Goal: Task Accomplishment & Management: Use online tool/utility

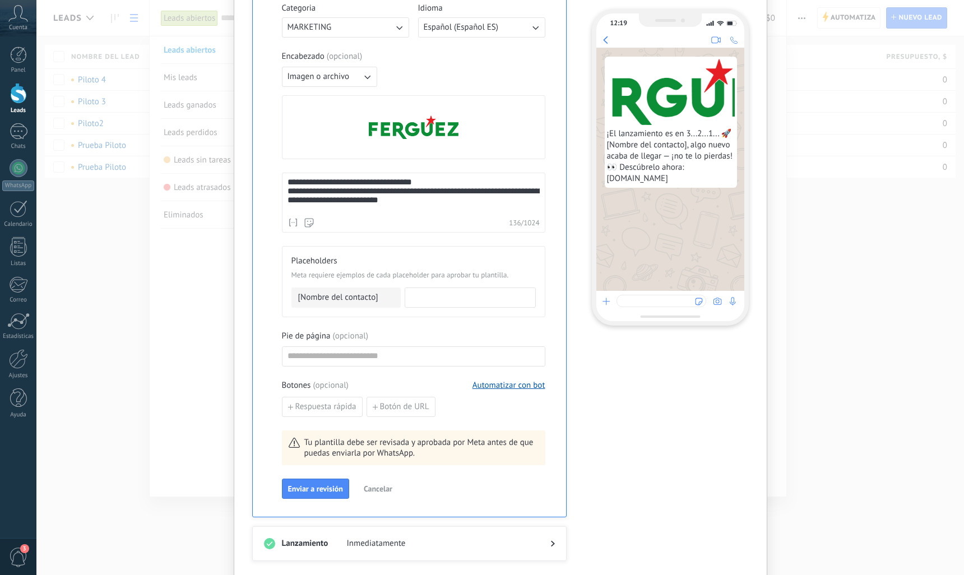
scroll to position [336, 0]
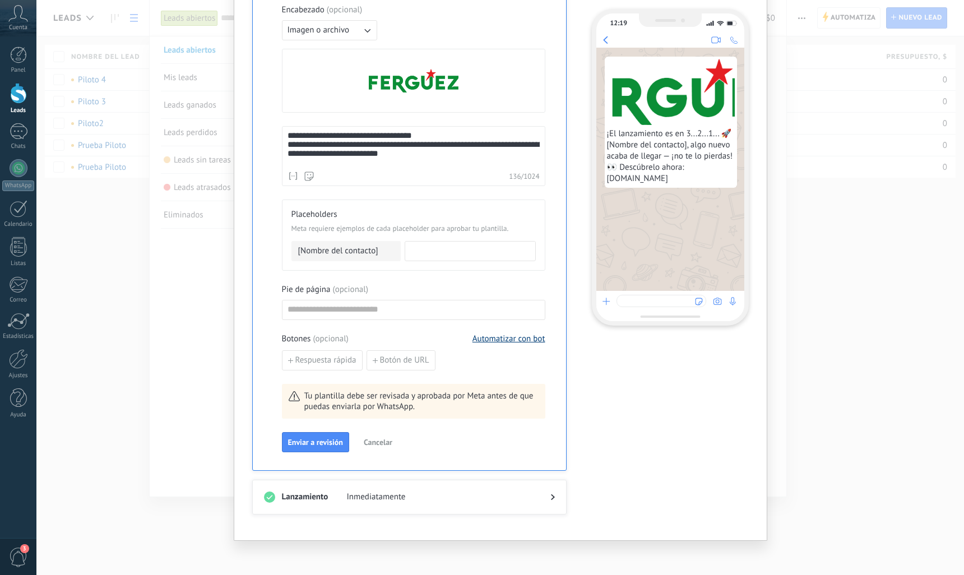
click at [488, 336] on button "Automatizar con bot" at bounding box center [509, 339] width 73 height 11
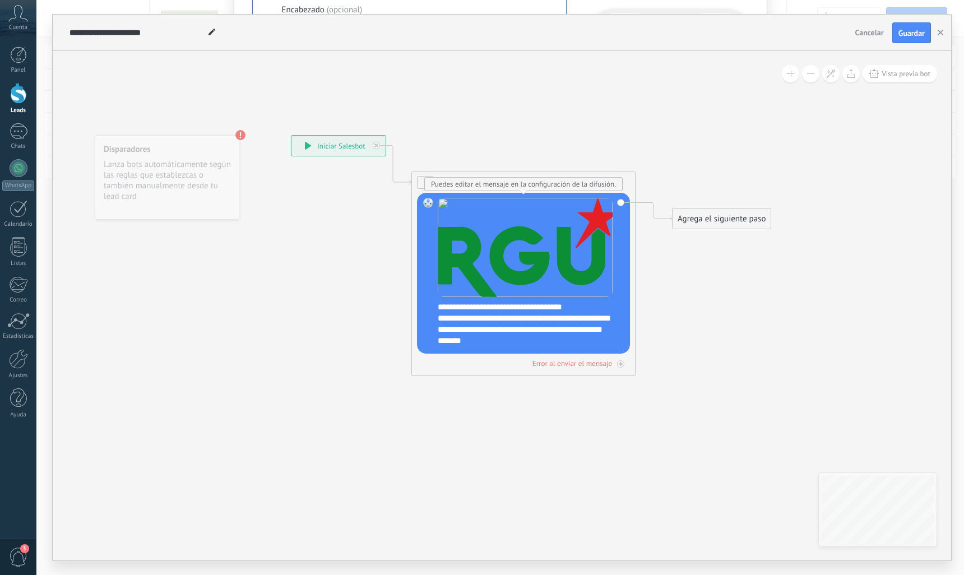
click at [531, 261] on img at bounding box center [525, 247] width 175 height 99
click at [519, 331] on div "**********" at bounding box center [531, 324] width 187 height 45
drag, startPoint x: 552, startPoint y: 344, endPoint x: 439, endPoint y: 305, distance: 119.1
click at [439, 305] on div "**********" at bounding box center [531, 324] width 187 height 45
drag, startPoint x: 439, startPoint y: 305, endPoint x: 520, endPoint y: 332, distance: 84.6
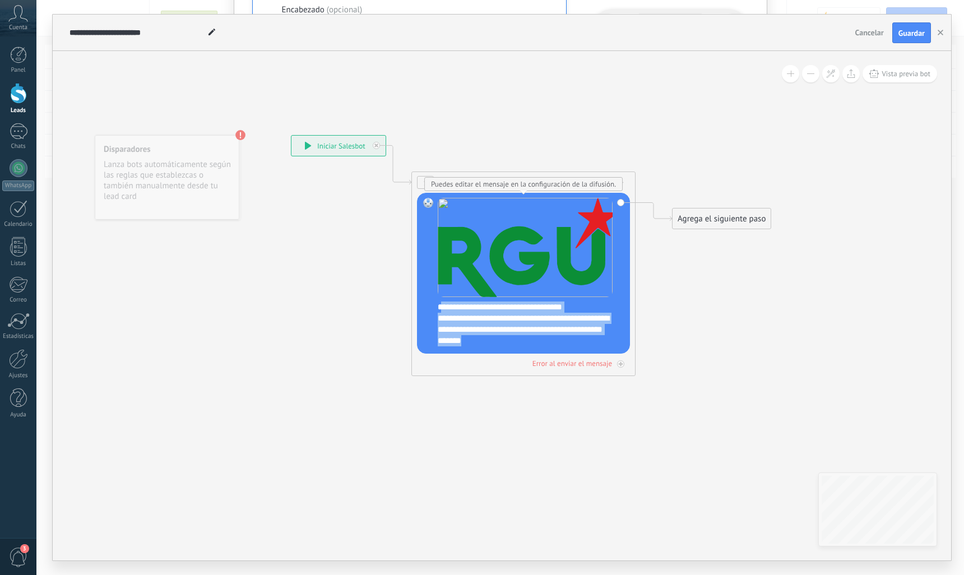
click at [520, 332] on div "**********" at bounding box center [531, 324] width 187 height 45
click at [534, 327] on div "**********" at bounding box center [531, 324] width 187 height 45
click at [557, 344] on div "**********" at bounding box center [531, 324] width 187 height 45
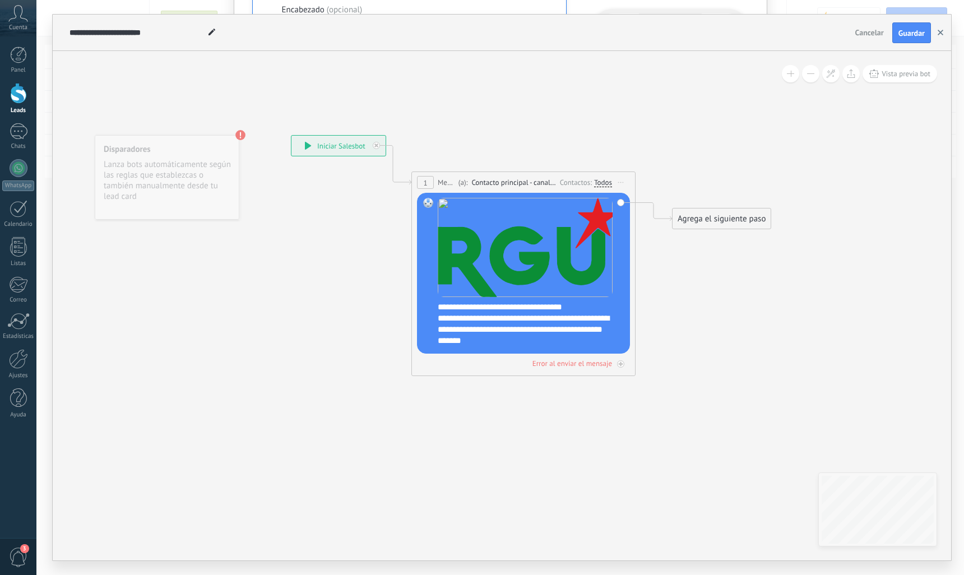
click at [943, 33] on icon "button" at bounding box center [941, 33] width 6 height 6
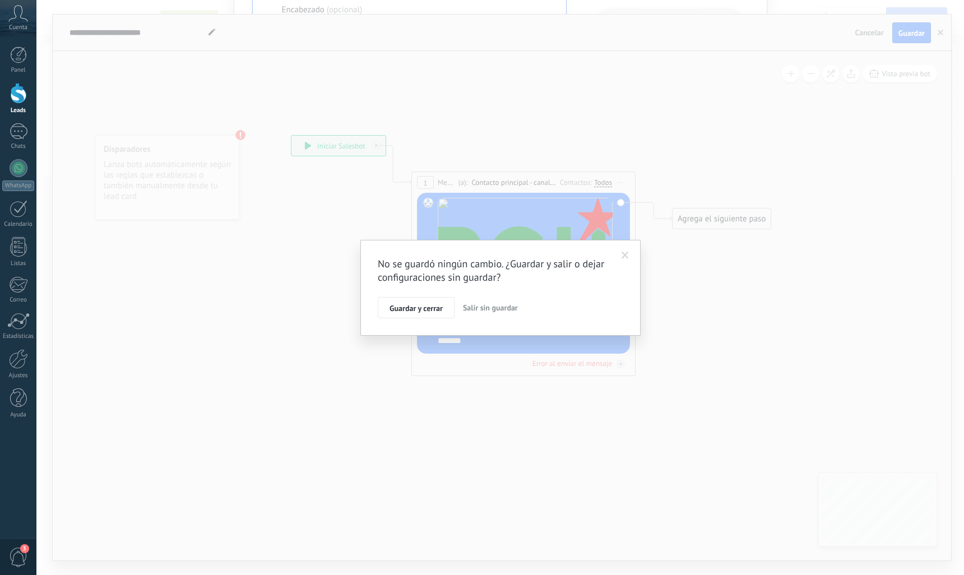
click at [496, 308] on span "Salir sin guardar" at bounding box center [490, 308] width 55 height 10
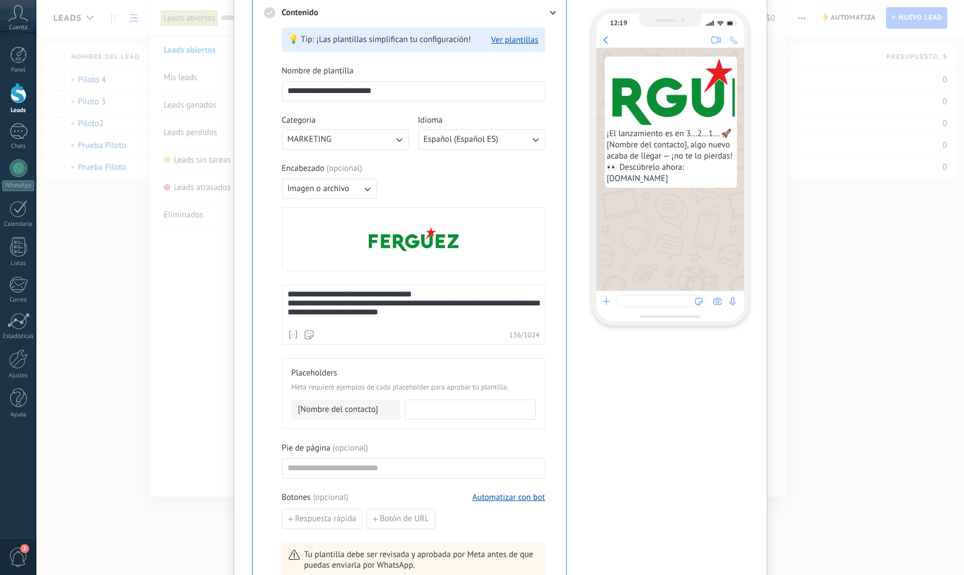
scroll to position [168, 0]
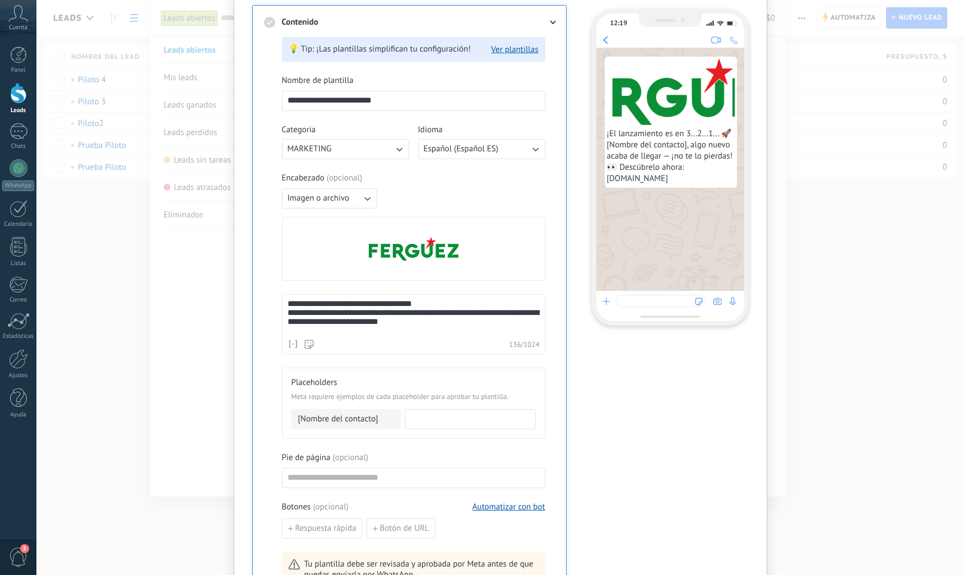
click at [422, 323] on div "**********" at bounding box center [414, 316] width 252 height 35
drag, startPoint x: 420, startPoint y: 326, endPoint x: 290, endPoint y: 302, distance: 132.4
click at [290, 302] on div "**********" at bounding box center [414, 316] width 252 height 35
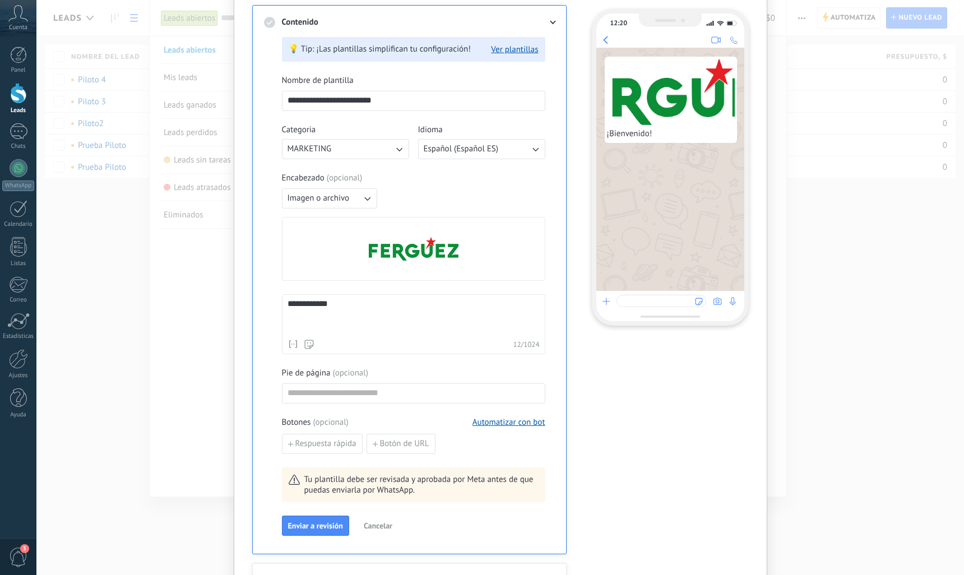
click at [283, 301] on div "**********" at bounding box center [413, 324] width 263 height 60
click at [396, 311] on div "**********" at bounding box center [414, 316] width 252 height 35
click at [385, 300] on div "**********" at bounding box center [414, 316] width 252 height 35
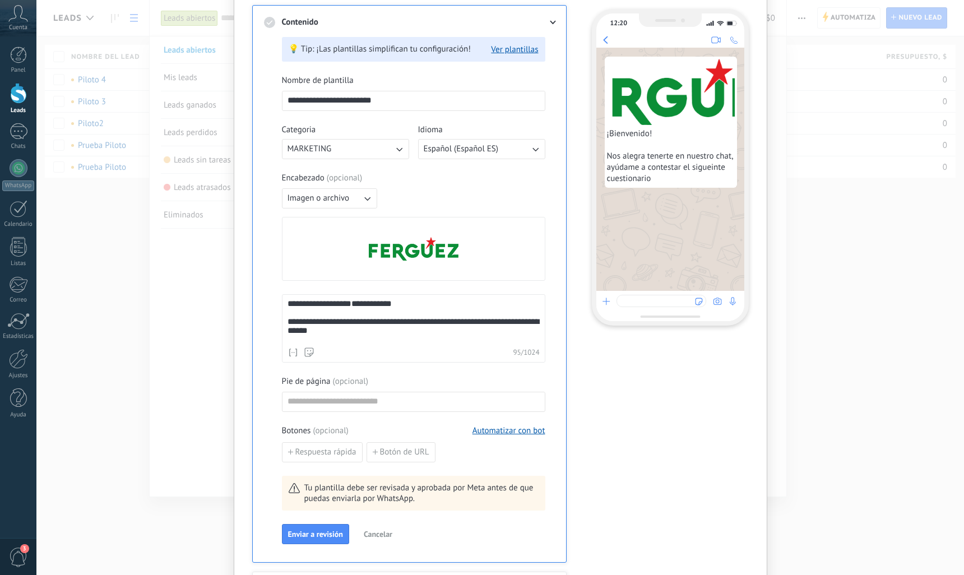
click at [343, 337] on div "**********" at bounding box center [414, 327] width 252 height 21
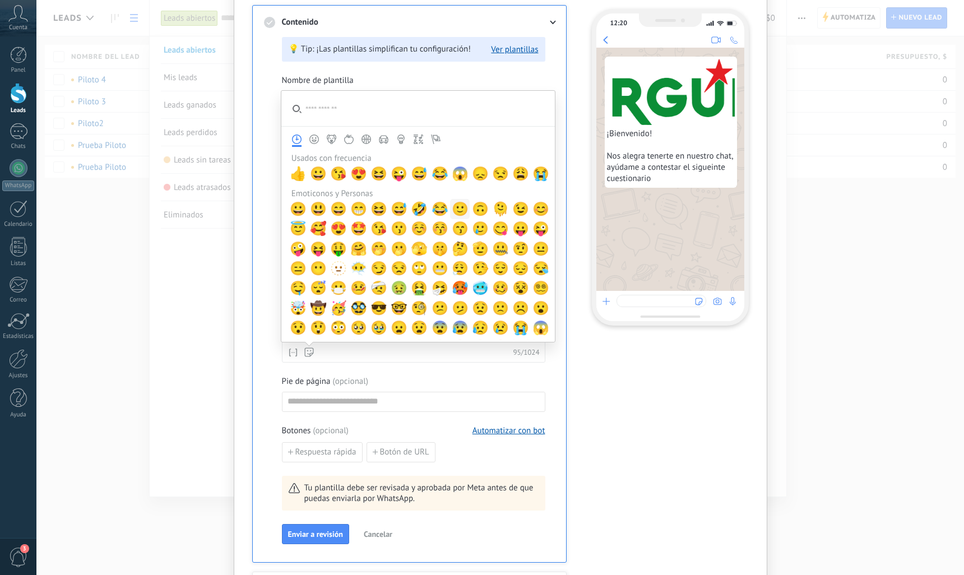
click at [457, 208] on span "🙂" at bounding box center [460, 209] width 17 height 16
click at [515, 207] on span "😉" at bounding box center [520, 210] width 17 height 16
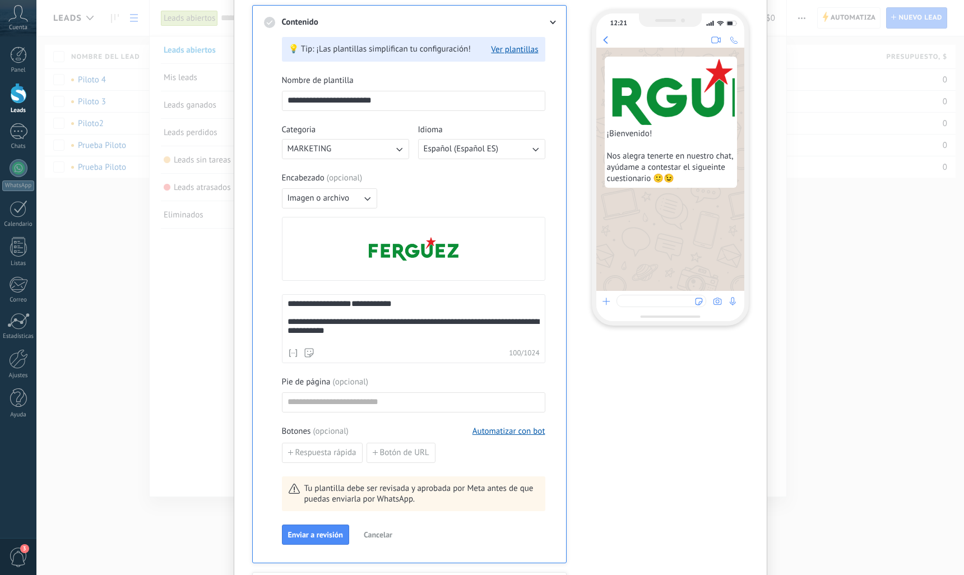
click at [449, 379] on div "Pie de página ( opcional )" at bounding box center [413, 382] width 263 height 11
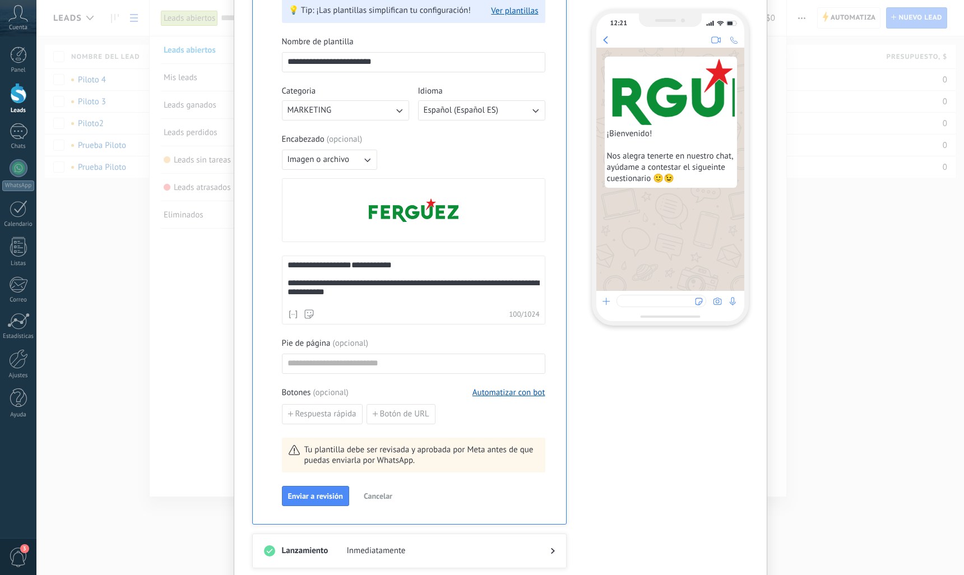
scroll to position [224, 0]
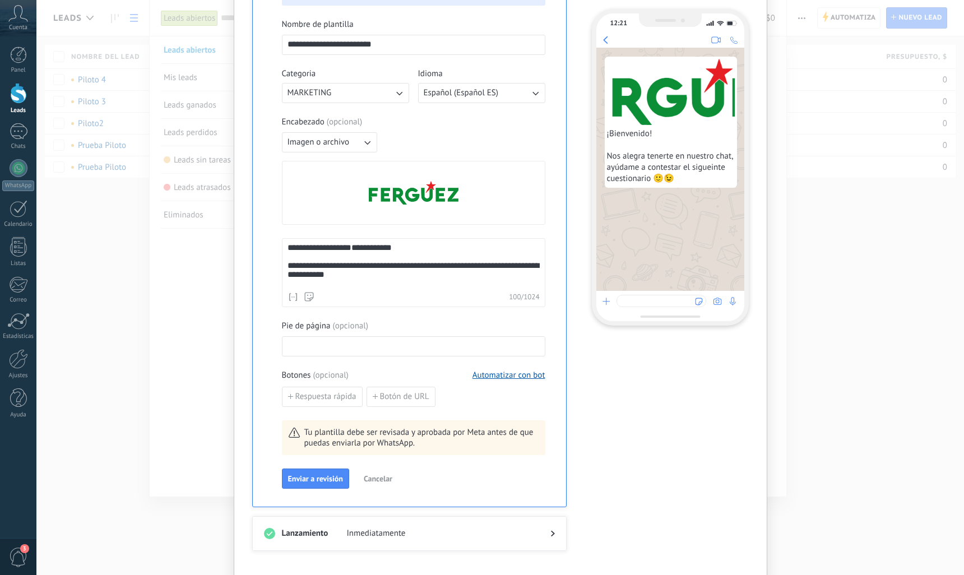
click at [363, 346] on input at bounding box center [414, 346] width 262 height 18
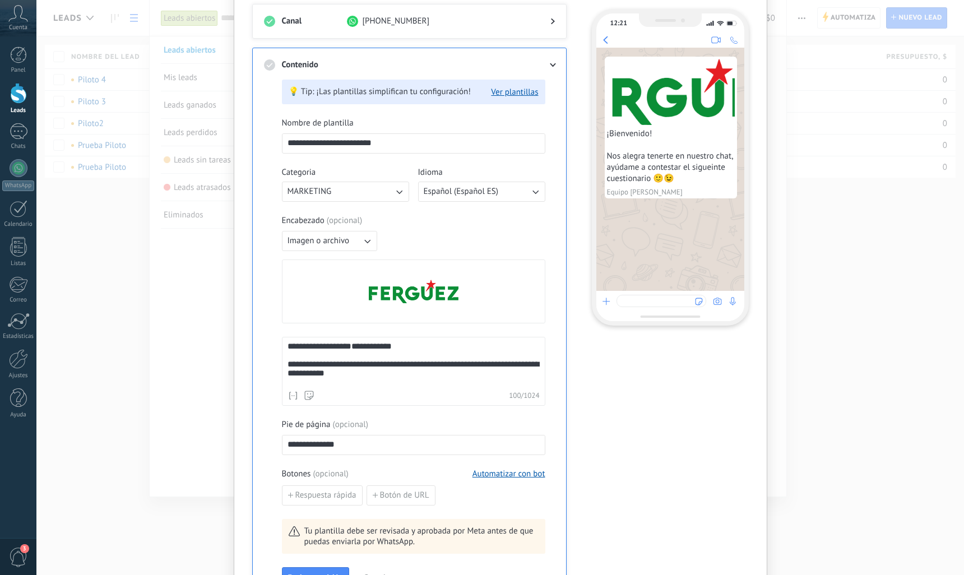
scroll to position [260, 0]
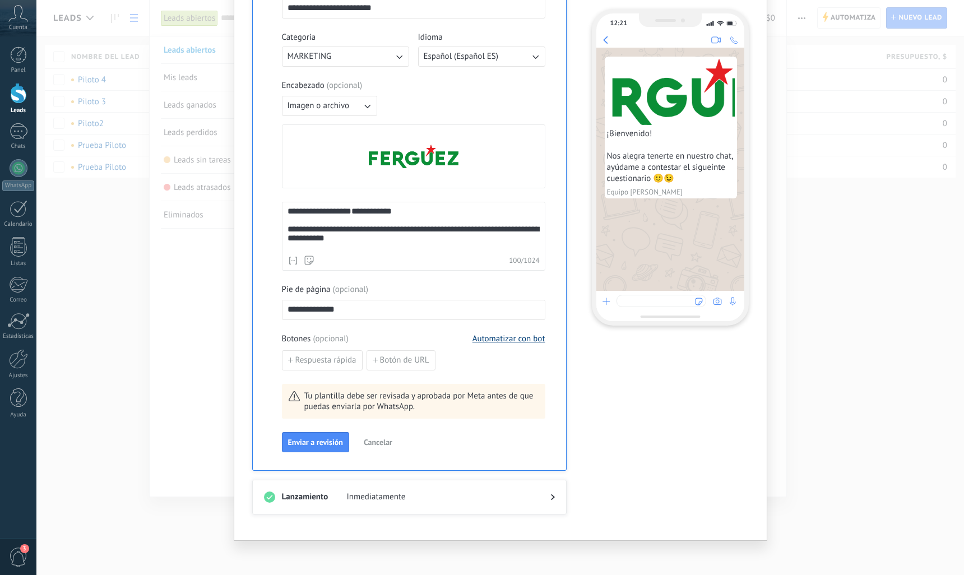
type input "**********"
click at [507, 337] on button "Automatizar con bot" at bounding box center [509, 339] width 73 height 11
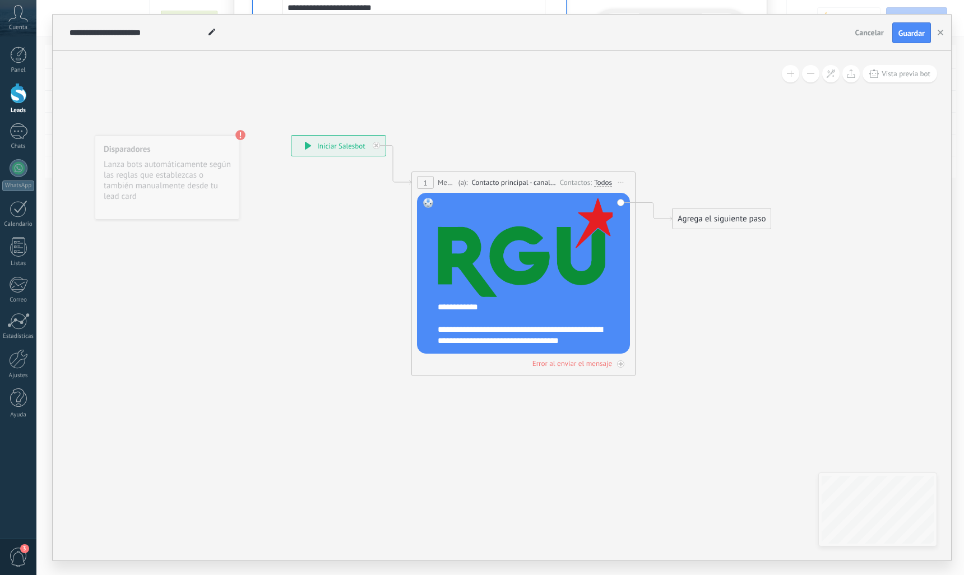
click at [693, 214] on div "Agrega el siguiente paso" at bounding box center [722, 219] width 98 height 18
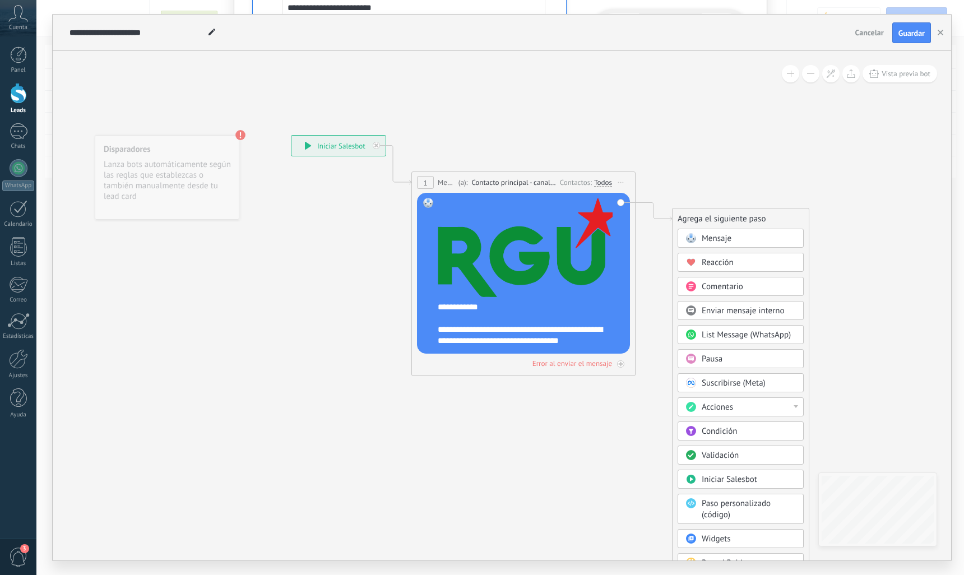
click at [722, 237] on span "Mensaje" at bounding box center [717, 238] width 30 height 11
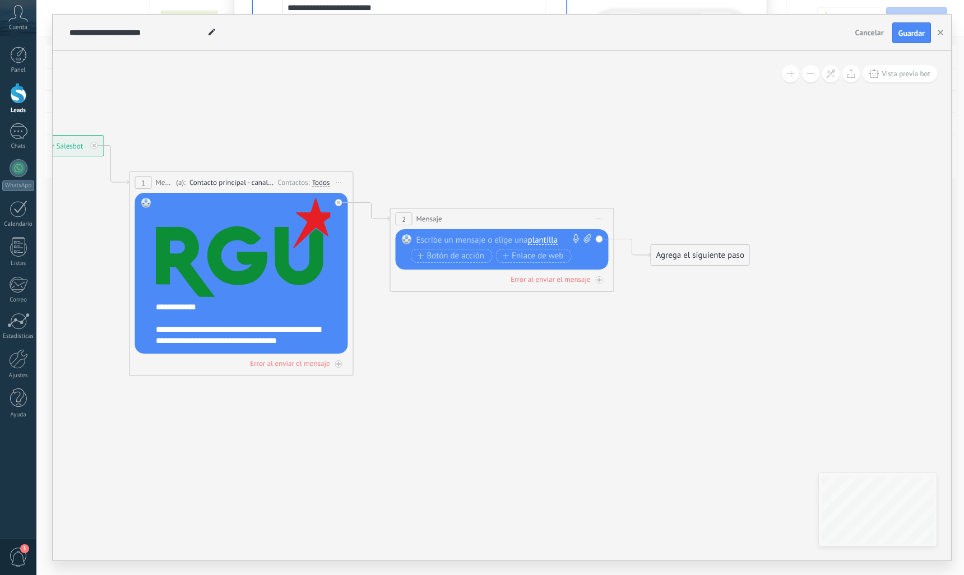
click at [482, 243] on div at bounding box center [499, 239] width 166 height 11
click at [553, 241] on span "plantilla" at bounding box center [543, 240] width 30 height 9
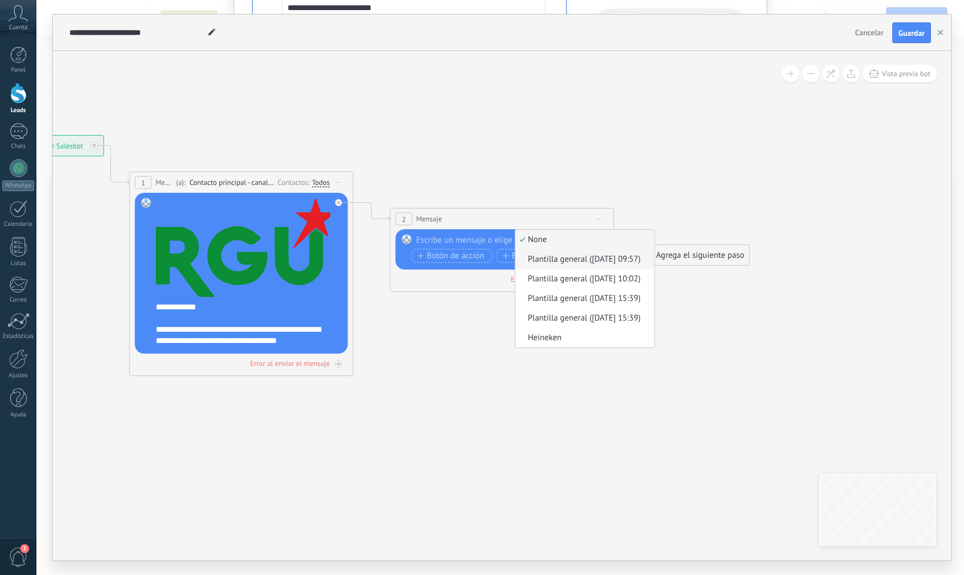
click at [552, 263] on span "Plantilla general ([DATE] 09:57)" at bounding box center [584, 259] width 136 height 11
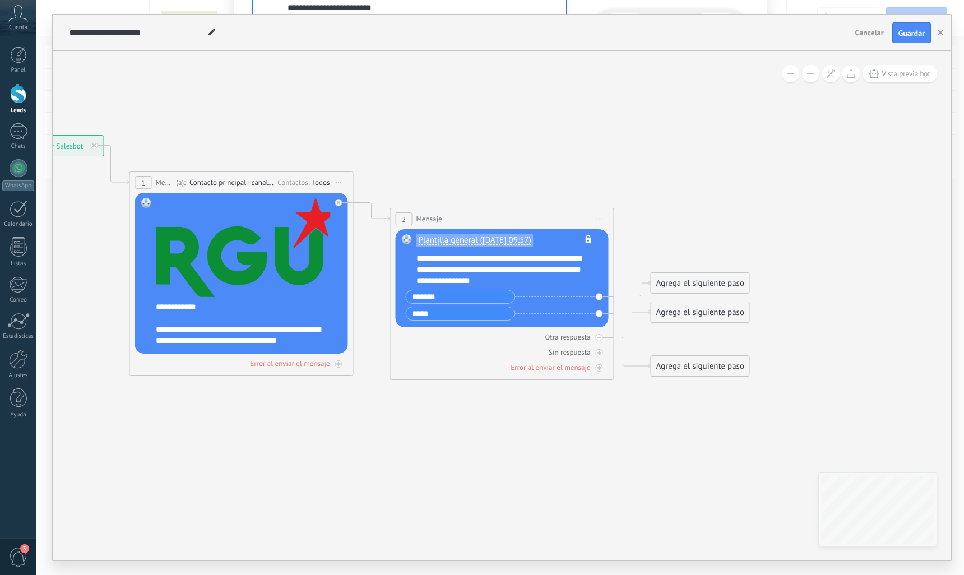
click at [684, 279] on div "Agrega el siguiente paso" at bounding box center [700, 283] width 98 height 18
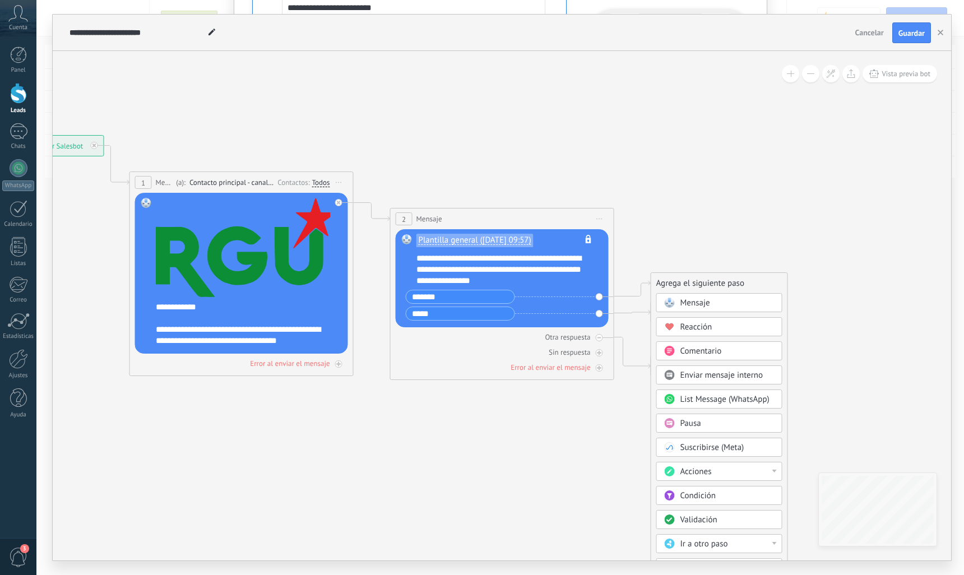
click at [689, 304] on span "Mensaje" at bounding box center [696, 303] width 30 height 11
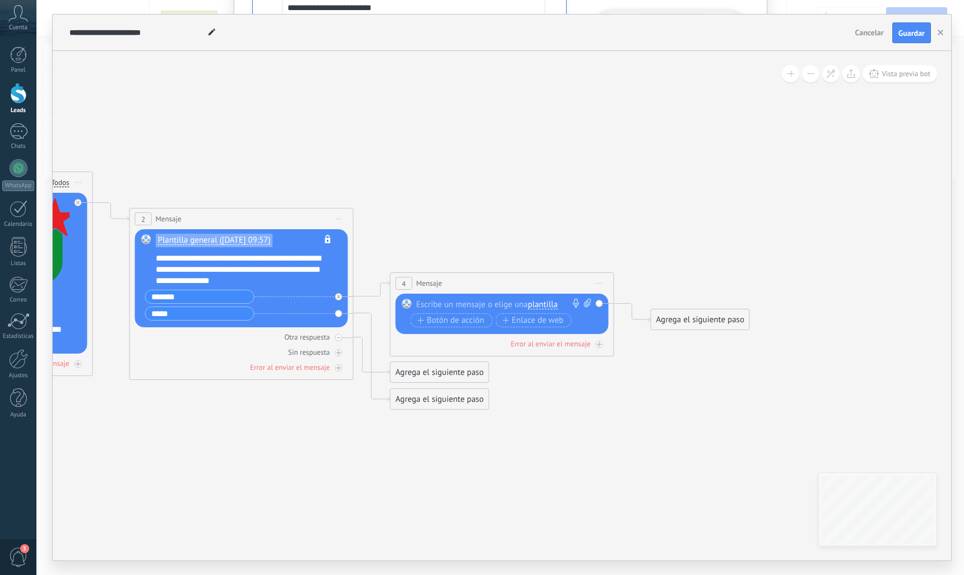
click at [539, 305] on span "plantilla" at bounding box center [543, 304] width 30 height 9
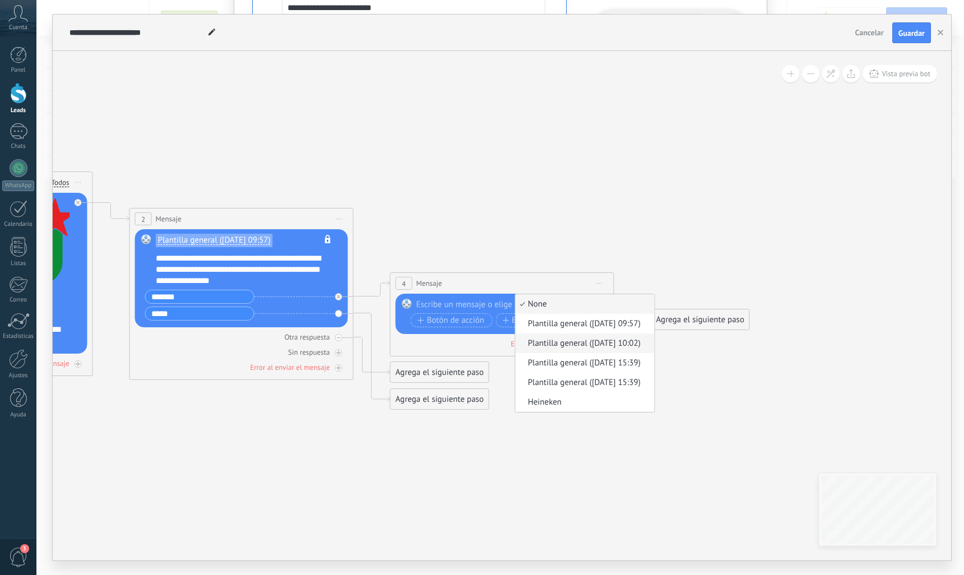
click at [541, 347] on span "Plantilla general ([DATE] 10:02)" at bounding box center [584, 343] width 136 height 11
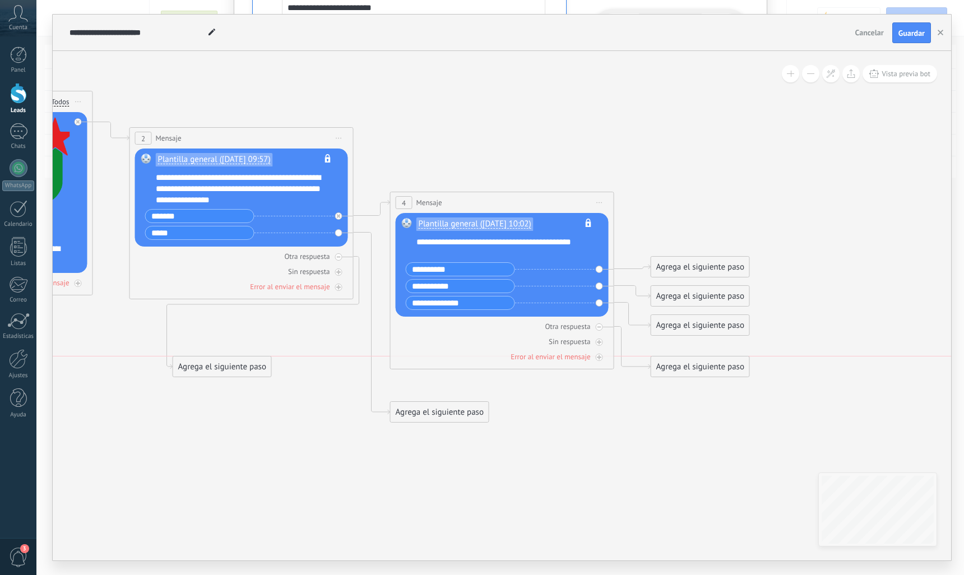
drag, startPoint x: 427, startPoint y: 389, endPoint x: 210, endPoint y: 373, distance: 217.5
click at [210, 373] on div "Agrega el siguiente paso" at bounding box center [222, 367] width 98 height 18
click at [416, 419] on div "Agrega el siguiente paso" at bounding box center [440, 412] width 98 height 18
click at [430, 433] on span "Mensaje" at bounding box center [435, 432] width 30 height 11
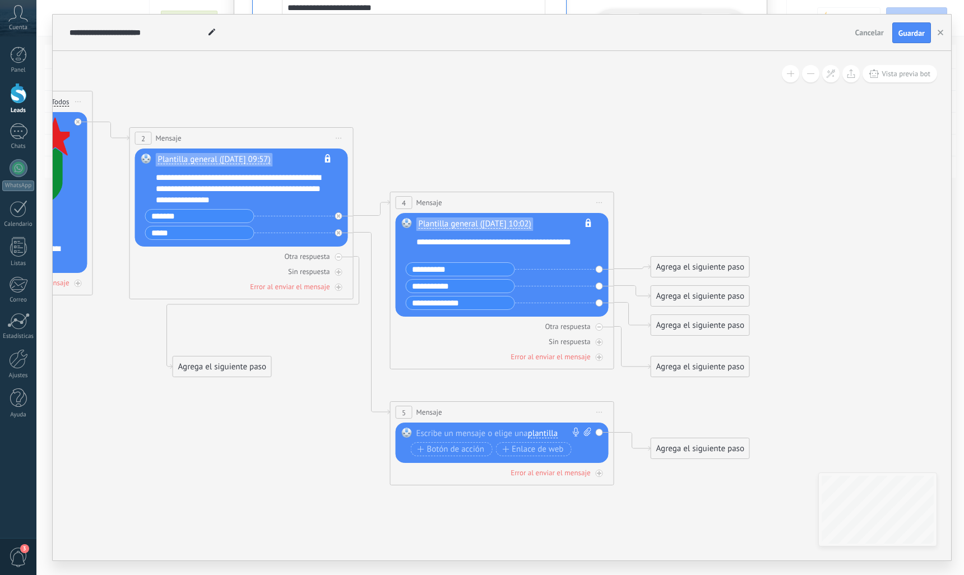
click at [543, 431] on span "plantilla" at bounding box center [543, 433] width 30 height 9
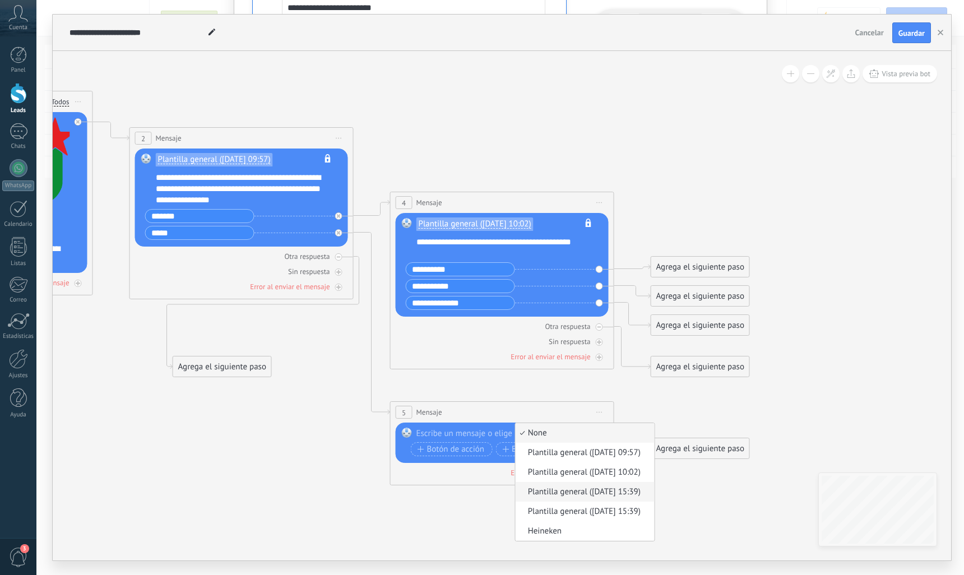
click at [535, 493] on span "Plantilla general ([DATE] 15:39)" at bounding box center [584, 492] width 136 height 11
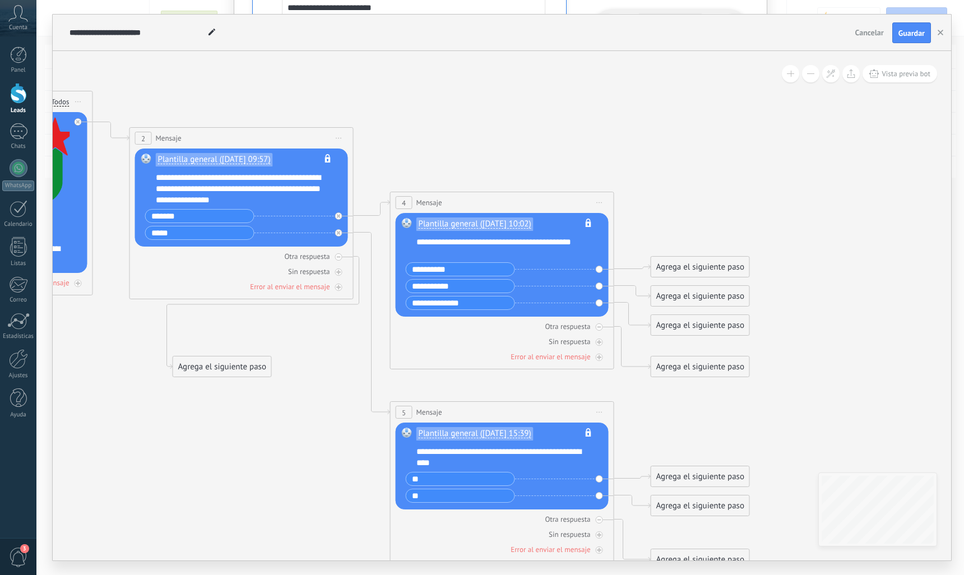
click at [598, 410] on span "Iniciar vista previa aquí Cambiar nombre Duplicar [GEOGRAPHIC_DATA]" at bounding box center [600, 412] width 18 height 16
click at [630, 492] on div "Borrar" at bounding box center [650, 485] width 111 height 19
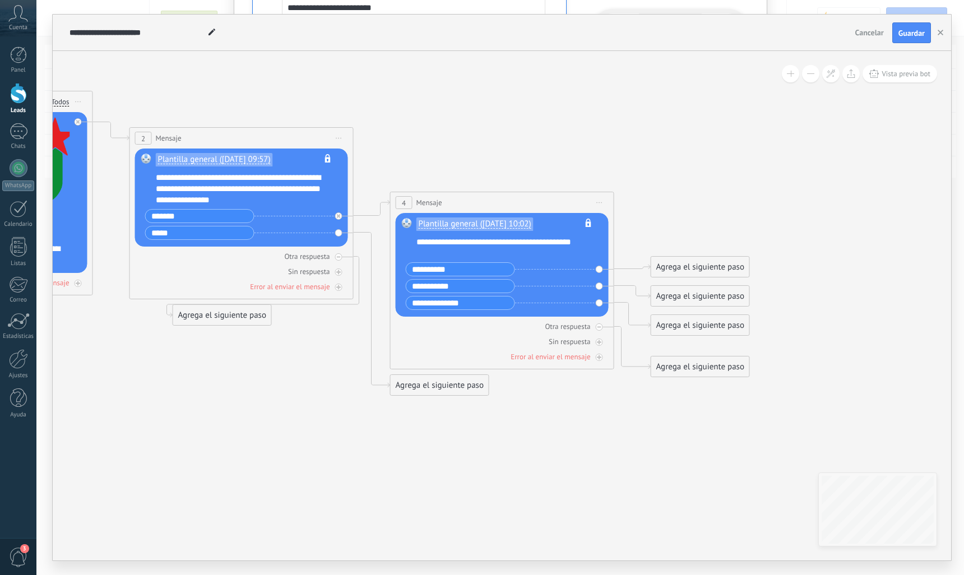
click at [446, 385] on div "Agrega el siguiente paso" at bounding box center [440, 385] width 98 height 18
click at [460, 409] on div "Mensaje" at bounding box center [467, 405] width 94 height 11
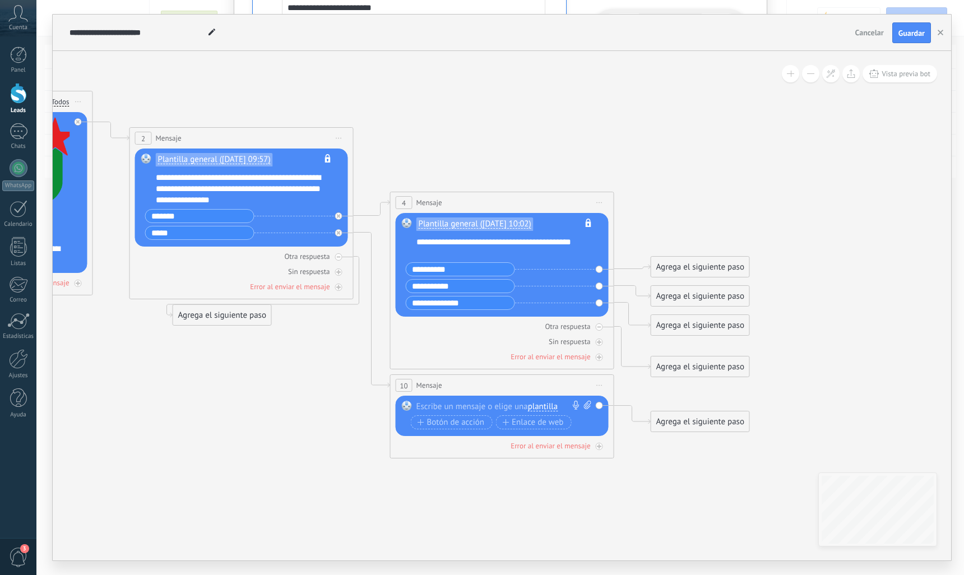
click at [545, 406] on span "plantilla" at bounding box center [543, 406] width 30 height 9
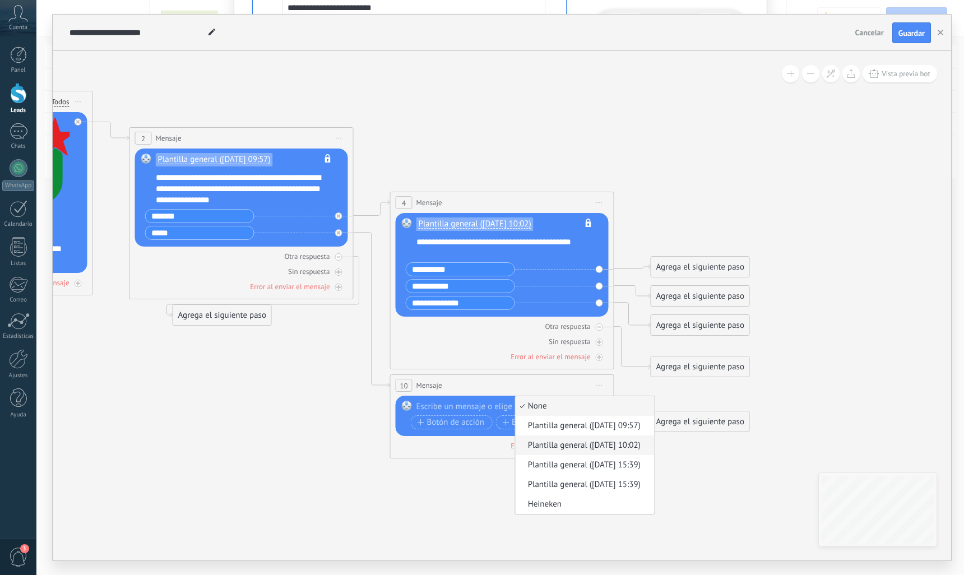
click at [548, 445] on span "Plantilla general ([DATE] 10:02)" at bounding box center [584, 445] width 136 height 11
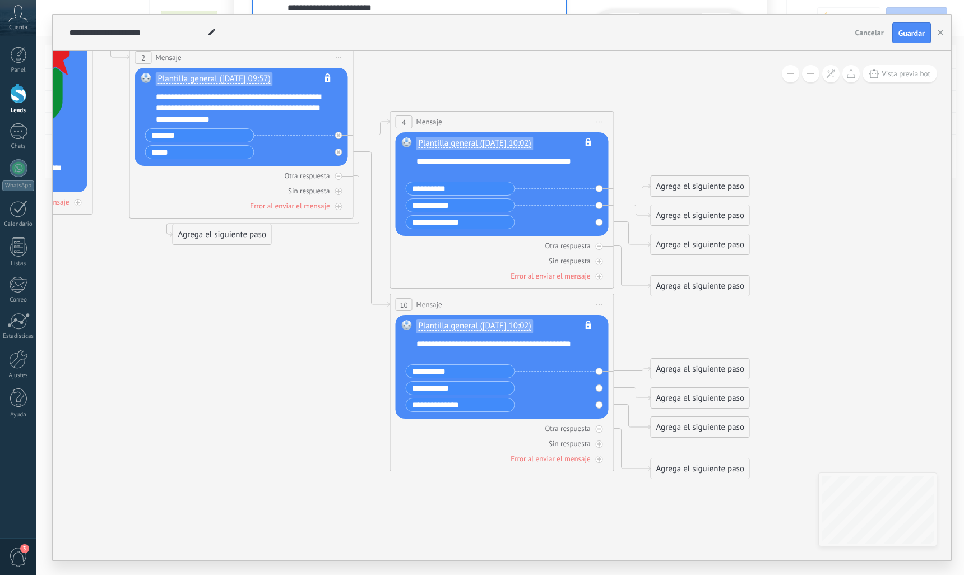
click at [193, 234] on div "Agrega el siguiente paso" at bounding box center [222, 234] width 98 height 18
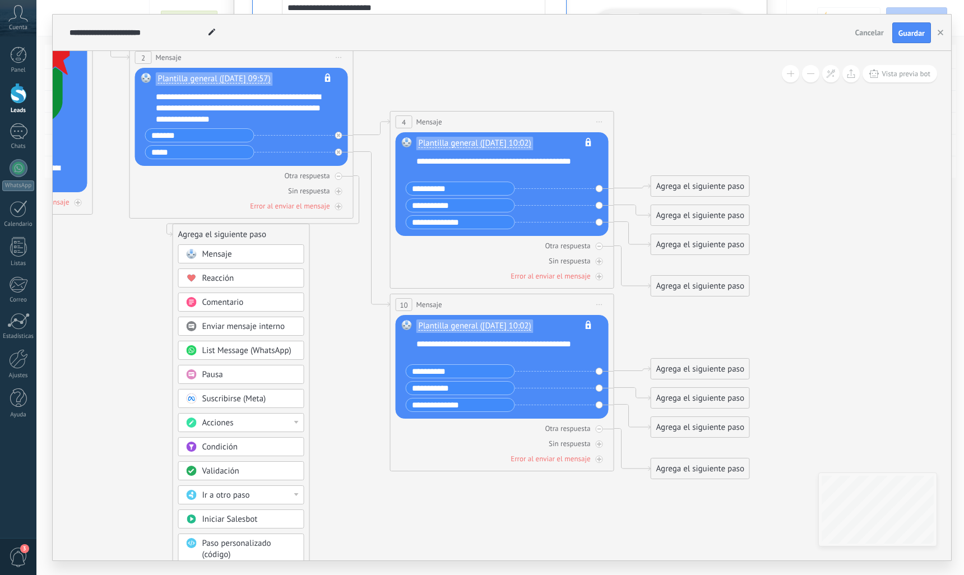
click at [238, 428] on div "Acciones" at bounding box center [241, 422] width 126 height 19
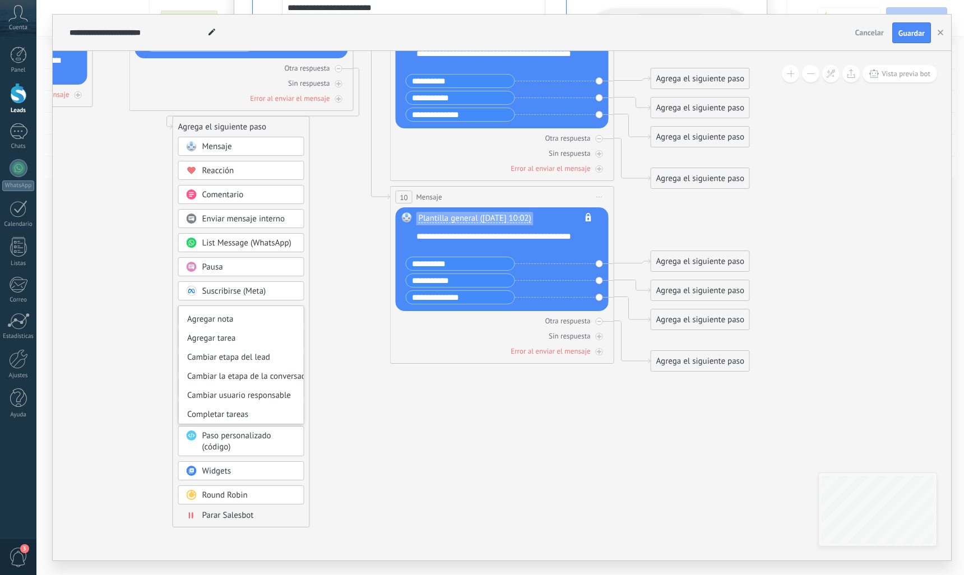
scroll to position [0, 0]
click at [217, 330] on div "Agregar nota" at bounding box center [241, 334] width 125 height 19
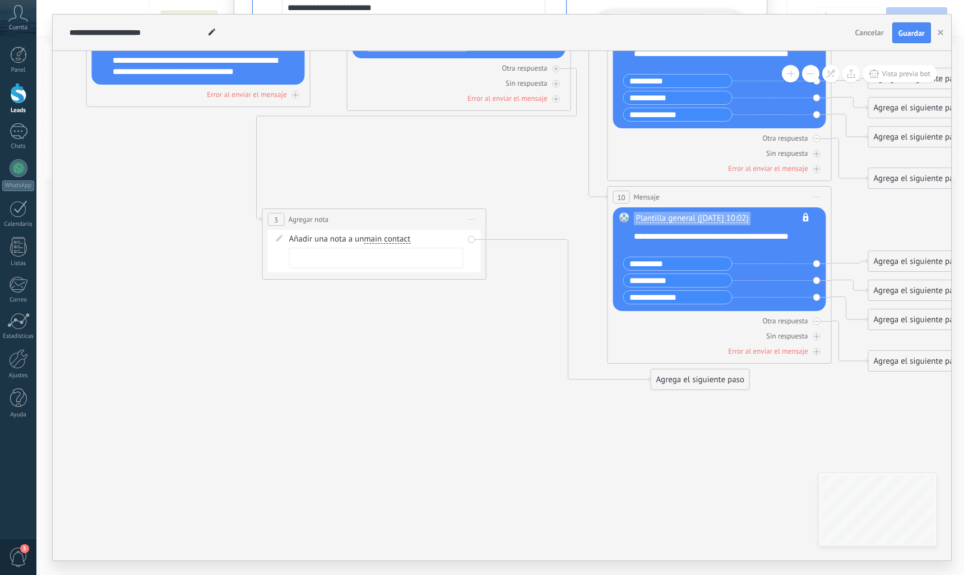
drag, startPoint x: 526, startPoint y: 127, endPoint x: 398, endPoint y: 220, distance: 158.1
click at [398, 220] on div "**********" at bounding box center [374, 219] width 223 height 21
drag, startPoint x: 687, startPoint y: 380, endPoint x: 363, endPoint y: 340, distance: 326.5
click at [363, 340] on div "Agrega el siguiente paso" at bounding box center [374, 337] width 98 height 18
click at [334, 239] on div "Añadir una nota a un main contact main contact all contacts chat contact acuerd…" at bounding box center [376, 239] width 174 height 11
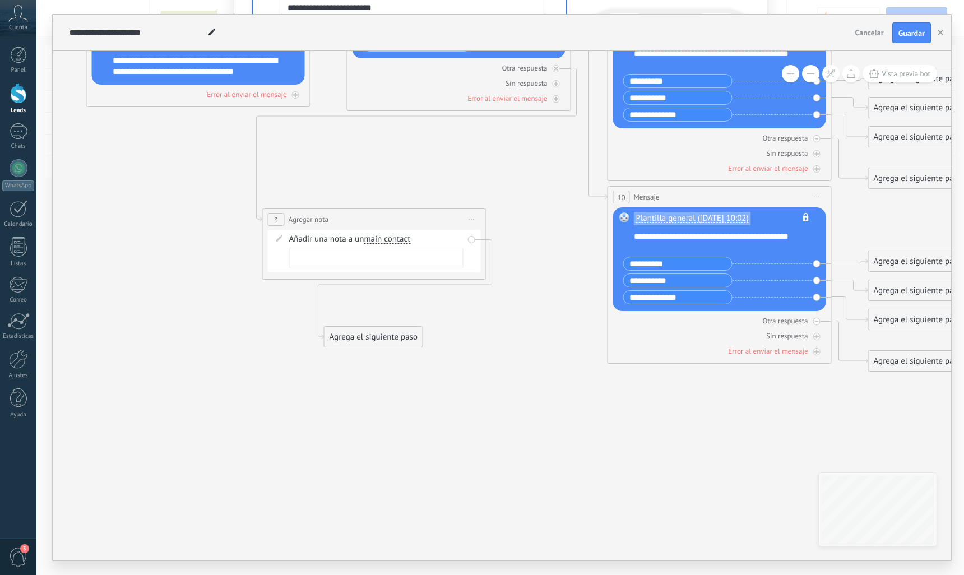
click at [309, 252] on div at bounding box center [376, 258] width 174 height 21
click at [349, 340] on div "Agrega el siguiente paso" at bounding box center [374, 337] width 98 height 18
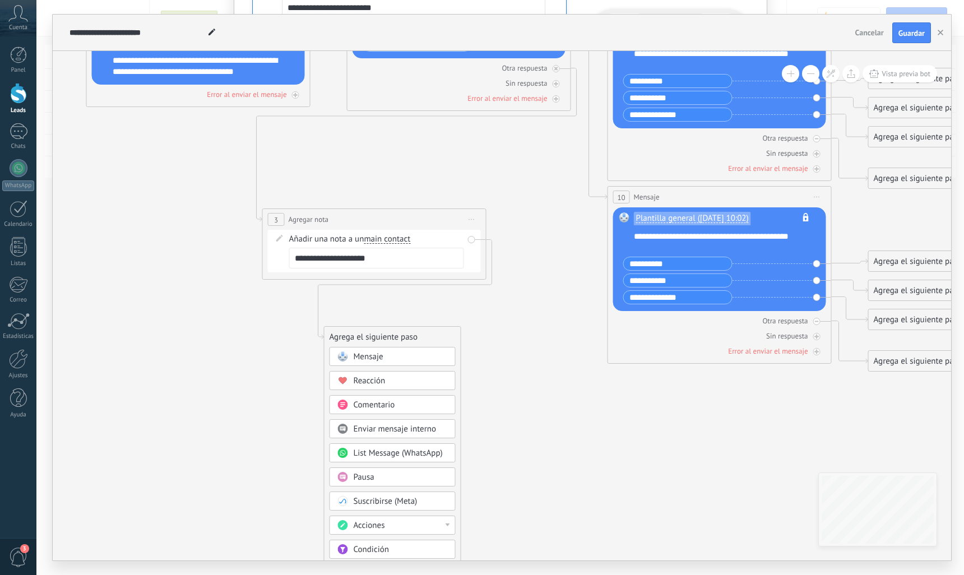
click at [368, 360] on span "Mensaje" at bounding box center [369, 356] width 30 height 11
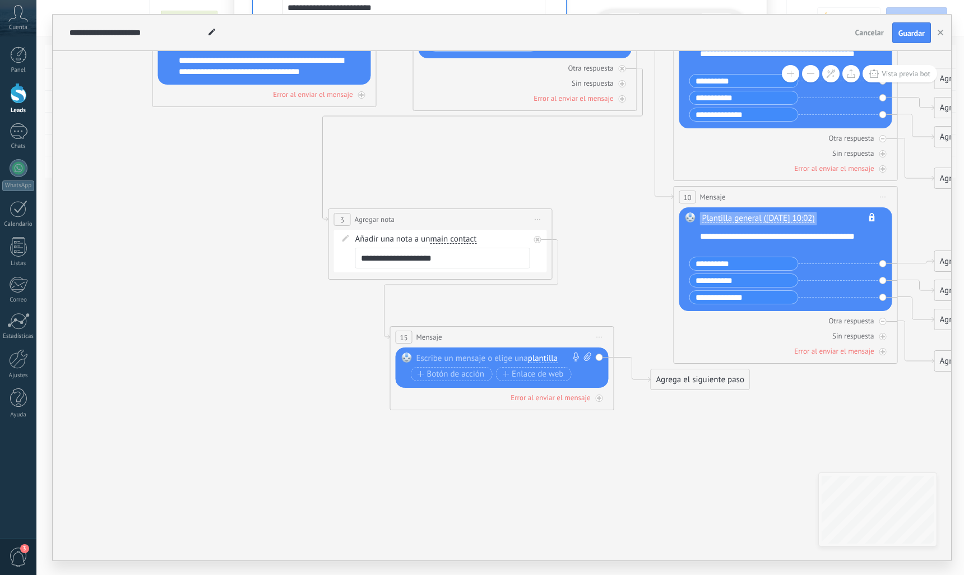
click at [552, 362] on span "plantilla" at bounding box center [543, 358] width 30 height 9
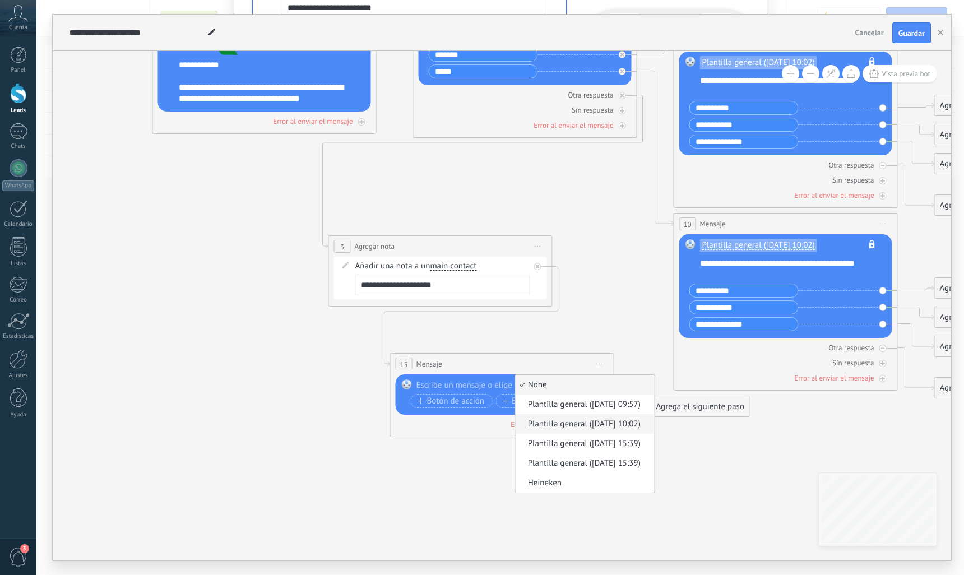
click at [567, 421] on span "Plantilla general ([DATE] 10:02)" at bounding box center [584, 424] width 136 height 11
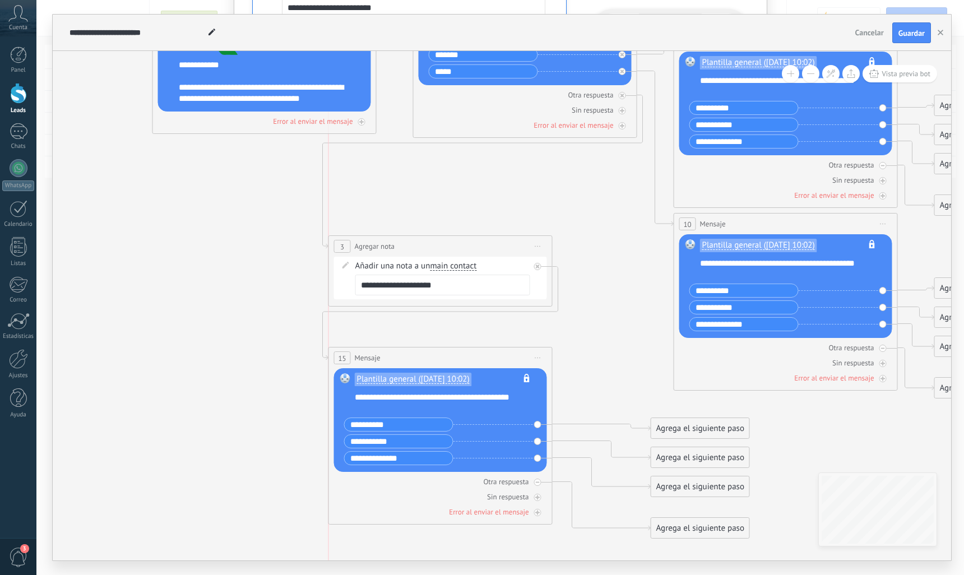
drag, startPoint x: 535, startPoint y: 364, endPoint x: 479, endPoint y: 358, distance: 57.0
click at [479, 358] on div "15 Mensaje ******* (a): Todos los contactos - canales seleccionados Todos los c…" at bounding box center [440, 358] width 223 height 21
drag, startPoint x: 673, startPoint y: 427, endPoint x: 675, endPoint y: 414, distance: 13.1
click at [675, 414] on div "Agrega el siguiente paso" at bounding box center [700, 420] width 98 height 18
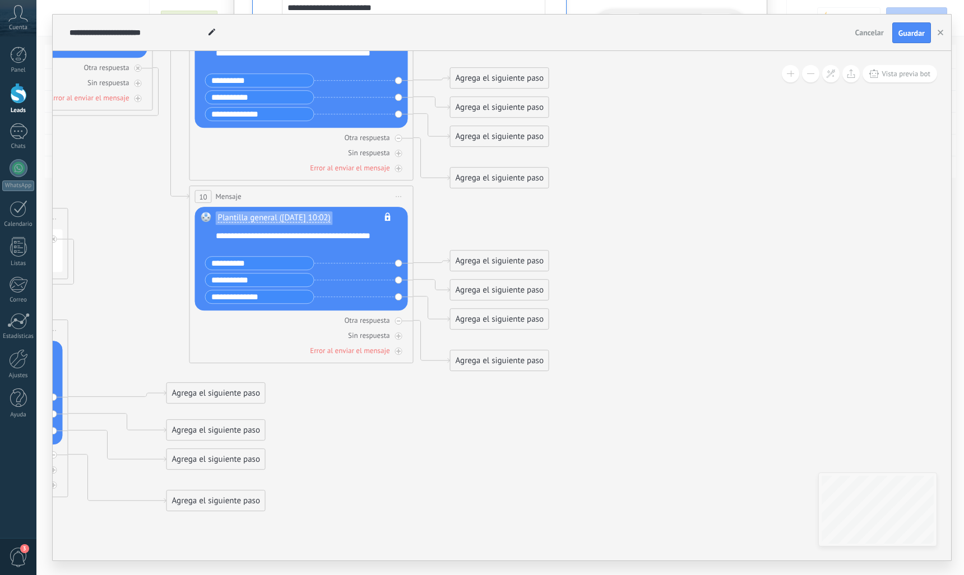
drag, startPoint x: 438, startPoint y: 357, endPoint x: 131, endPoint y: 322, distance: 308.6
click at [126, 318] on icon at bounding box center [29, 189] width 1524 height 1206
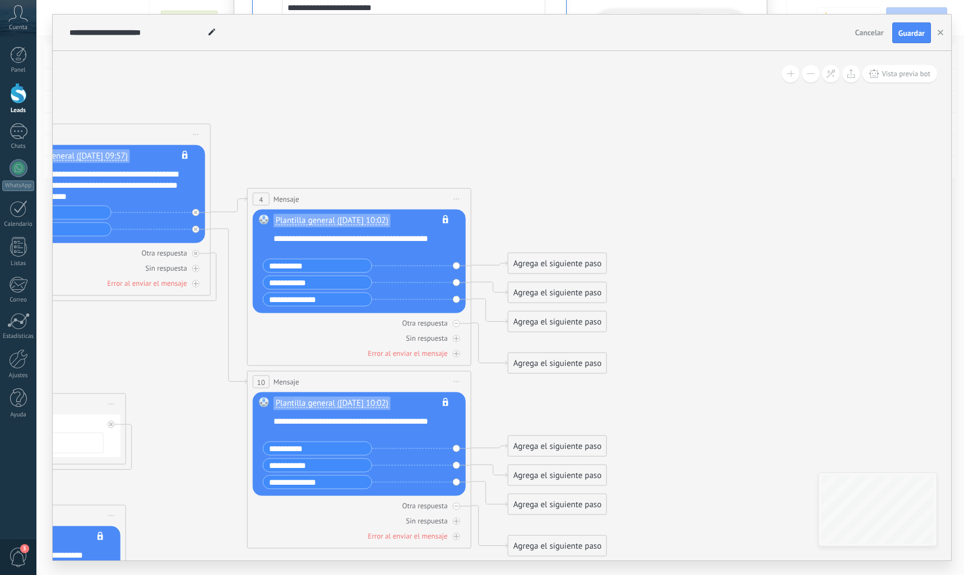
drag, startPoint x: 763, startPoint y: 109, endPoint x: 863, endPoint y: 327, distance: 239.8
click at [849, 323] on icon at bounding box center [87, 374] width 1524 height 1206
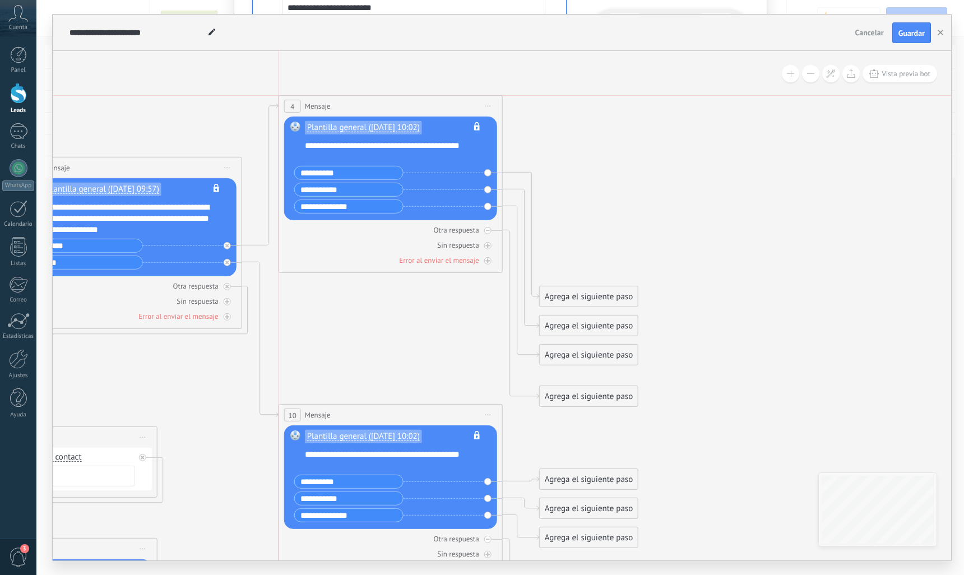
drag, startPoint x: 415, startPoint y: 225, endPoint x: 419, endPoint y: 93, distance: 131.8
click at [419, 96] on div "4 Mensaje ******* (a): Todos los contactos - canales seleccionados Todos los co…" at bounding box center [390, 106] width 223 height 21
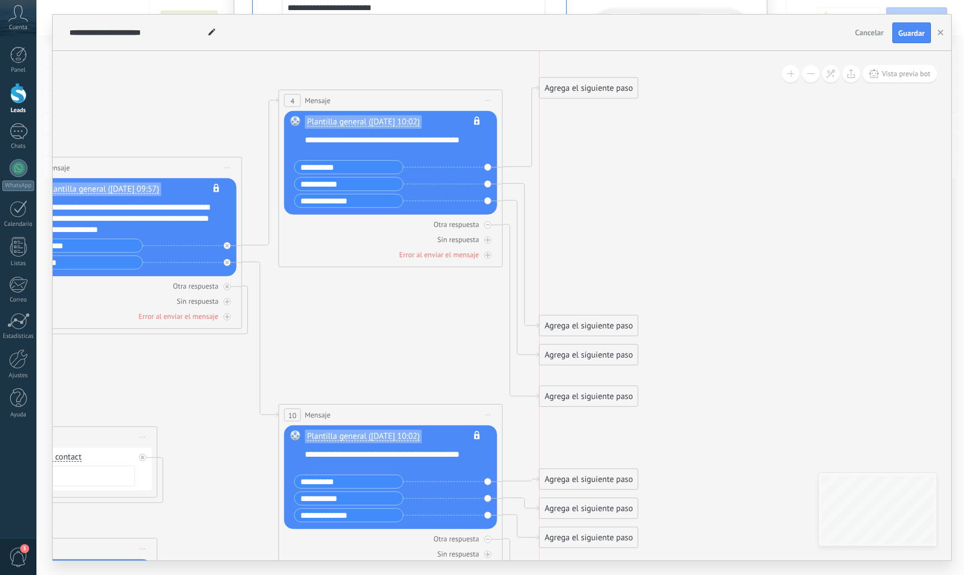
drag, startPoint x: 591, startPoint y: 272, endPoint x: 576, endPoint y: 86, distance: 186.7
click at [576, 86] on div "Agrega el siguiente paso" at bounding box center [589, 88] width 98 height 18
drag, startPoint x: 582, startPoint y: 318, endPoint x: 618, endPoint y: 148, distance: 174.1
click at [618, 148] on div "Agrega el siguiente paso" at bounding box center [625, 155] width 98 height 18
drag, startPoint x: 590, startPoint y: 351, endPoint x: 639, endPoint y: 205, distance: 153.7
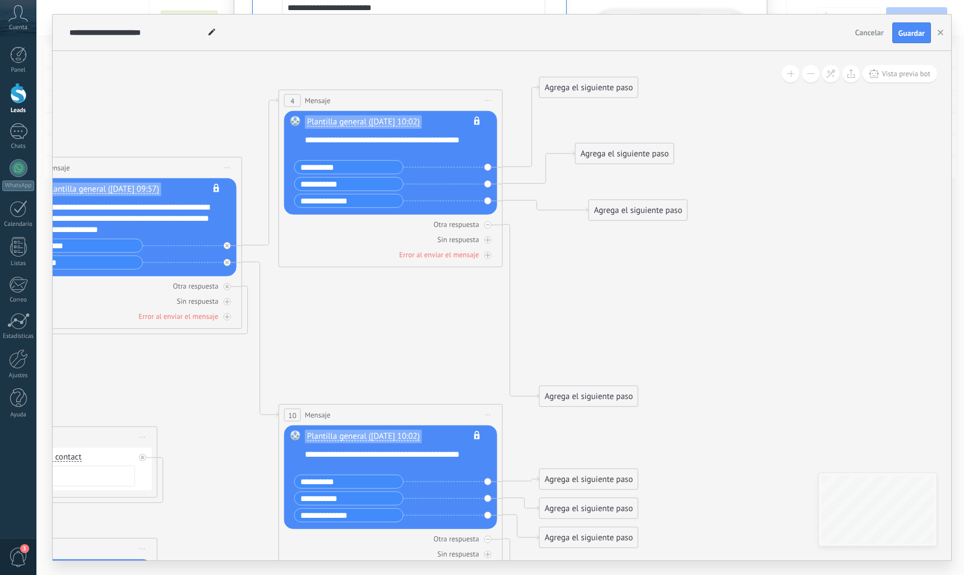
click at [639, 205] on div "Agrega el siguiente paso" at bounding box center [638, 210] width 98 height 18
drag, startPoint x: 603, startPoint y: 396, endPoint x: 640, endPoint y: 268, distance: 133.6
click at [640, 268] on div "Agrega el siguiente paso" at bounding box center [625, 260] width 98 height 18
click at [607, 94] on div "Agrega el siguiente paso" at bounding box center [589, 87] width 98 height 18
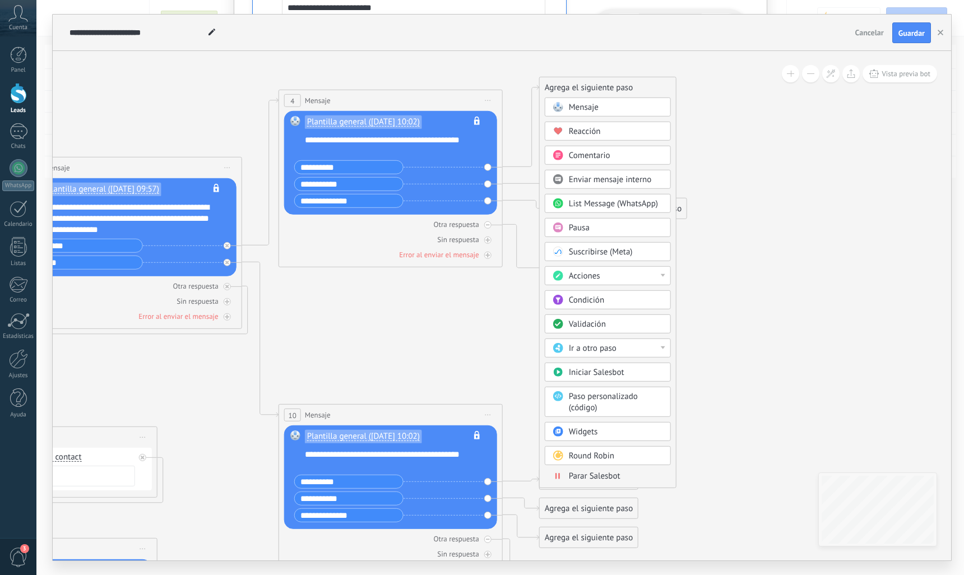
click at [612, 106] on div "Mensaje" at bounding box center [616, 107] width 94 height 11
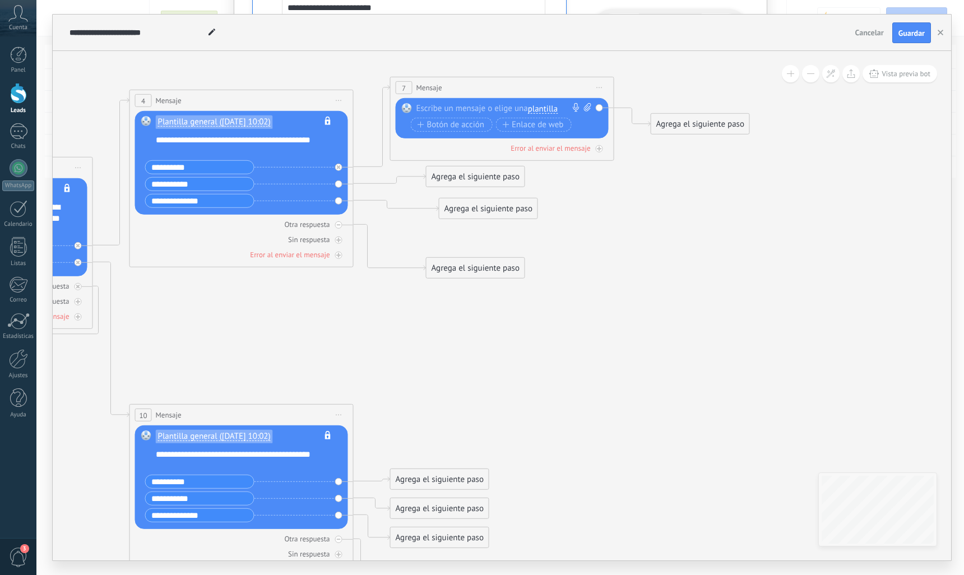
click at [543, 112] on span "plantilla" at bounding box center [543, 109] width 30 height 9
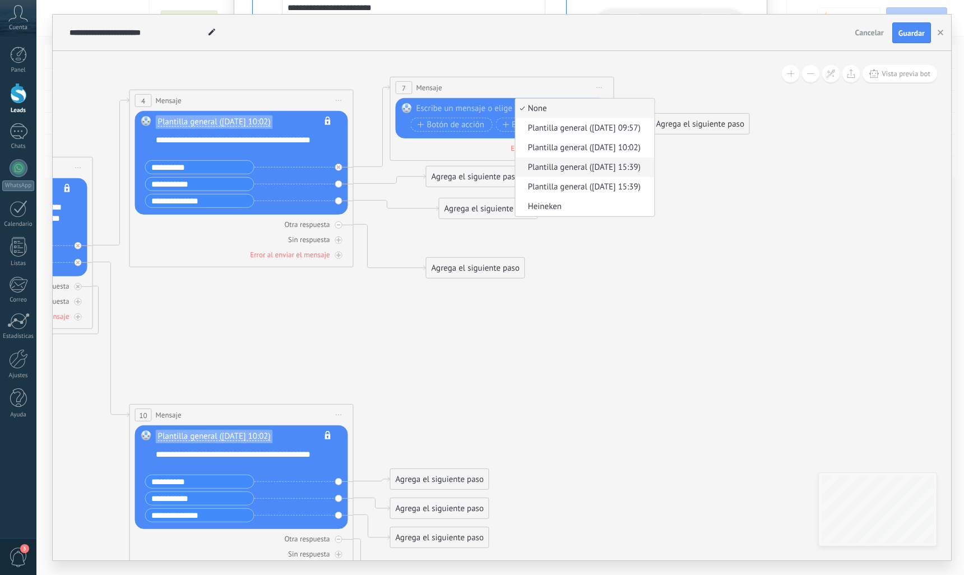
click at [553, 165] on span "Plantilla general ([DATE] 15:39)" at bounding box center [584, 167] width 136 height 11
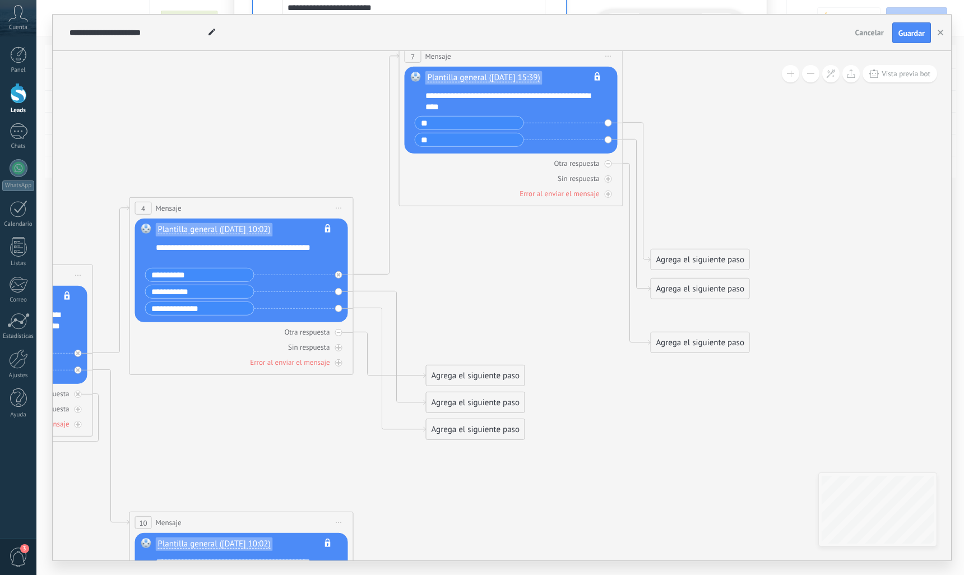
drag, startPoint x: 552, startPoint y: 193, endPoint x: 561, endPoint y: 54, distance: 139.3
click at [561, 54] on div "7 Mensaje ******* (a): Todos los contactos - canales seleccionados Todos los co…" at bounding box center [511, 56] width 223 height 21
drag, startPoint x: 718, startPoint y: 257, endPoint x: 750, endPoint y: 132, distance: 129.7
click at [750, 132] on div "Agrega el siguiente paso" at bounding box center [733, 133] width 98 height 18
drag, startPoint x: 715, startPoint y: 281, endPoint x: 758, endPoint y: 203, distance: 89.6
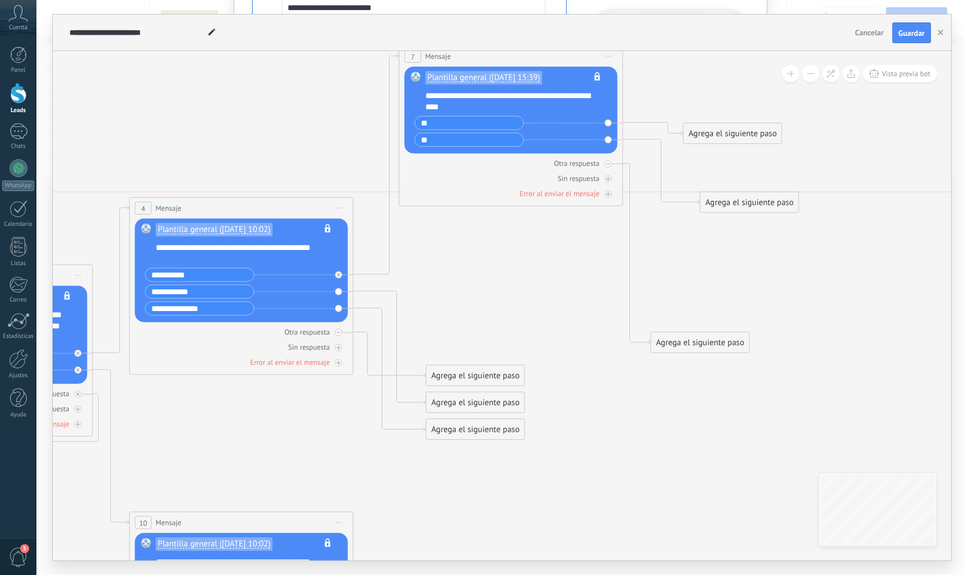
click at [758, 203] on div "Agrega el siguiente paso" at bounding box center [750, 202] width 98 height 18
drag, startPoint x: 734, startPoint y: 302, endPoint x: 775, endPoint y: 218, distance: 93.0
click at [772, 245] on div "Agrega el siguiente paso" at bounding box center [756, 250] width 98 height 18
click at [737, 134] on div "Agrega el siguiente paso" at bounding box center [733, 133] width 98 height 18
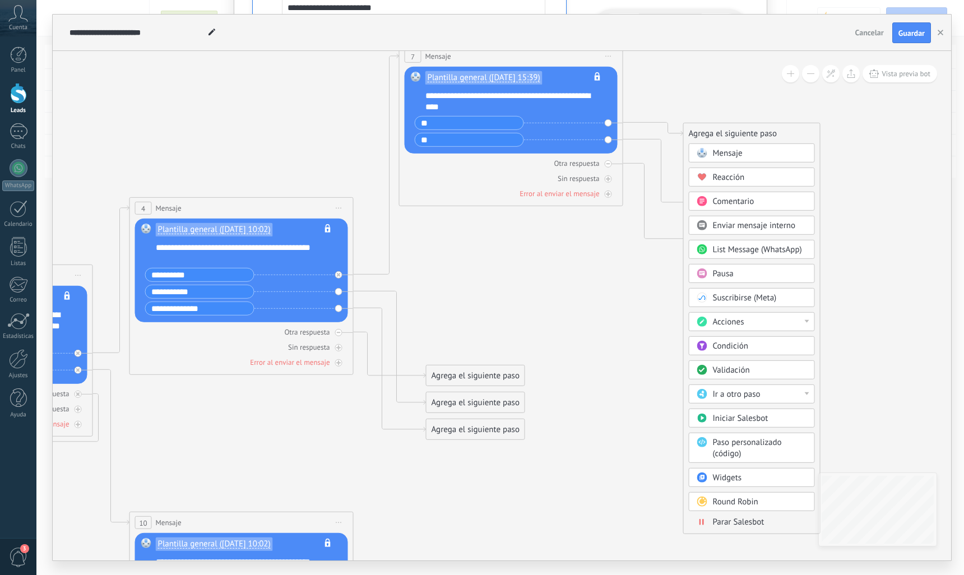
click at [750, 159] on div "Mensaje" at bounding box center [752, 153] width 126 height 19
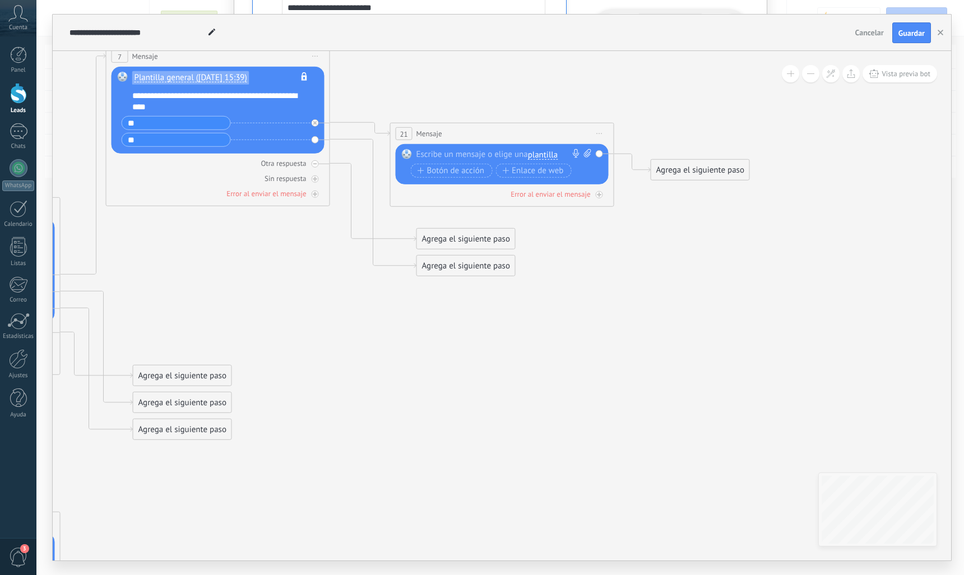
click at [552, 151] on span "plantilla" at bounding box center [543, 155] width 30 height 9
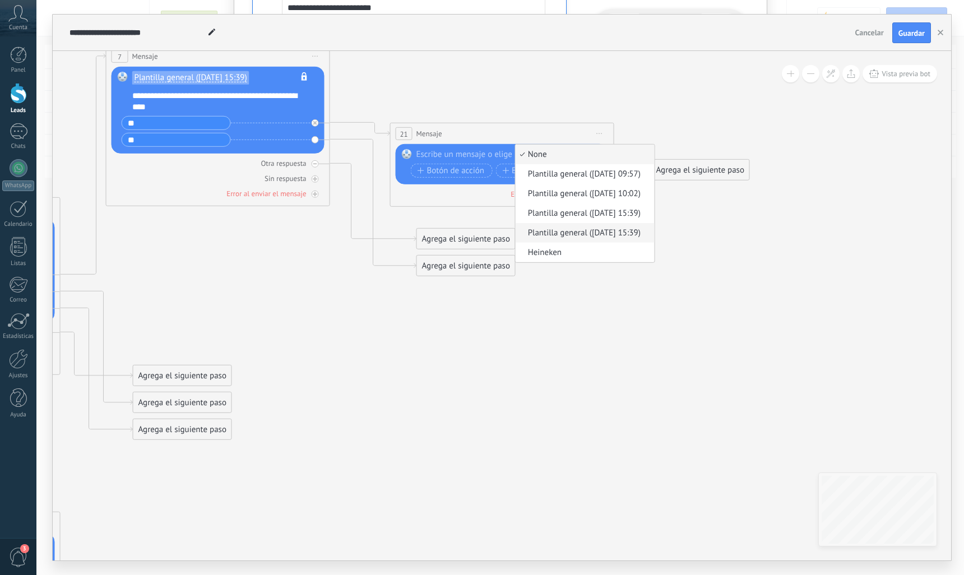
click at [547, 237] on span "Plantilla general ([DATE] 15:39)" at bounding box center [584, 233] width 136 height 11
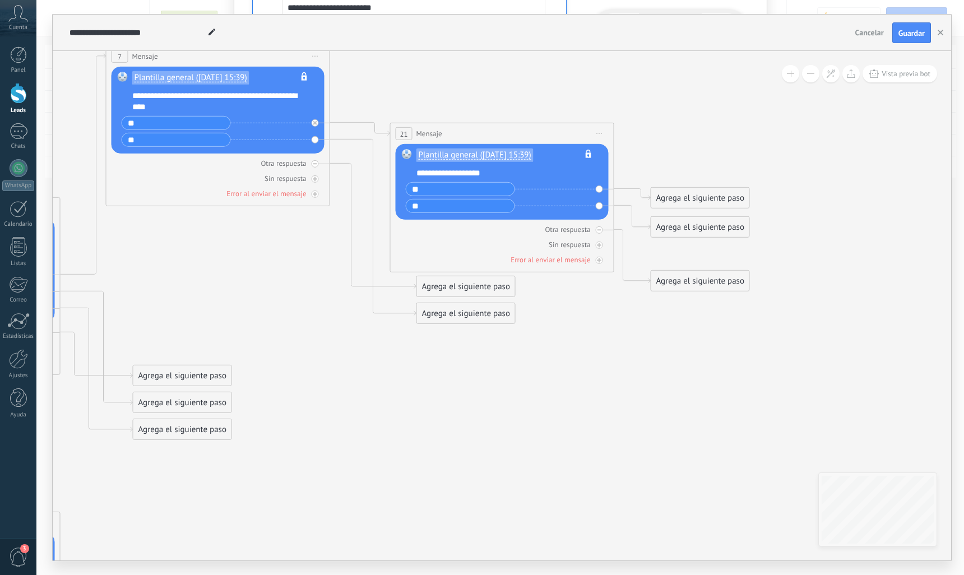
click at [683, 194] on div "Agrega el siguiente paso" at bounding box center [700, 198] width 98 height 18
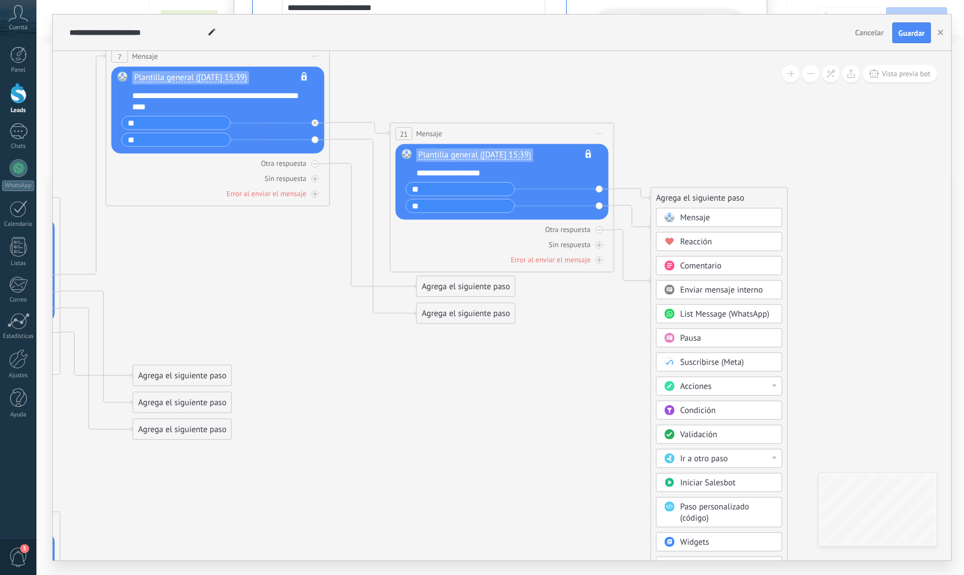
click at [684, 220] on span "Mensaje" at bounding box center [696, 217] width 30 height 11
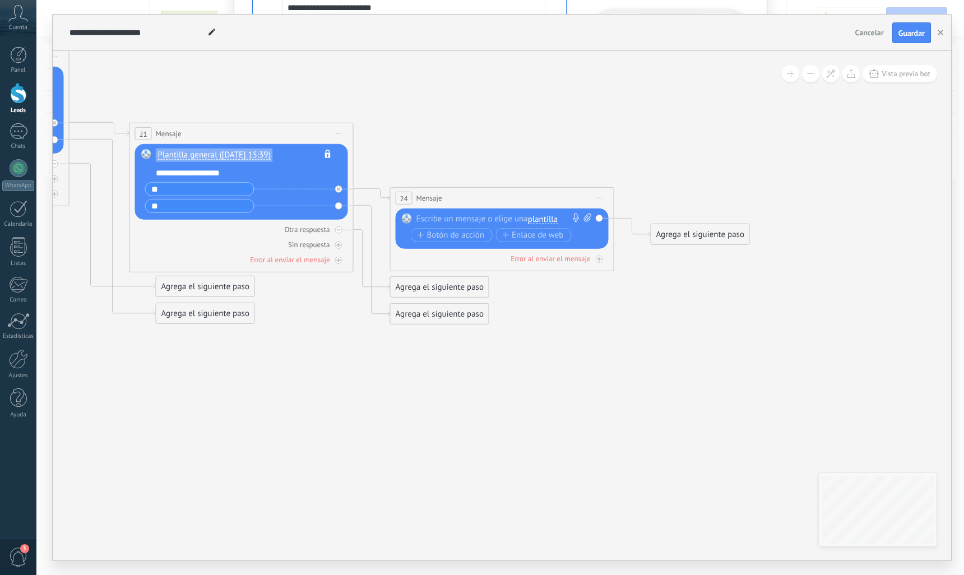
click at [536, 219] on span "plantilla" at bounding box center [543, 219] width 30 height 9
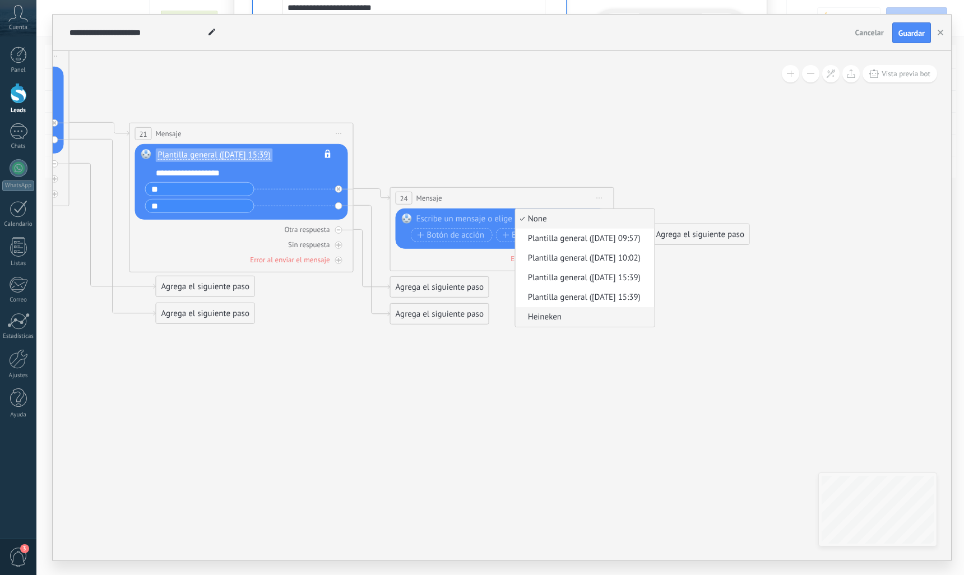
click at [543, 317] on span "Heineken" at bounding box center [584, 317] width 136 height 11
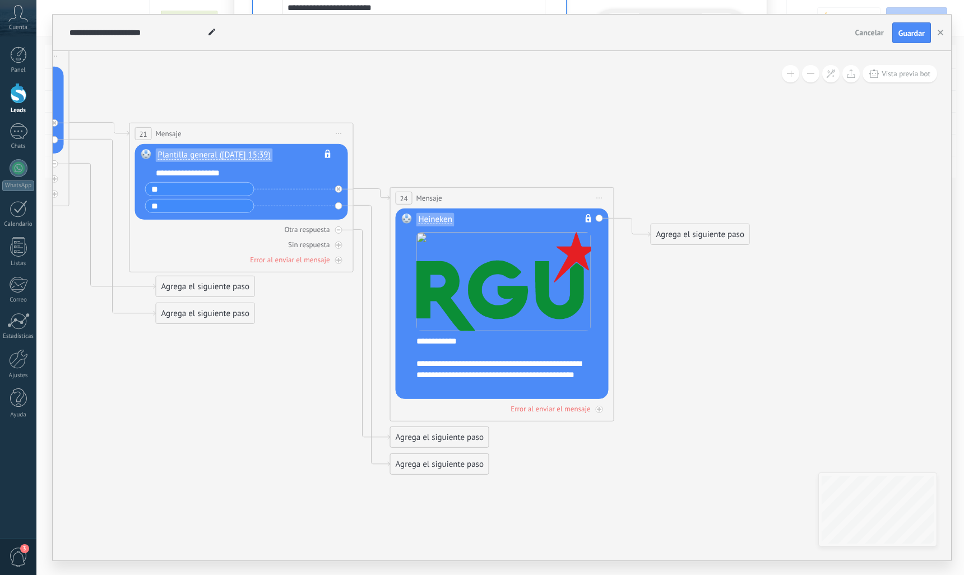
click at [600, 193] on span "Iniciar vista previa aquí Cambiar nombre Duplicar [GEOGRAPHIC_DATA]" at bounding box center [600, 198] width 18 height 16
click at [616, 275] on div "Borrar" at bounding box center [650, 271] width 111 height 19
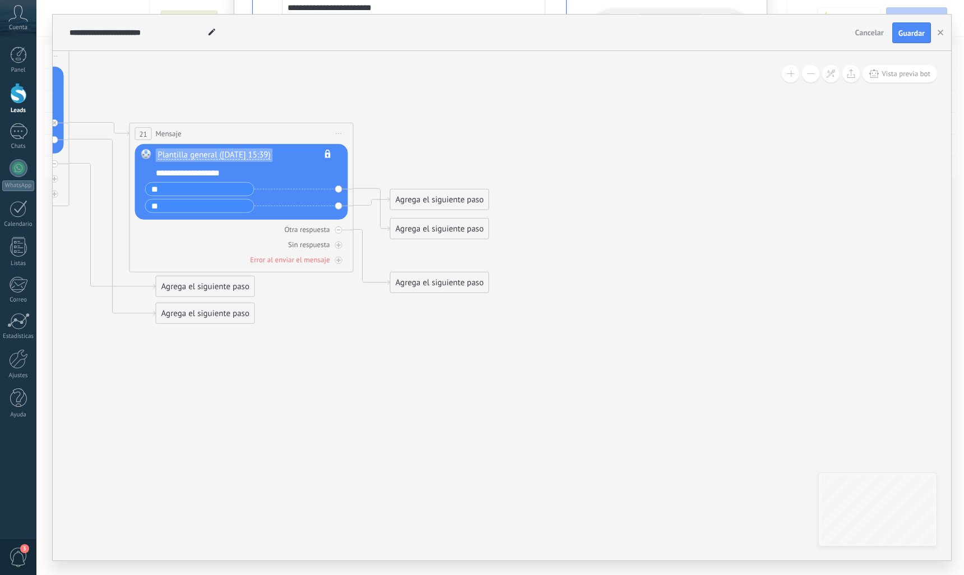
click at [453, 201] on div "Agrega el siguiente paso" at bounding box center [440, 200] width 98 height 18
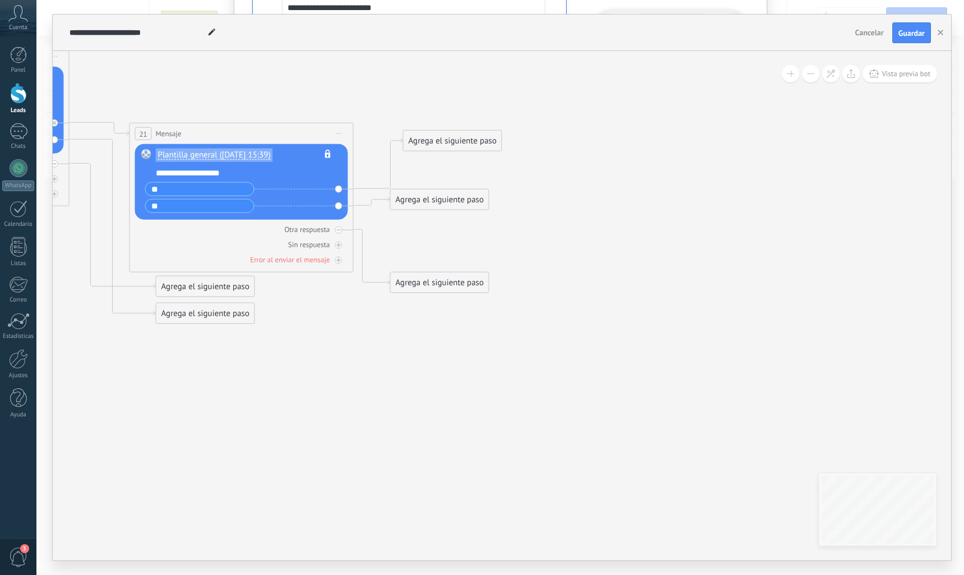
drag, startPoint x: 475, startPoint y: 228, endPoint x: 488, endPoint y: 131, distance: 97.9
click at [488, 132] on div "Agrega el siguiente paso" at bounding box center [453, 141] width 98 height 18
click at [468, 141] on div "Agrega el siguiente paso" at bounding box center [453, 133] width 98 height 18
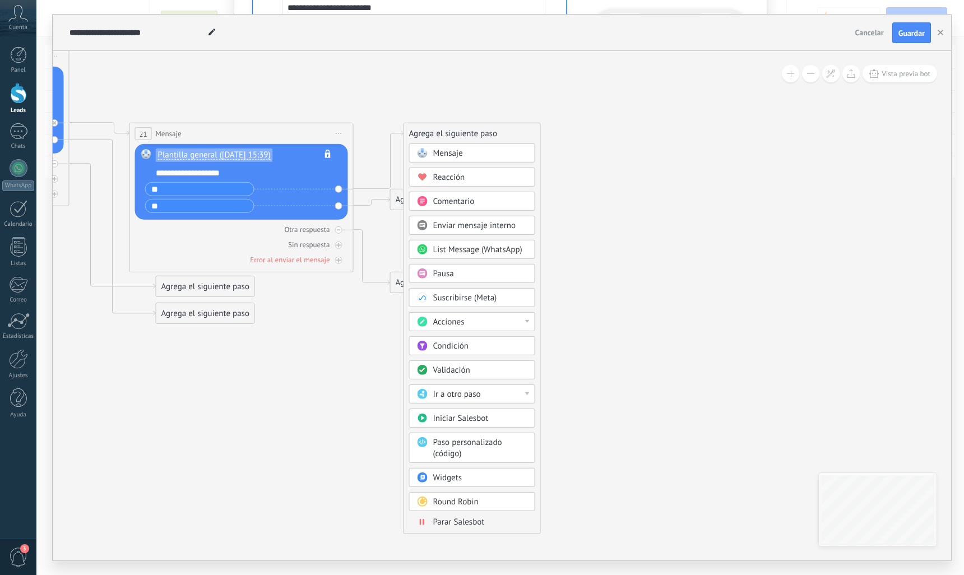
click at [468, 154] on div "Mensaje" at bounding box center [480, 153] width 94 height 11
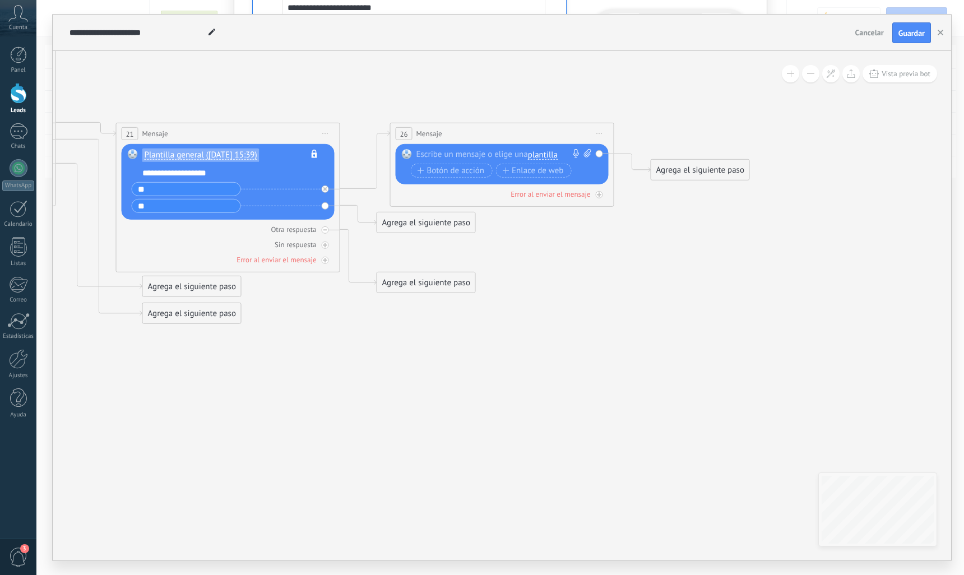
click at [467, 156] on div at bounding box center [499, 154] width 166 height 11
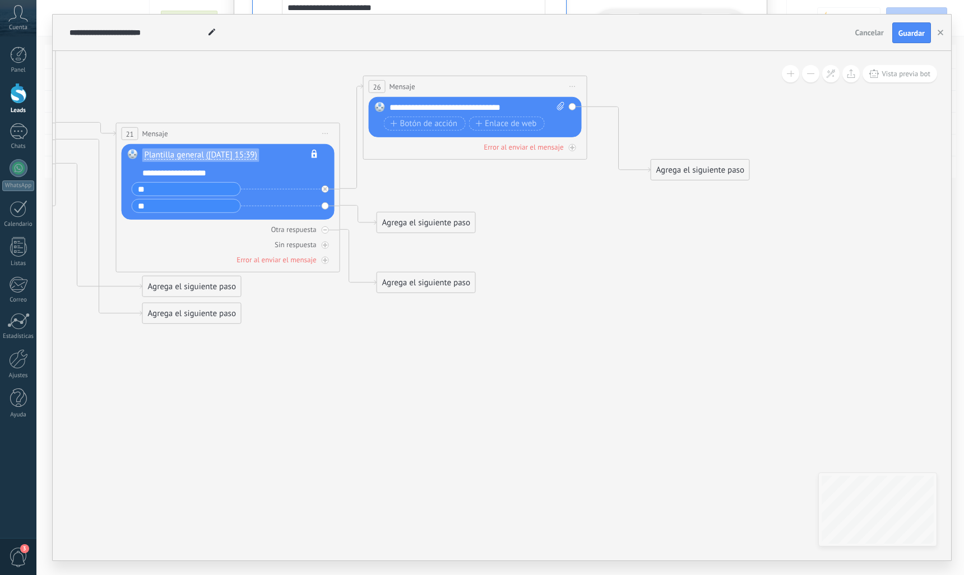
drag, startPoint x: 501, startPoint y: 128, endPoint x: 474, endPoint y: 82, distance: 53.5
click at [474, 82] on div "26 Mensaje ******* (a): Todos los contactos - canales seleccionados Todos los c…" at bounding box center [475, 86] width 223 height 21
drag, startPoint x: 672, startPoint y: 169, endPoint x: 644, endPoint y: 128, distance: 50.4
click at [644, 128] on div "Agrega el siguiente paso" at bounding box center [671, 128] width 98 height 18
click at [404, 228] on div "Agrega el siguiente paso" at bounding box center [426, 223] width 98 height 18
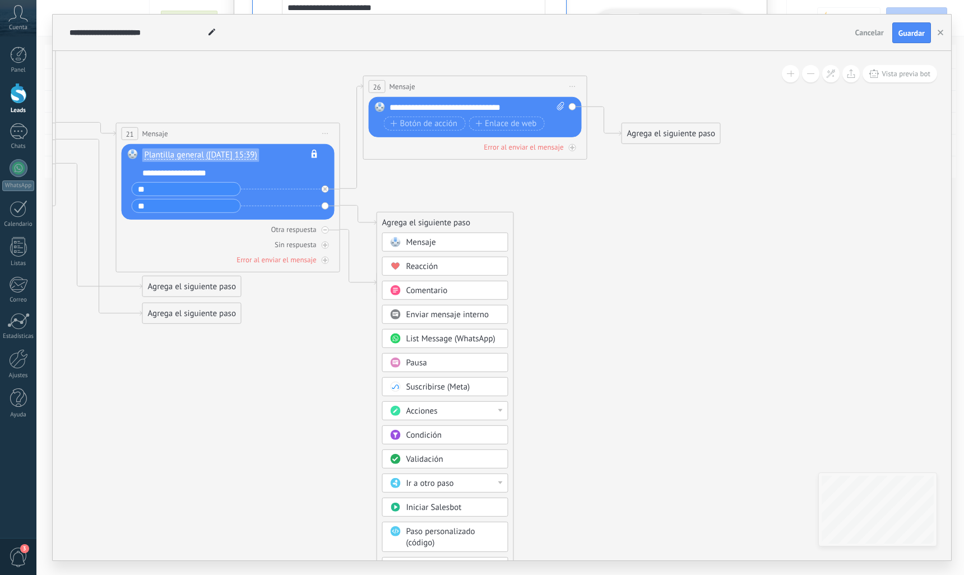
click at [415, 239] on span "Mensaje" at bounding box center [421, 242] width 30 height 11
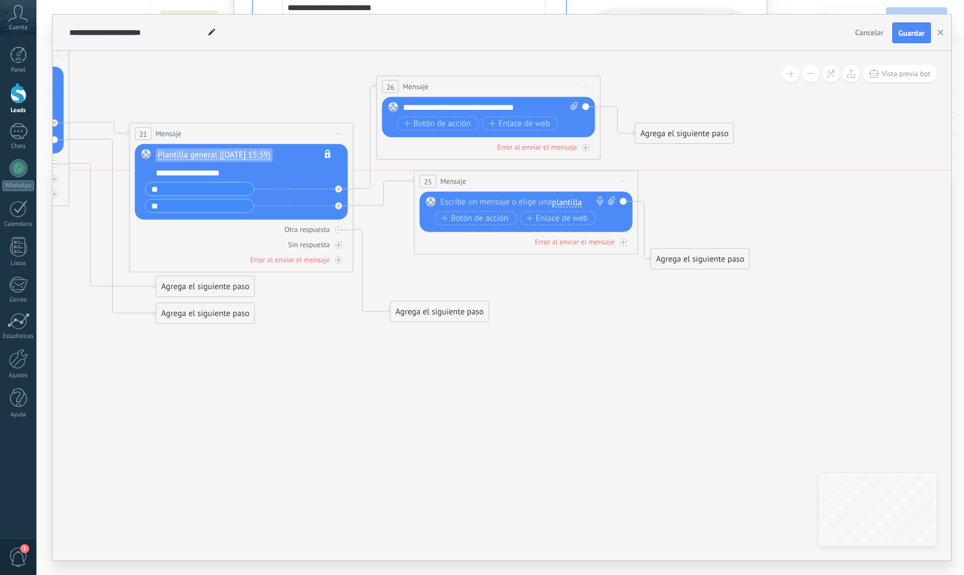
drag, startPoint x: 455, startPoint y: 221, endPoint x: 479, endPoint y: 179, distance: 48.5
click at [479, 179] on div "25 Mensaje ******* (a): Todos los contactos - canales seleccionados Todos los c…" at bounding box center [526, 181] width 223 height 21
drag, startPoint x: 677, startPoint y: 254, endPoint x: 678, endPoint y: 219, distance: 35.9
click at [678, 219] on div "Agrega el siguiente paso" at bounding box center [701, 228] width 98 height 18
click at [471, 201] on div at bounding box center [524, 202] width 166 height 11
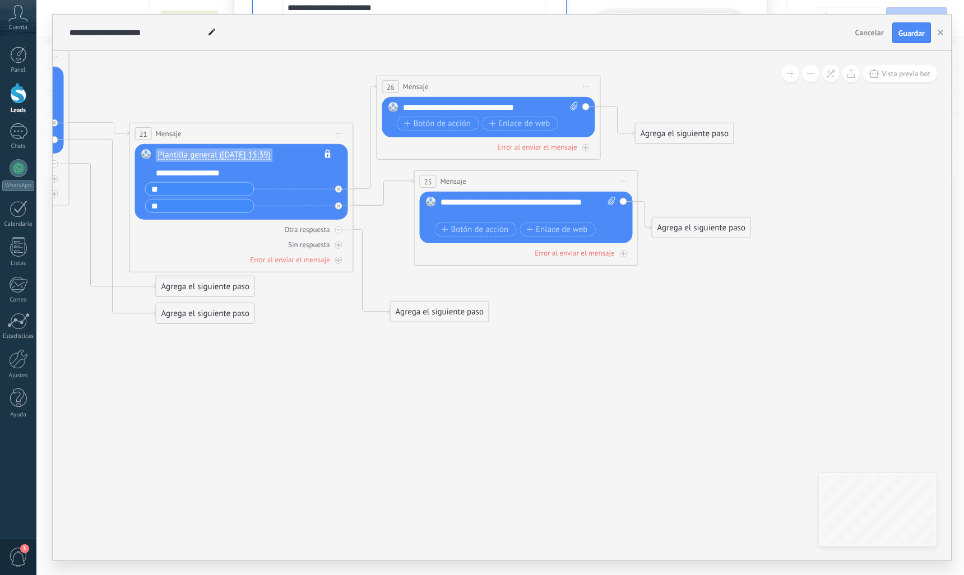
click at [716, 224] on div "Agrega el siguiente paso" at bounding box center [701, 228] width 98 height 18
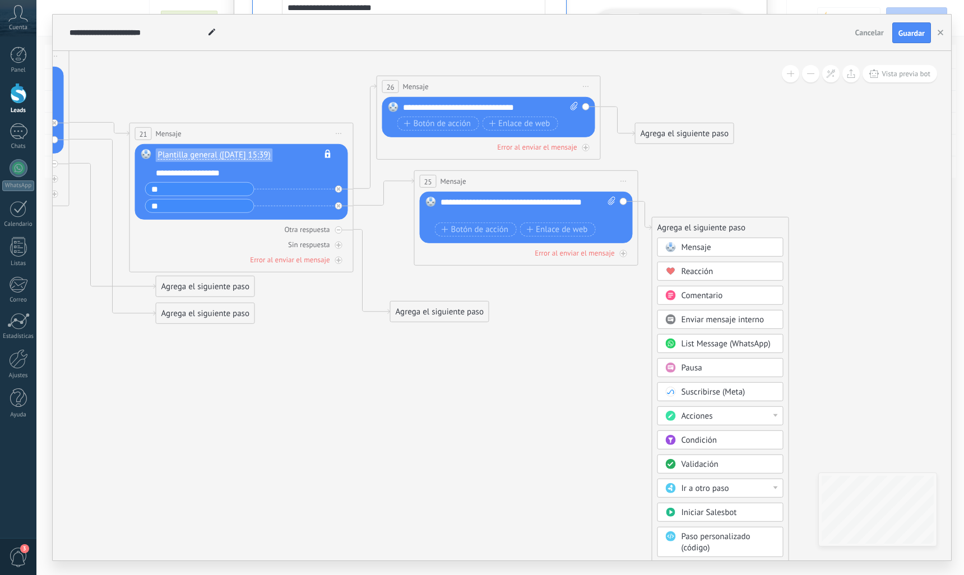
click at [716, 271] on div "Reacción" at bounding box center [729, 271] width 94 height 11
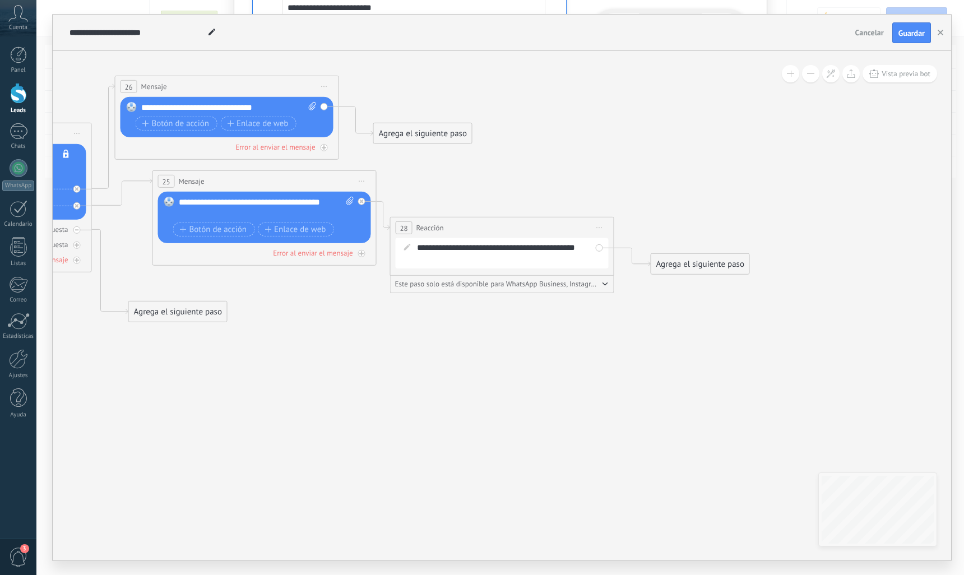
click at [705, 262] on div "Agrega el siguiente paso" at bounding box center [700, 264] width 98 height 18
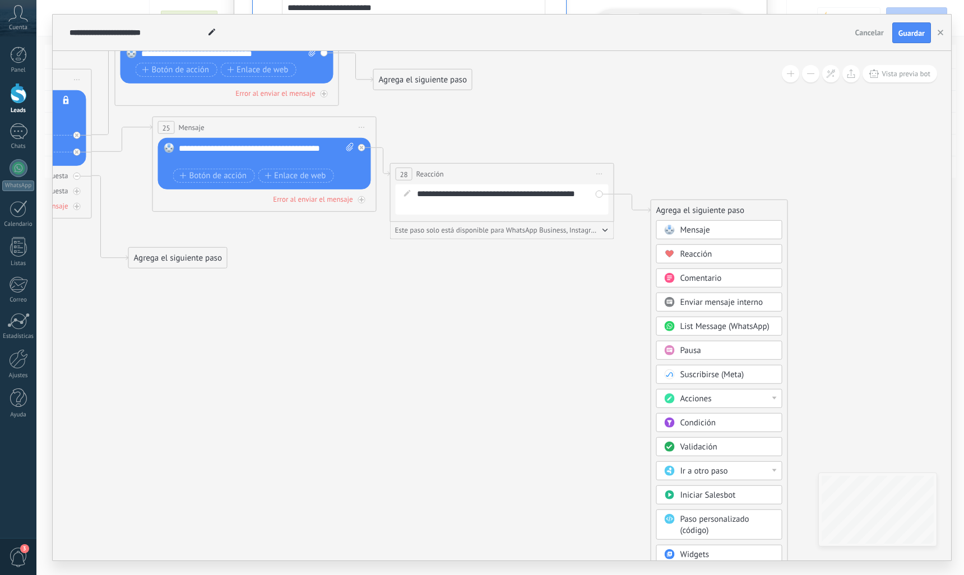
click at [713, 494] on span "Iniciar Salesbot" at bounding box center [708, 495] width 55 height 11
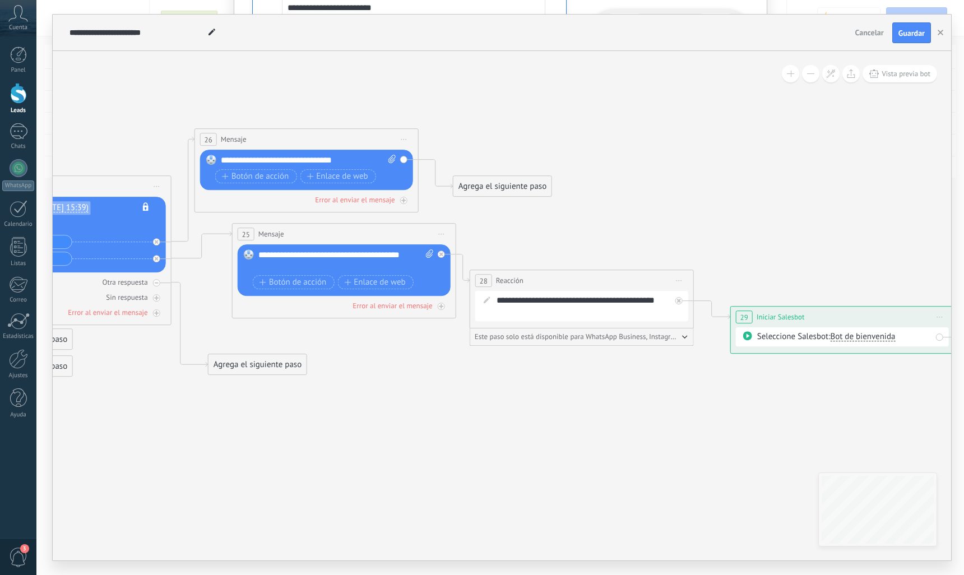
drag, startPoint x: 437, startPoint y: 387, endPoint x: 750, endPoint y: 455, distance: 320.7
click at [520, 181] on div "Agrega el siguiente paso" at bounding box center [503, 187] width 98 height 18
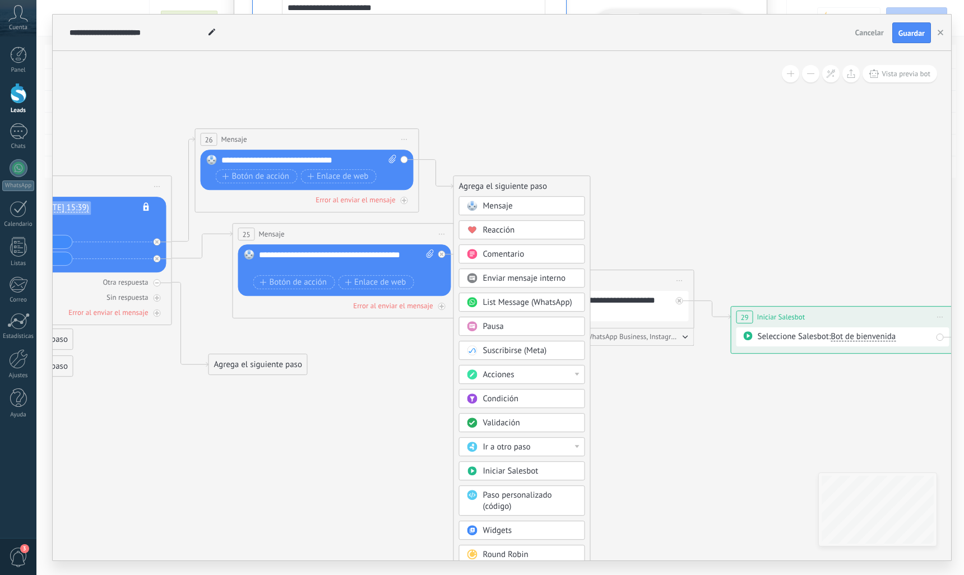
click at [527, 228] on div "Reacción" at bounding box center [530, 230] width 94 height 11
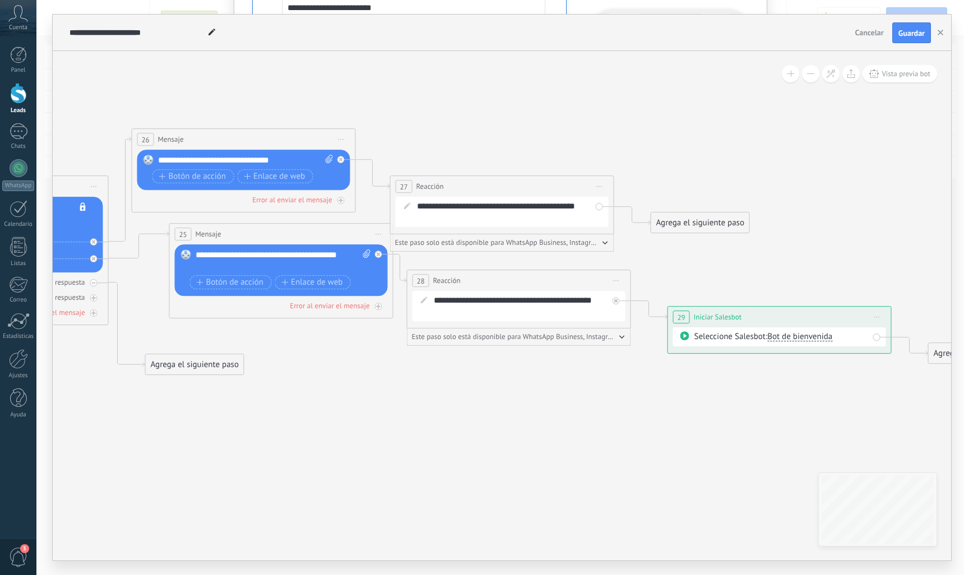
click at [684, 220] on div "Agrega el siguiente paso" at bounding box center [700, 223] width 98 height 18
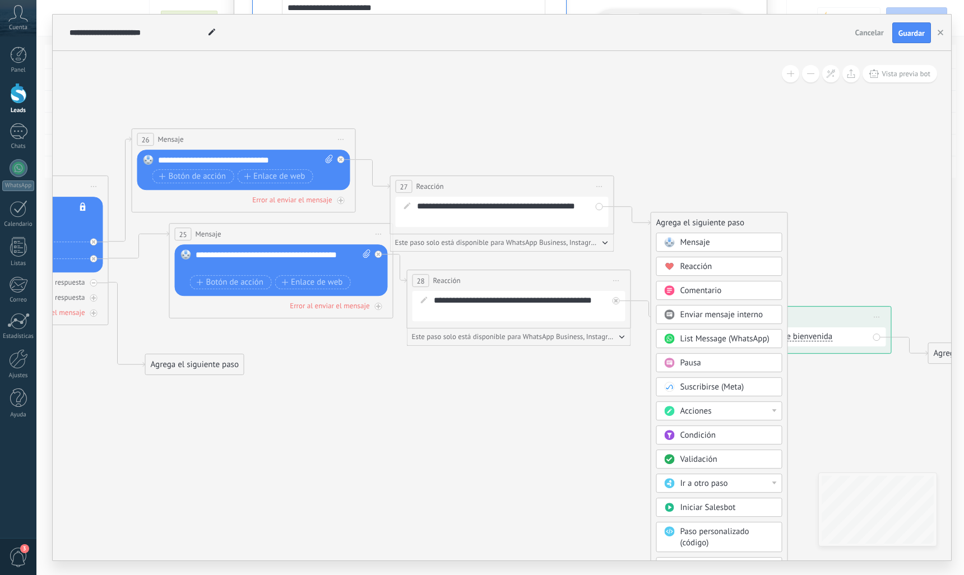
click at [730, 507] on span "Iniciar Salesbot" at bounding box center [708, 508] width 55 height 11
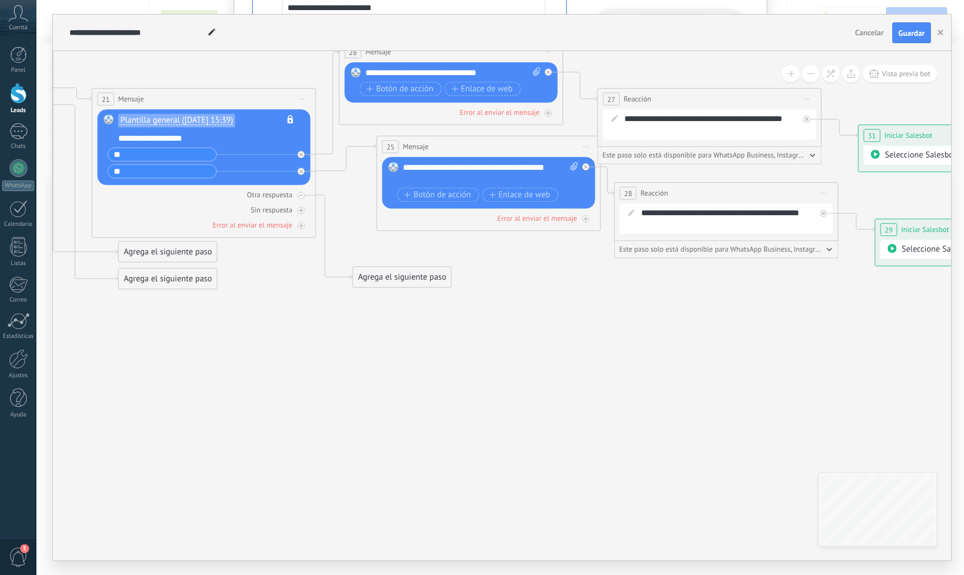
drag, startPoint x: 389, startPoint y: 416, endPoint x: 942, endPoint y: 257, distance: 575.3
click at [940, 261] on icon at bounding box center [46, 396] width 2861 height 1331
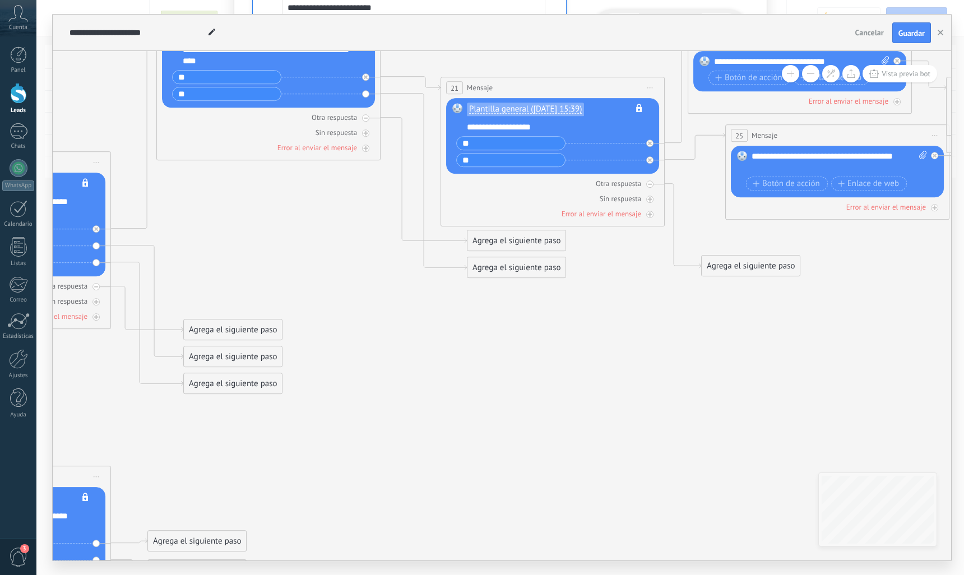
drag, startPoint x: 452, startPoint y: 266, endPoint x: 717, endPoint y: 314, distance: 269.5
click at [717, 314] on icon at bounding box center [395, 385] width 2861 height 1331
click at [757, 275] on div "Agrega el siguiente paso" at bounding box center [751, 266] width 98 height 18
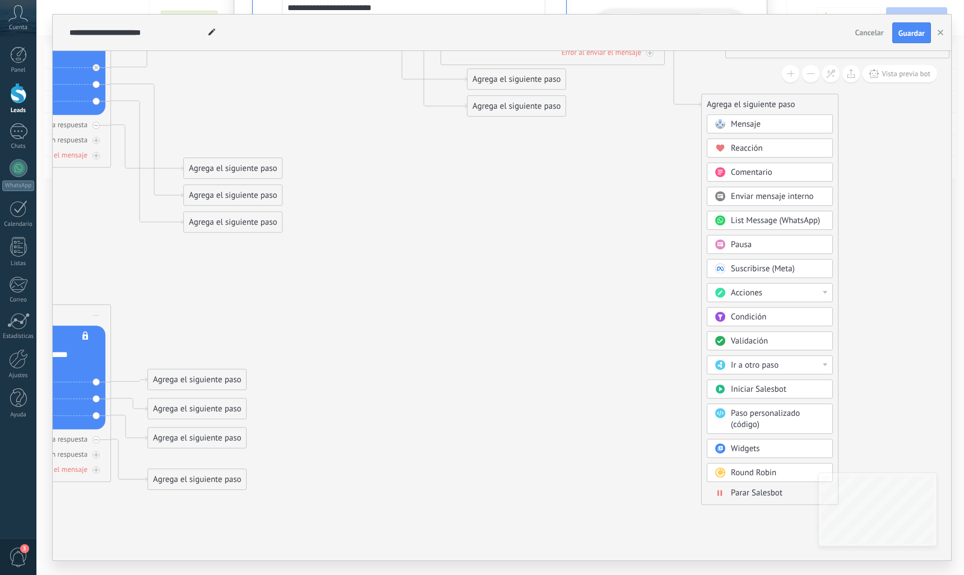
click at [740, 489] on span "Parar Salesbot" at bounding box center [757, 493] width 52 height 11
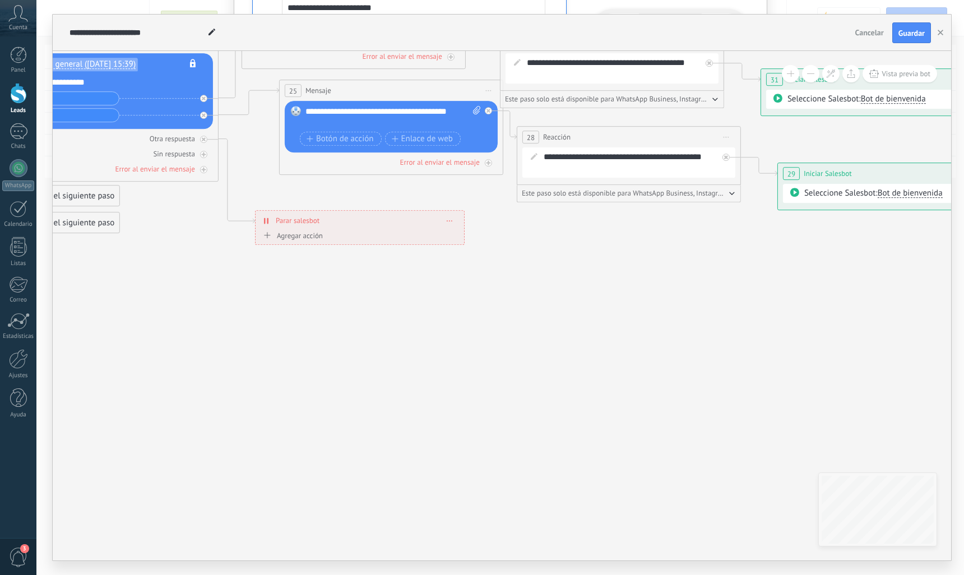
drag, startPoint x: 455, startPoint y: 273, endPoint x: 151, endPoint y: 369, distance: 319.1
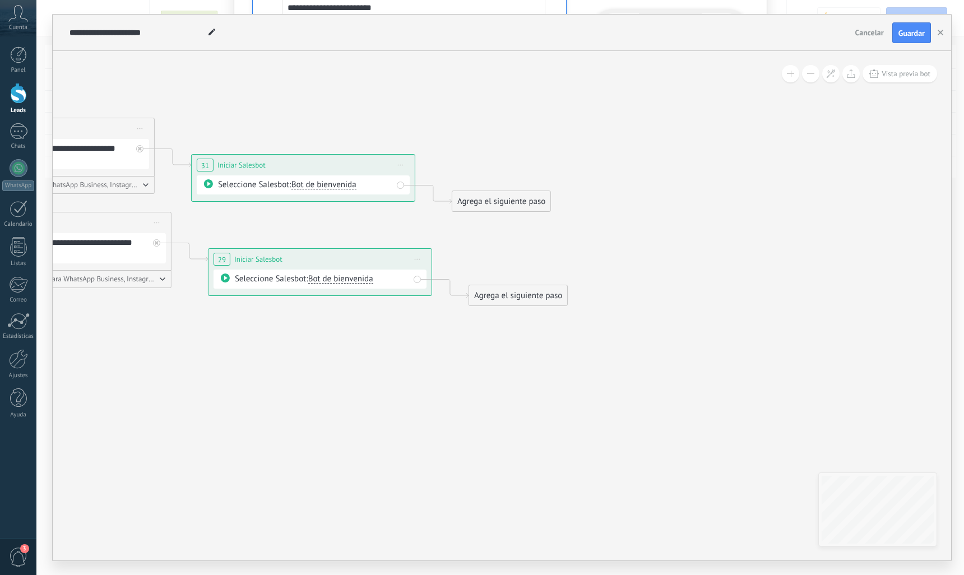
drag, startPoint x: 392, startPoint y: 373, endPoint x: 288, endPoint y: 398, distance: 107.1
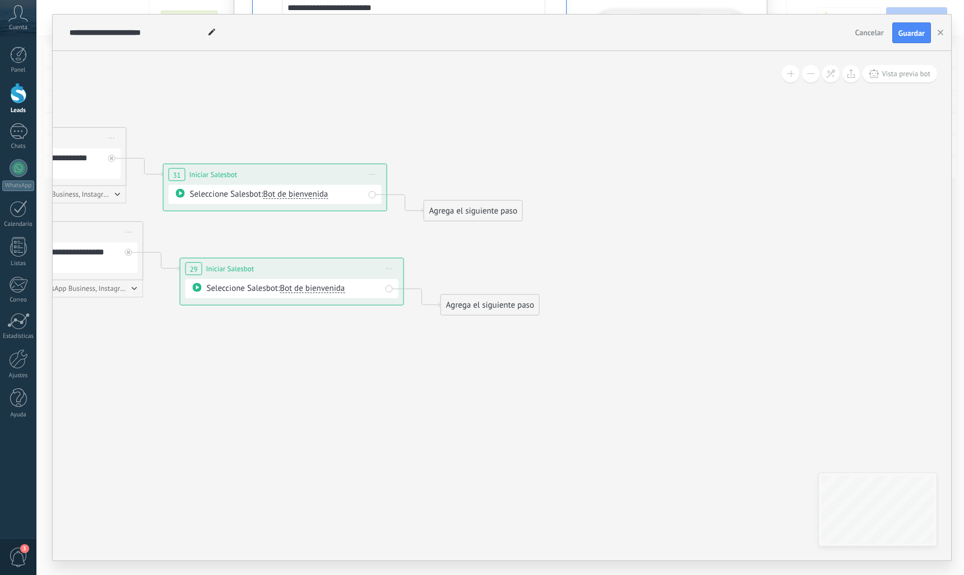
click at [479, 211] on div "Agrega el siguiente paso" at bounding box center [473, 211] width 98 height 18
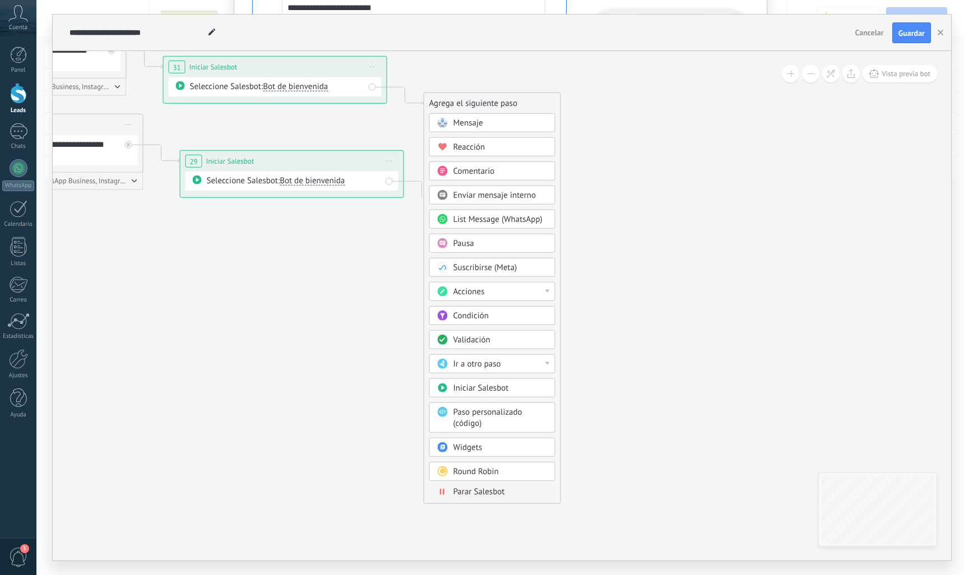
click at [496, 491] on span "Parar Salesbot" at bounding box center [479, 492] width 52 height 11
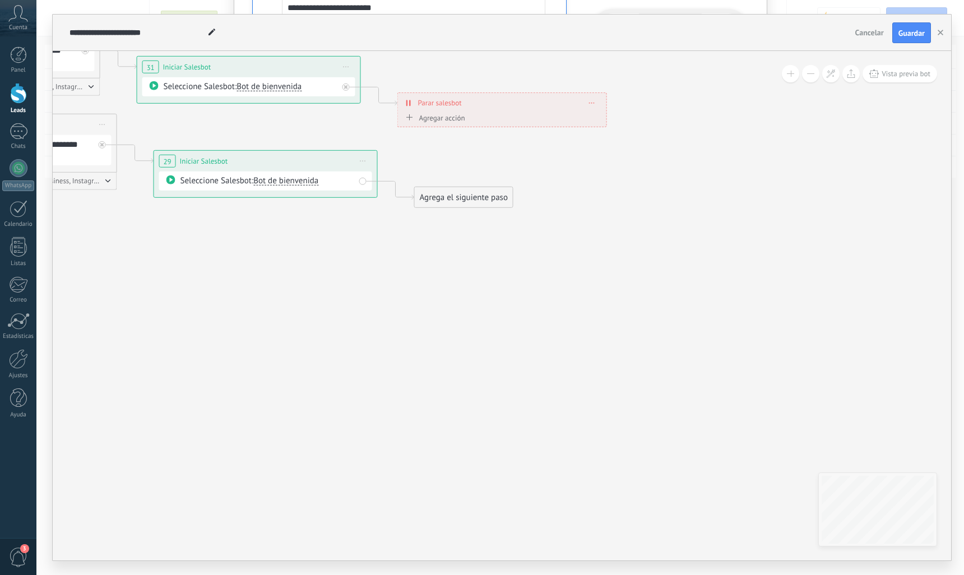
click at [483, 200] on div "Agrega el siguiente paso" at bounding box center [464, 197] width 98 height 18
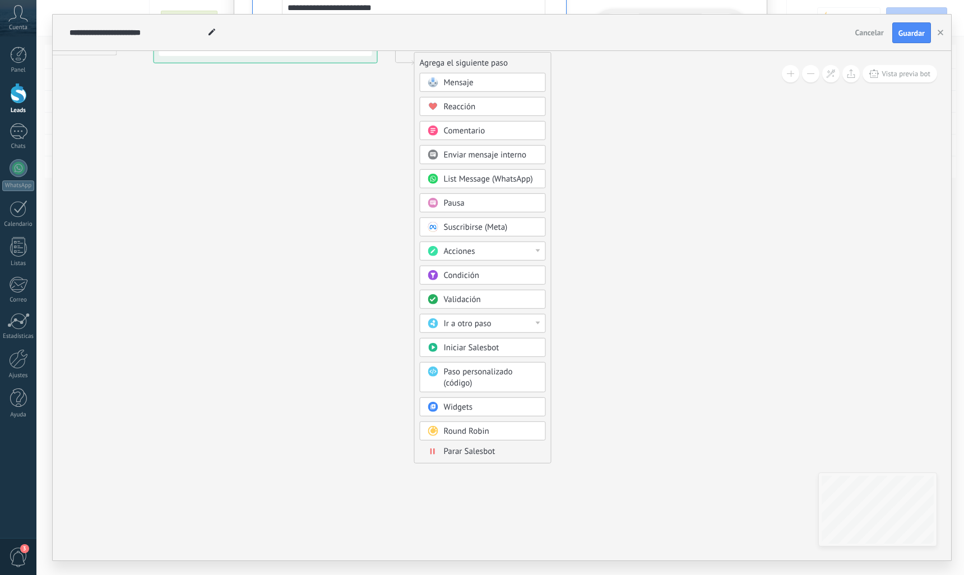
click at [487, 447] on span "Parar Salesbot" at bounding box center [470, 451] width 52 height 11
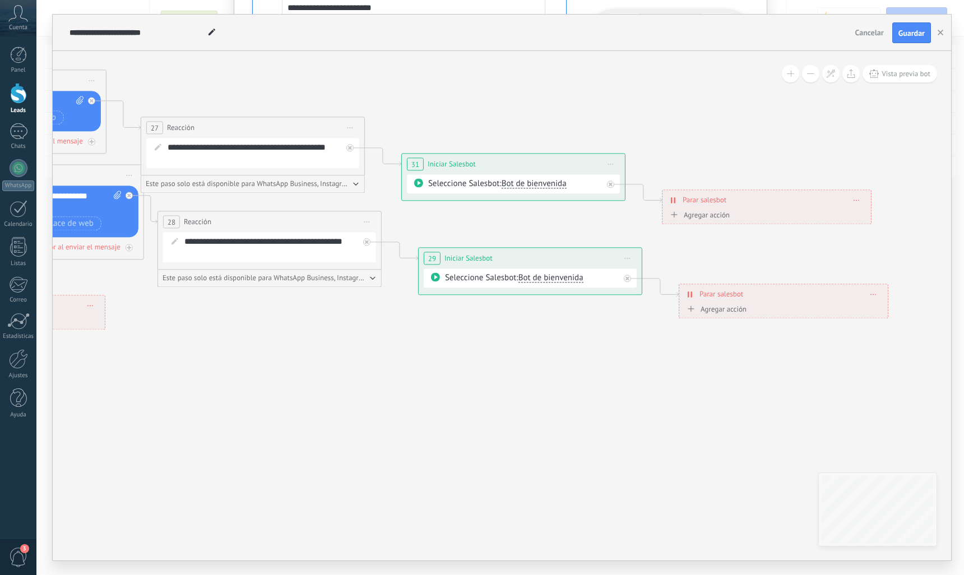
drag, startPoint x: 232, startPoint y: 296, endPoint x: 522, endPoint y: 516, distance: 364.1
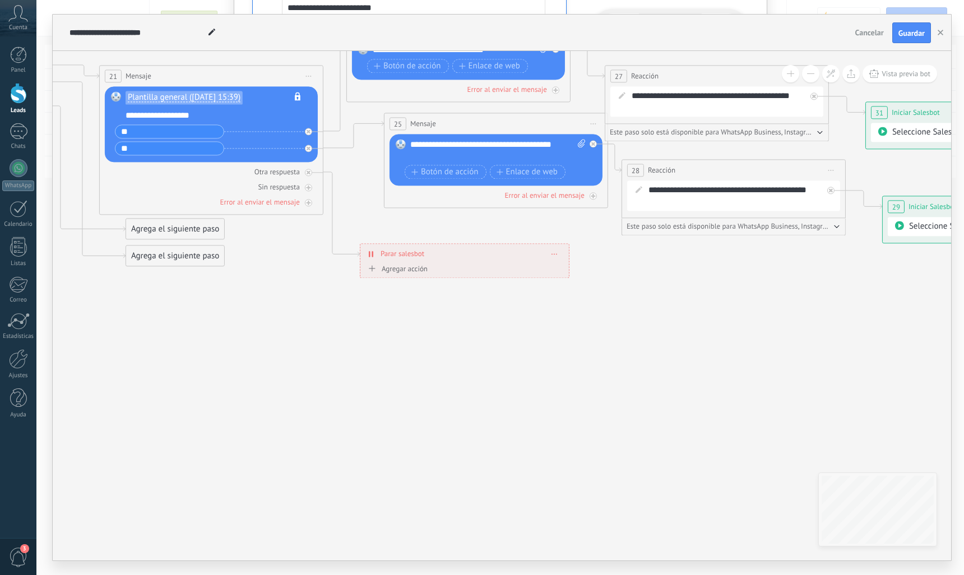
drag, startPoint x: 330, startPoint y: 391, endPoint x: 799, endPoint y: 337, distance: 472.3
click at [800, 340] on icon at bounding box center [53, 373] width 2861 height 1331
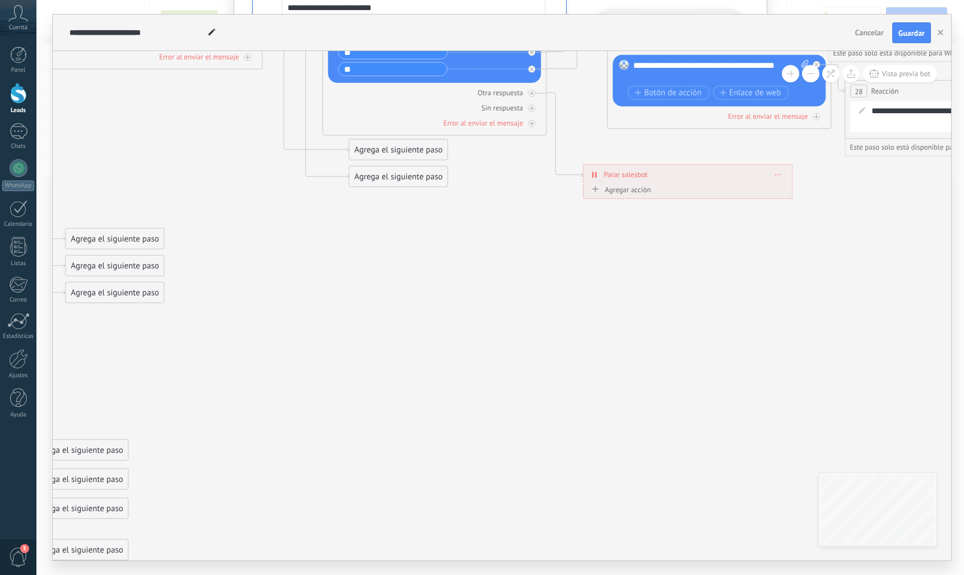
drag, startPoint x: 438, startPoint y: 362, endPoint x: 745, endPoint y: 267, distance: 321.5
click at [745, 267] on icon at bounding box center [276, 293] width 2861 height 1331
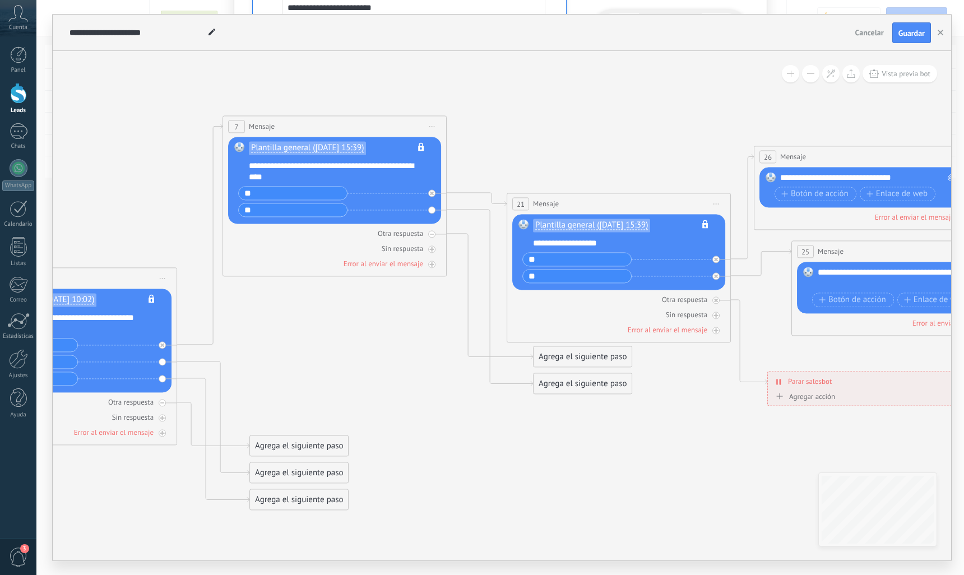
drag, startPoint x: 432, startPoint y: 271, endPoint x: 510, endPoint y: 474, distance: 217.4
click at [510, 474] on icon at bounding box center [461, 501] width 2861 height 1331
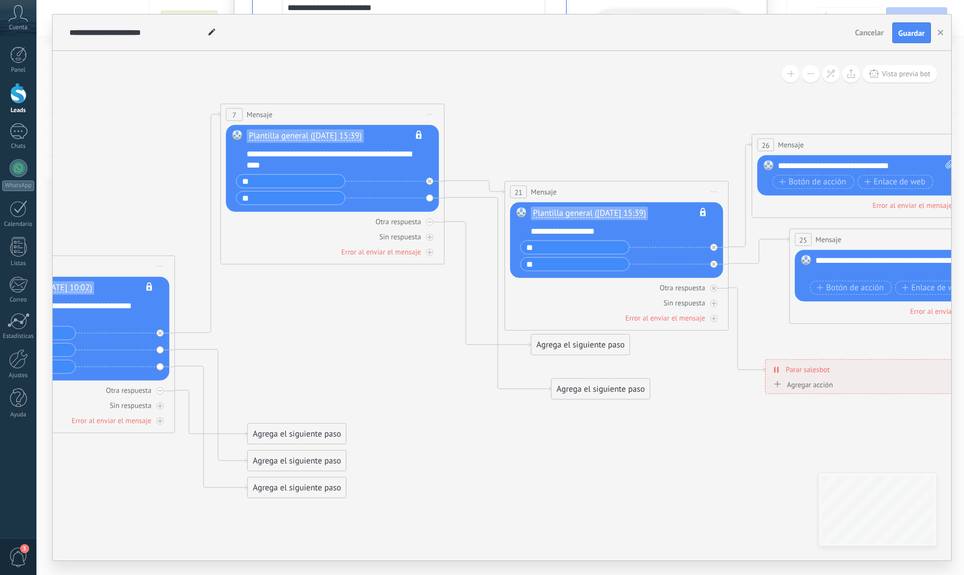
drag, startPoint x: 567, startPoint y: 371, endPoint x: 587, endPoint y: 389, distance: 27.0
click at [587, 389] on div "Agrega el siguiente paso" at bounding box center [601, 389] width 98 height 18
drag, startPoint x: 568, startPoint y: 347, endPoint x: 316, endPoint y: 297, distance: 257.1
click at [316, 296] on div "Agrega el siguiente paso" at bounding box center [335, 286] width 98 height 18
click at [315, 295] on div "Agrega el siguiente paso" at bounding box center [328, 297] width 98 height 18
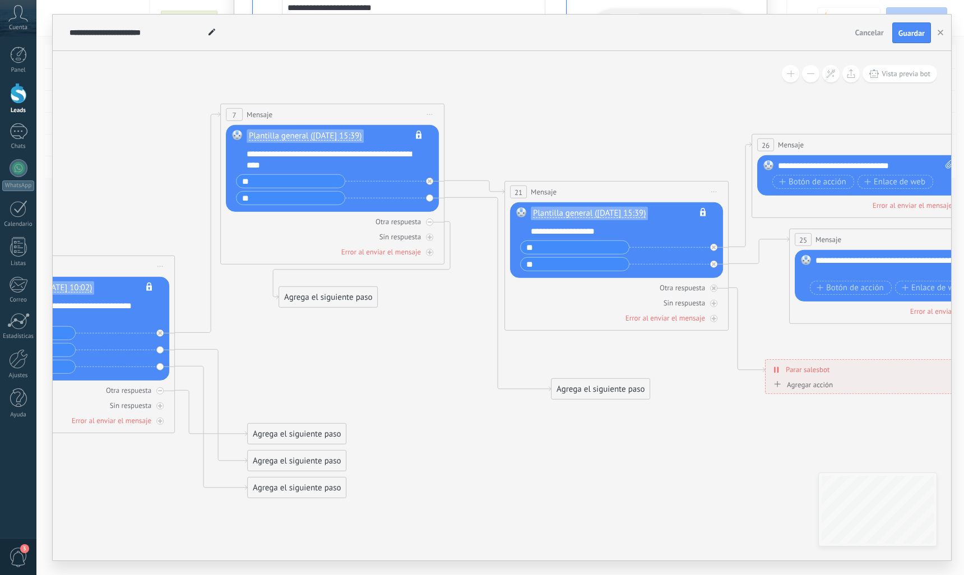
click at [315, 295] on div "Agrega el siguiente paso" at bounding box center [328, 297] width 98 height 18
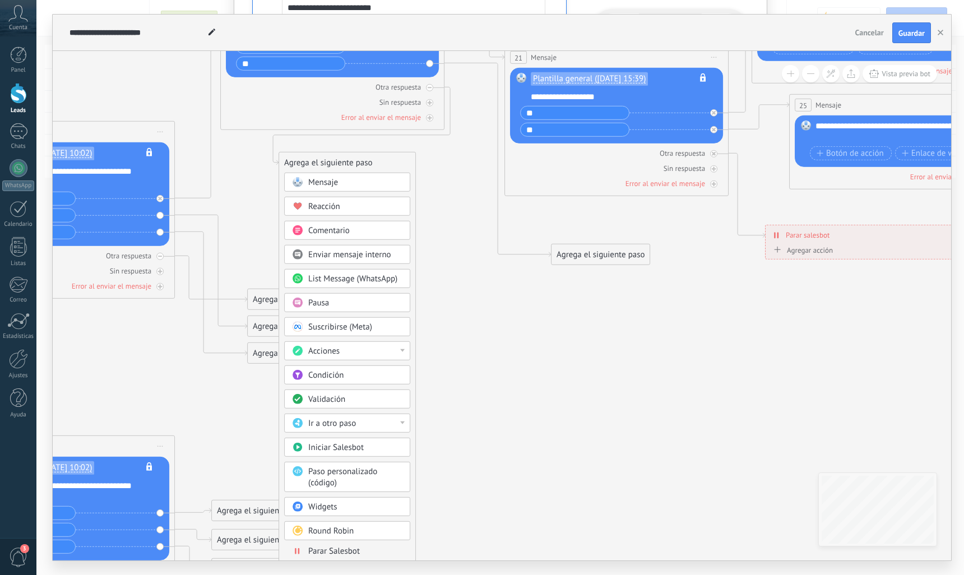
click at [348, 549] on span "Parar Salesbot" at bounding box center [334, 551] width 52 height 11
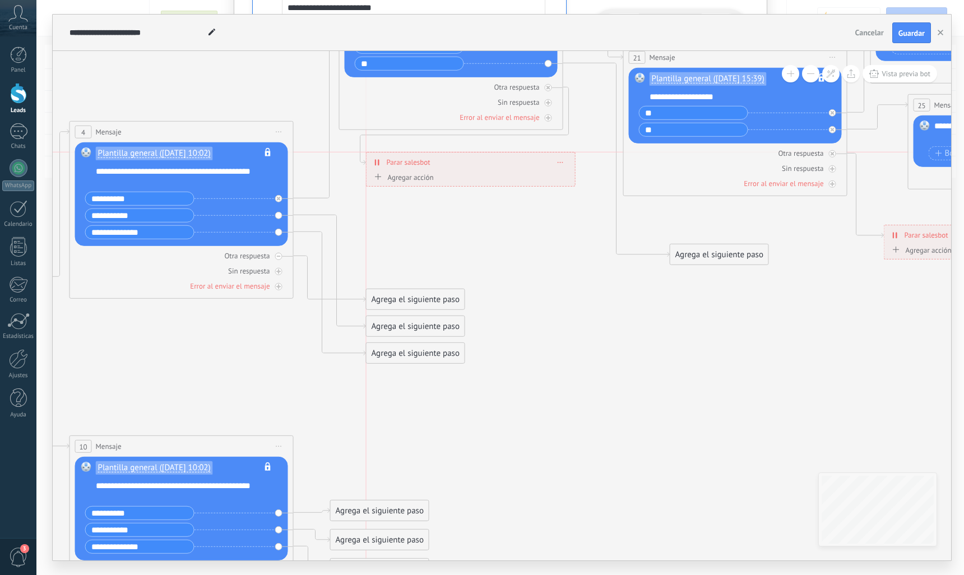
drag, startPoint x: 540, startPoint y: 165, endPoint x: 522, endPoint y: 166, distance: 17.9
click at [522, 166] on div "**********" at bounding box center [471, 162] width 209 height 20
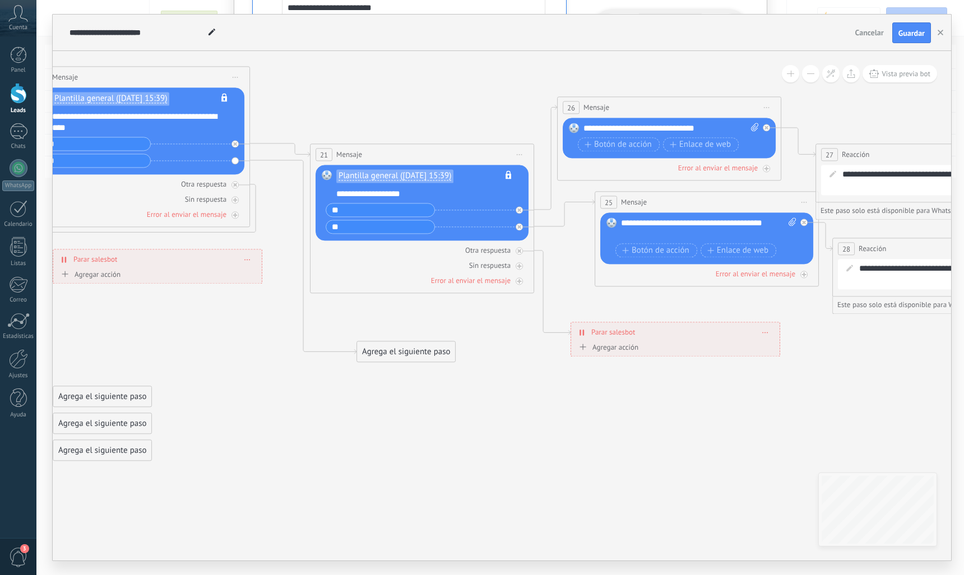
drag, startPoint x: 688, startPoint y: 467, endPoint x: 375, endPoint y: 431, distance: 315.5
click at [375, 431] on icon at bounding box center [339, 455] width 3010 height 1338
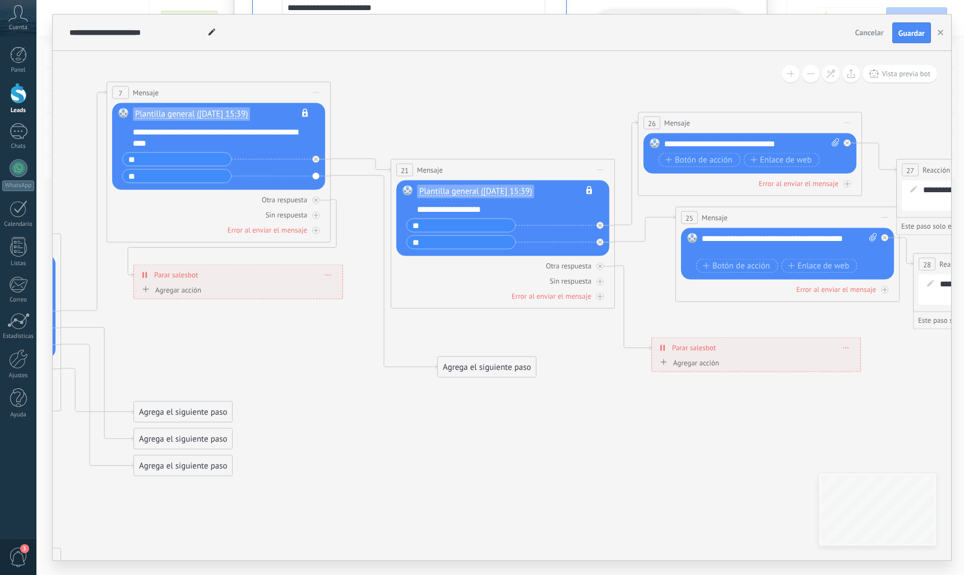
drag, startPoint x: 359, startPoint y: 410, endPoint x: 439, endPoint y: 425, distance: 82.1
click at [439, 425] on icon at bounding box center [420, 471] width 3010 height 1338
click at [495, 365] on div "Agrega el siguiente paso" at bounding box center [487, 367] width 98 height 18
click at [496, 385] on span "Mensaje" at bounding box center [482, 387] width 30 height 11
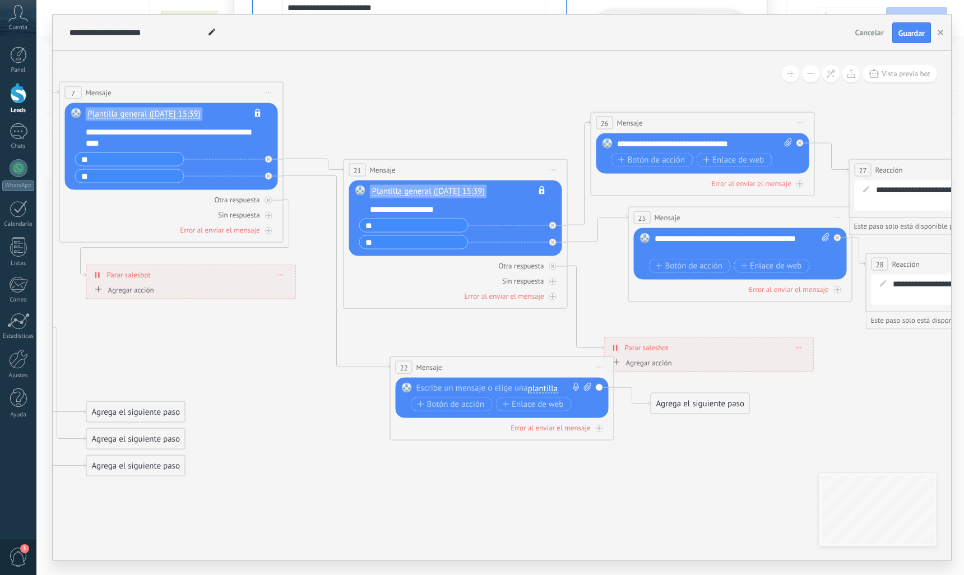
click at [479, 391] on div at bounding box center [499, 388] width 166 height 11
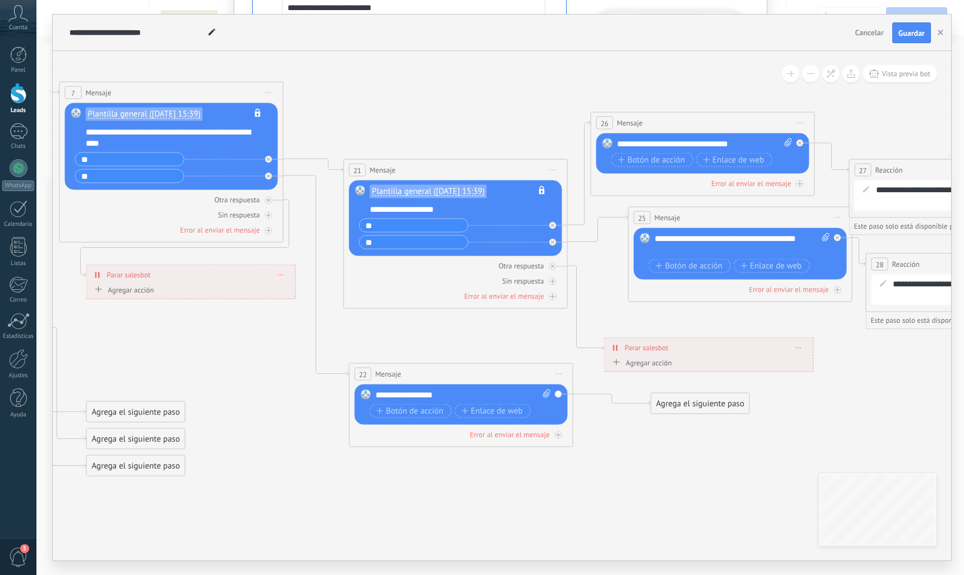
drag, startPoint x: 538, startPoint y: 369, endPoint x: 498, endPoint y: 376, distance: 40.9
click at [498, 376] on div "22 Mensaje ******* (a): Todos los contactos - canales seleccionados Todos los c…" at bounding box center [461, 374] width 223 height 21
click at [672, 411] on div "Agrega el siguiente paso" at bounding box center [700, 404] width 98 height 18
click at [682, 446] on span "Reacción" at bounding box center [697, 447] width 32 height 11
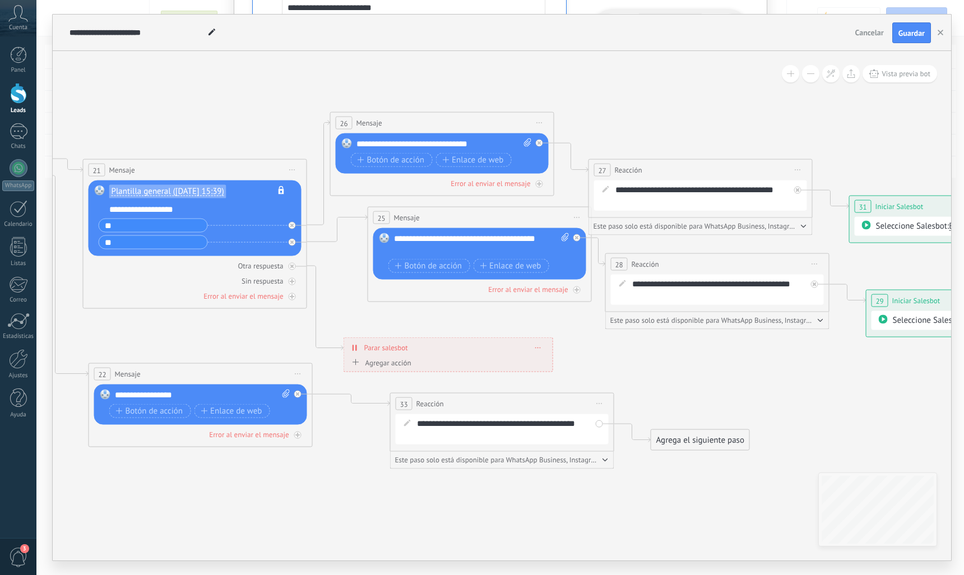
click at [706, 440] on div "Agrega el siguiente paso" at bounding box center [700, 440] width 98 height 18
click at [711, 461] on div "Mensaje" at bounding box center [728, 460] width 94 height 11
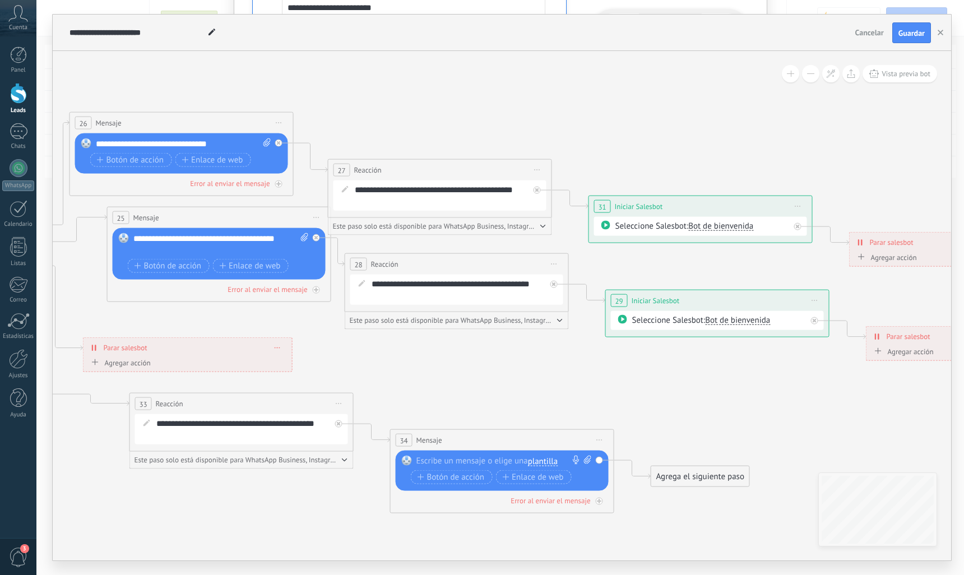
click at [497, 459] on div at bounding box center [499, 461] width 166 height 11
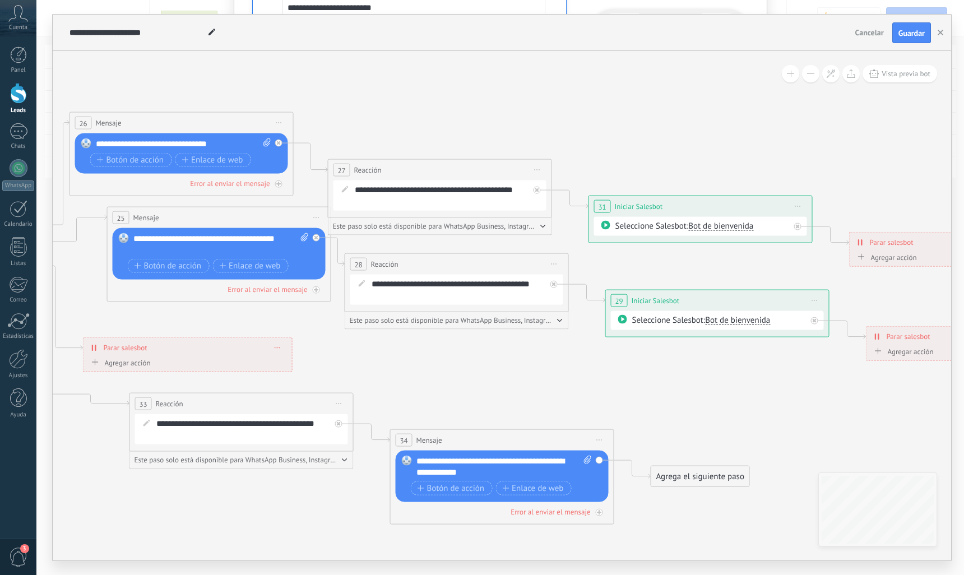
click at [710, 483] on div "Agrega el siguiente paso" at bounding box center [700, 476] width 98 height 18
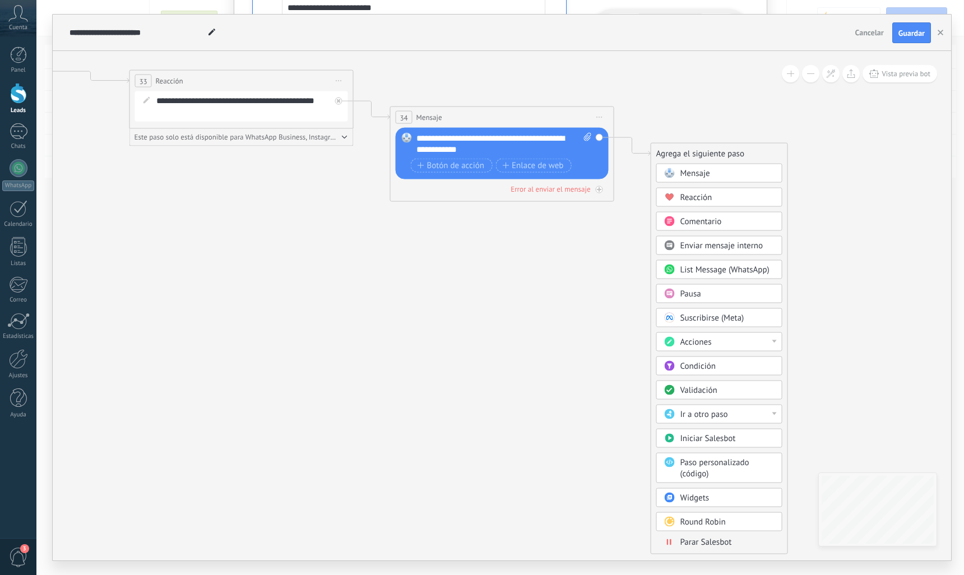
click at [707, 539] on span "Parar Salesbot" at bounding box center [707, 542] width 52 height 11
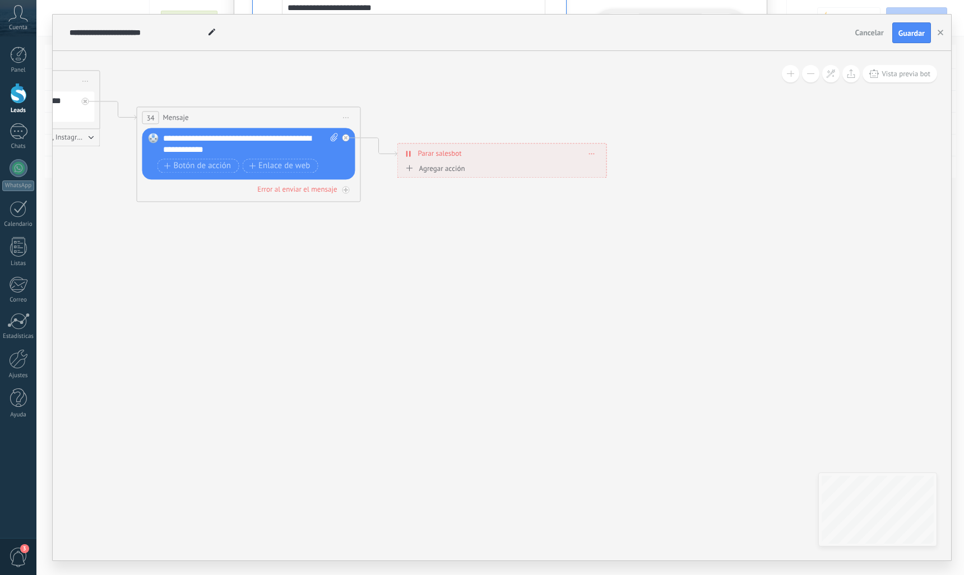
drag, startPoint x: 444, startPoint y: 345, endPoint x: 763, endPoint y: 326, distance: 319.6
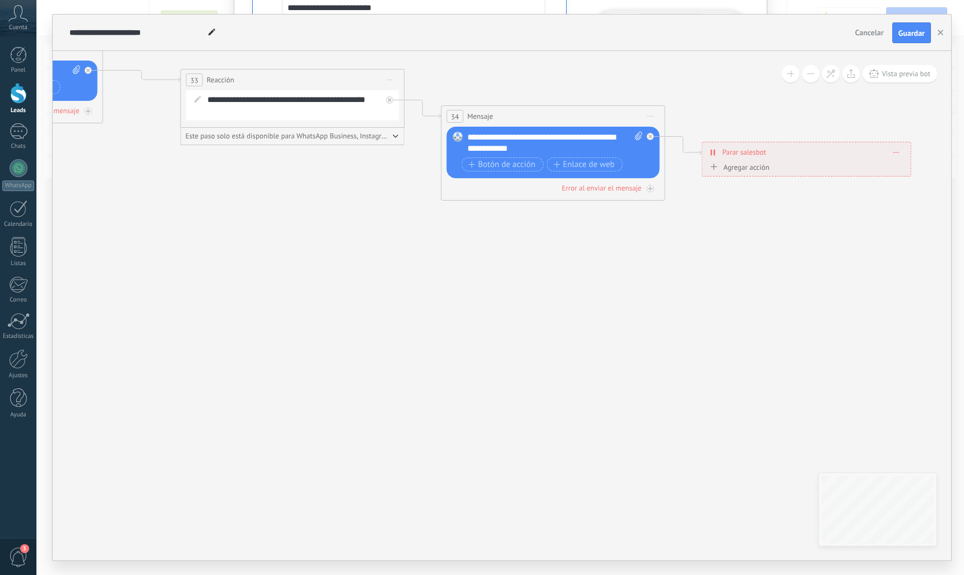
drag, startPoint x: 412, startPoint y: 323, endPoint x: 894, endPoint y: 377, distance: 484.5
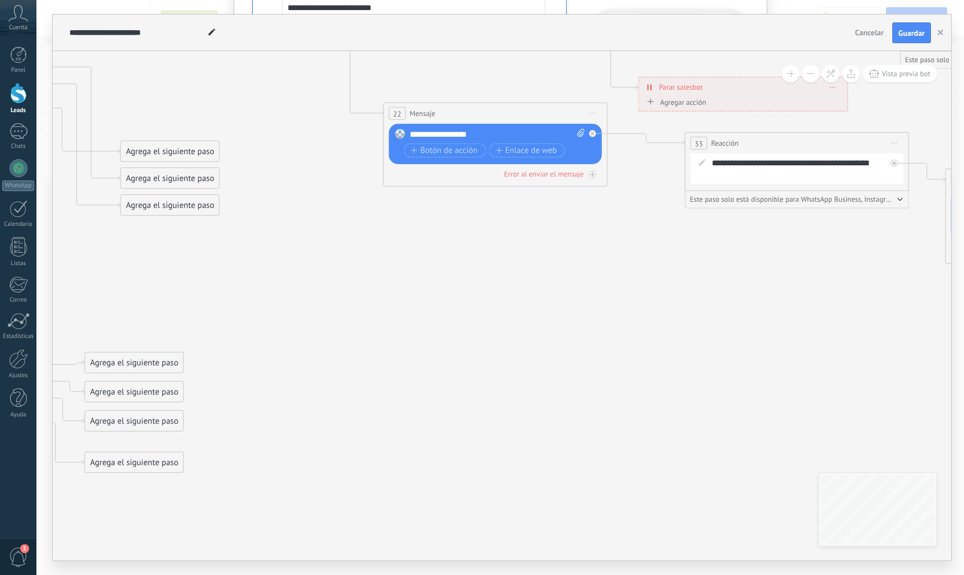
drag, startPoint x: 423, startPoint y: 326, endPoint x: 908, endPoint y: 276, distance: 486.9
click at [869, 304] on icon at bounding box center [407, 206] width 3010 height 1331
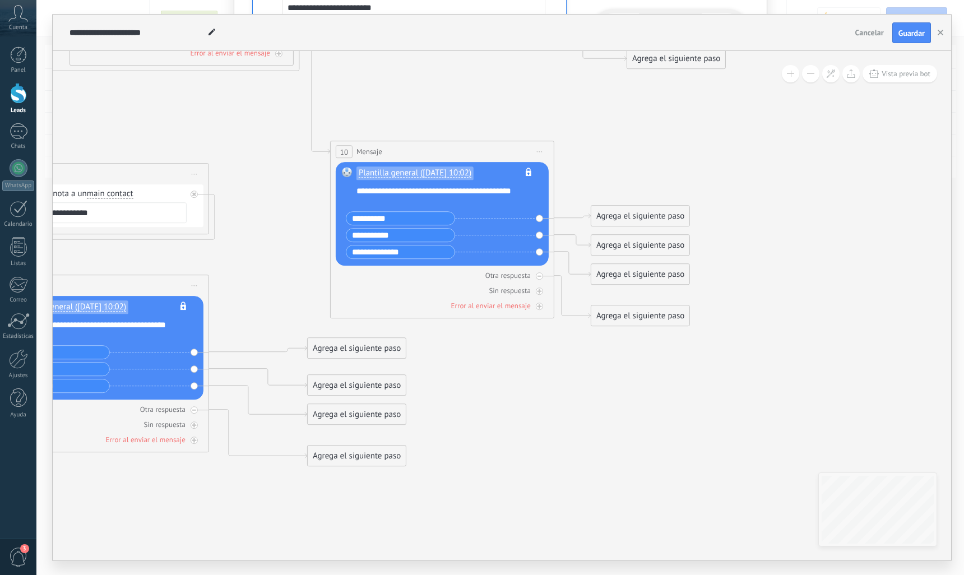
drag, startPoint x: 755, startPoint y: 327, endPoint x: 811, endPoint y: 209, distance: 130.6
click at [811, 209] on icon at bounding box center [913, 60] width 3010 height 1331
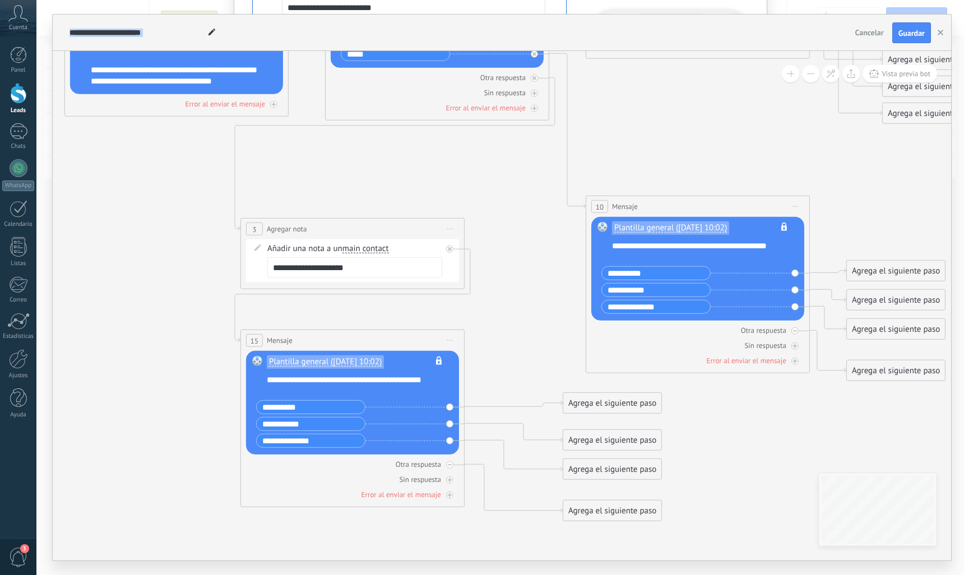
drag, startPoint x: 544, startPoint y: 379, endPoint x: 799, endPoint y: 434, distance: 261.3
click at [448, 341] on span "Iniciar vista previa aquí Cambiar nombre Duplicar [GEOGRAPHIC_DATA]" at bounding box center [450, 340] width 18 height 16
click at [478, 415] on div "Borrar" at bounding box center [501, 413] width 111 height 19
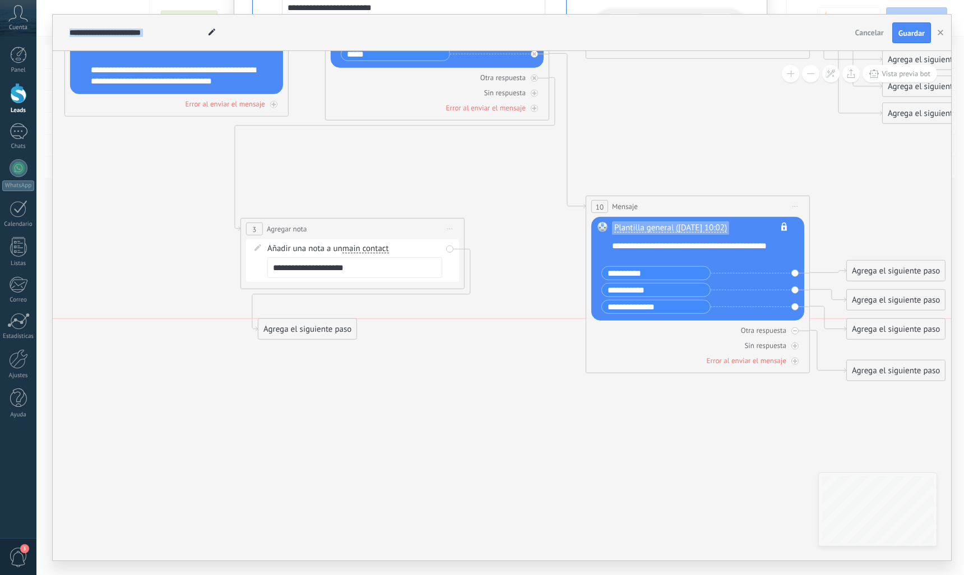
drag, startPoint x: 524, startPoint y: 266, endPoint x: 280, endPoint y: 327, distance: 250.8
click at [280, 327] on div "Agrega el siguiente paso" at bounding box center [307, 329] width 98 height 18
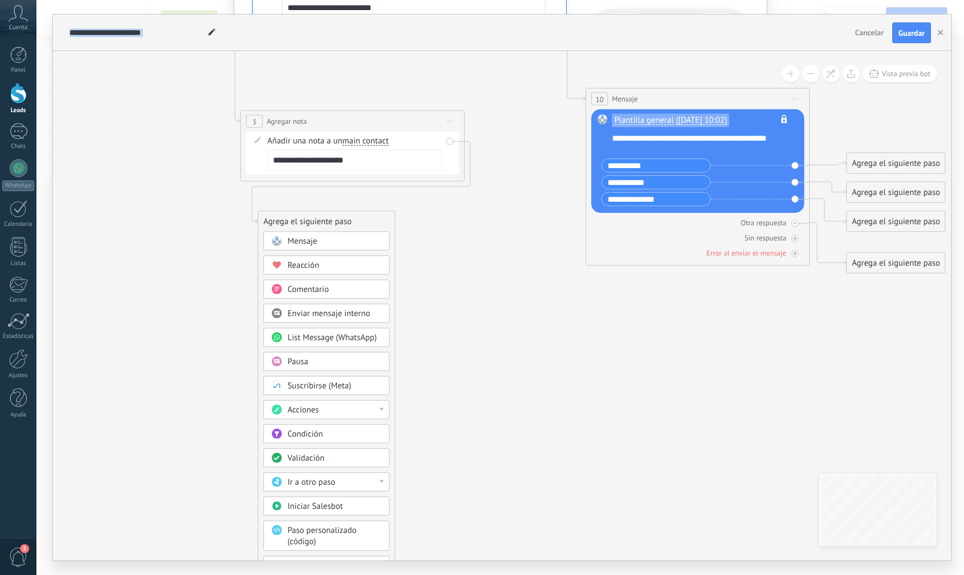
click at [335, 510] on div "Iniciar Salesbot" at bounding box center [326, 506] width 126 height 19
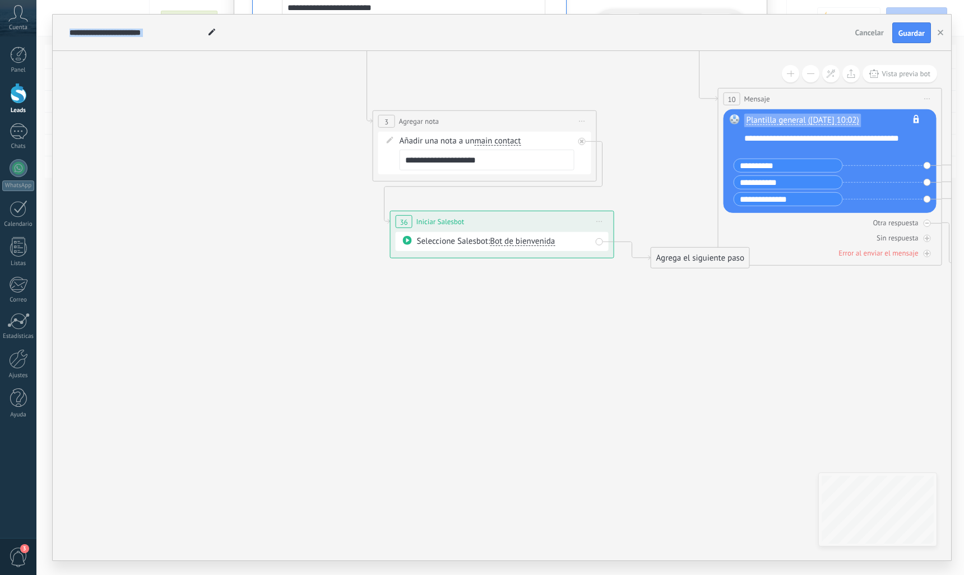
click at [679, 254] on div "Agrega el siguiente paso" at bounding box center [700, 258] width 98 height 18
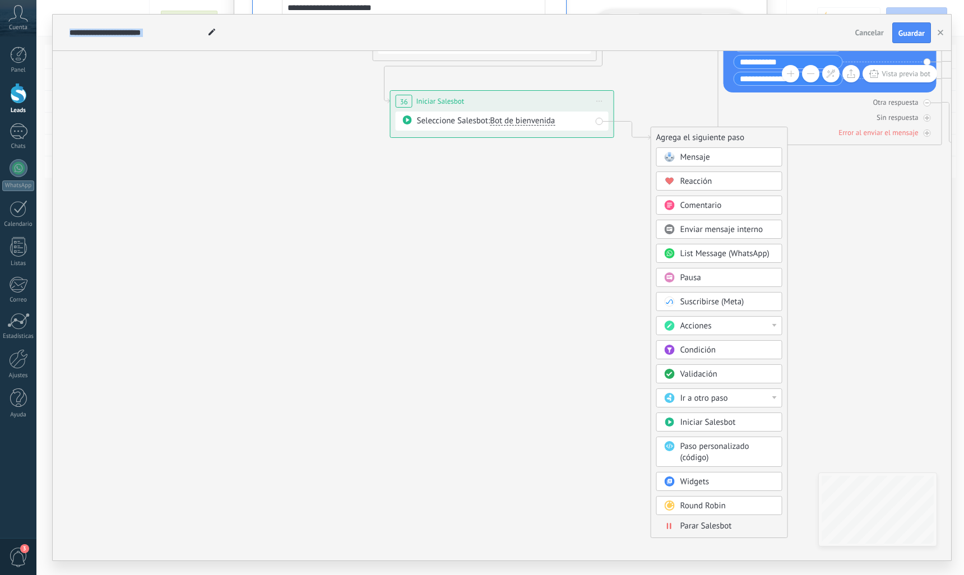
click at [706, 525] on span "Parar Salesbot" at bounding box center [707, 526] width 52 height 11
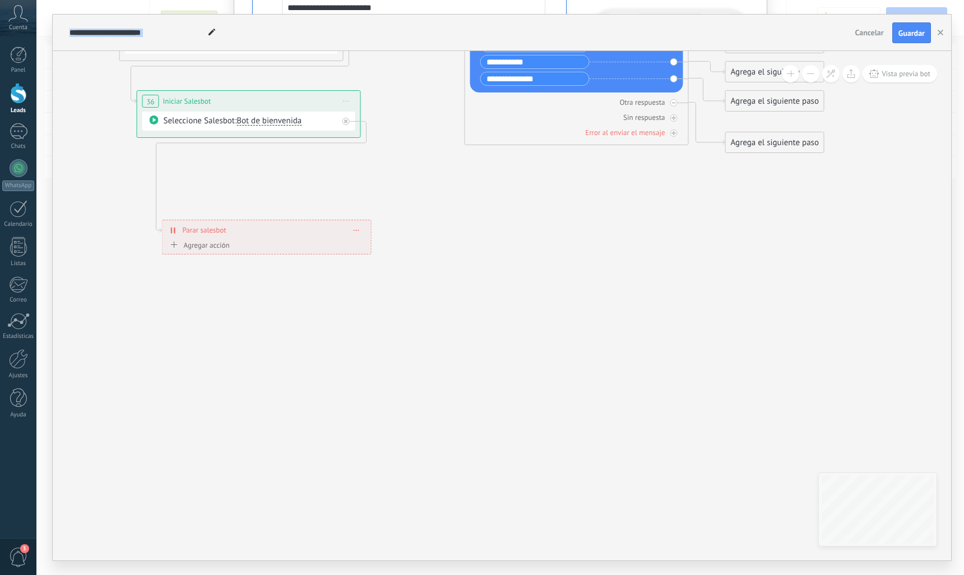
drag, startPoint x: 513, startPoint y: 129, endPoint x: 278, endPoint y: 222, distance: 253.2
click at [278, 222] on div "**********" at bounding box center [267, 230] width 209 height 20
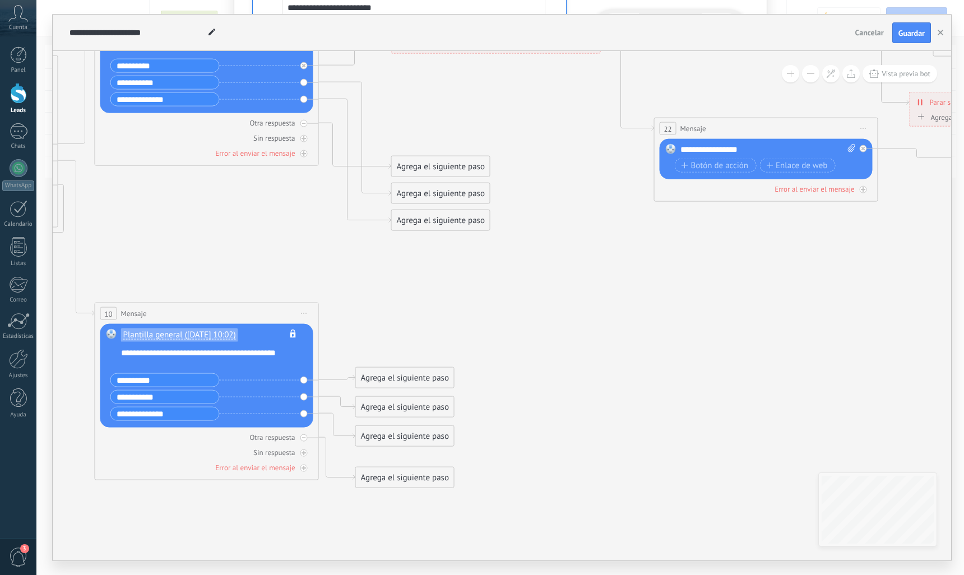
drag, startPoint x: 832, startPoint y: 218, endPoint x: 497, endPoint y: 318, distance: 349.7
click at [497, 317] on icon at bounding box center [678, 213] width 3010 height 1314
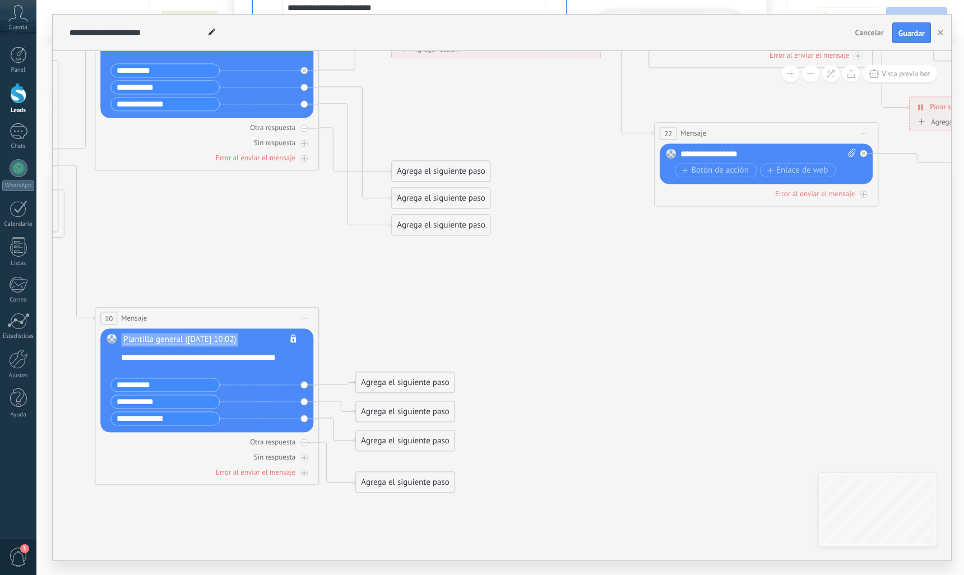
click at [433, 385] on div "Agrega el siguiente paso" at bounding box center [405, 383] width 98 height 18
click at [431, 398] on div "Mensaje" at bounding box center [432, 402] width 94 height 11
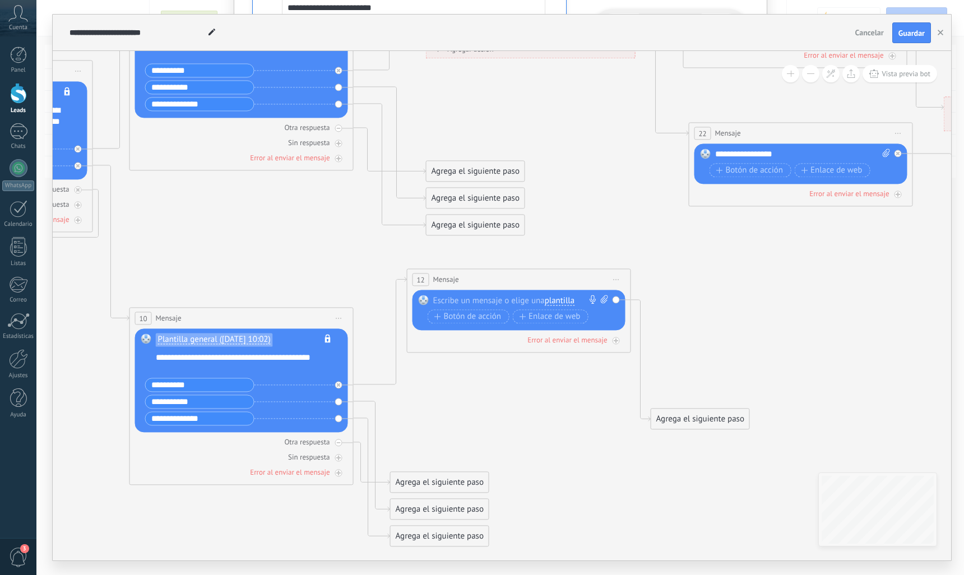
drag, startPoint x: 486, startPoint y: 376, endPoint x: 502, endPoint y: 272, distance: 104.4
click at [502, 272] on div "12 Mensaje ******* (a): Todos los contactos - canales seleccionados Todos los c…" at bounding box center [519, 280] width 223 height 21
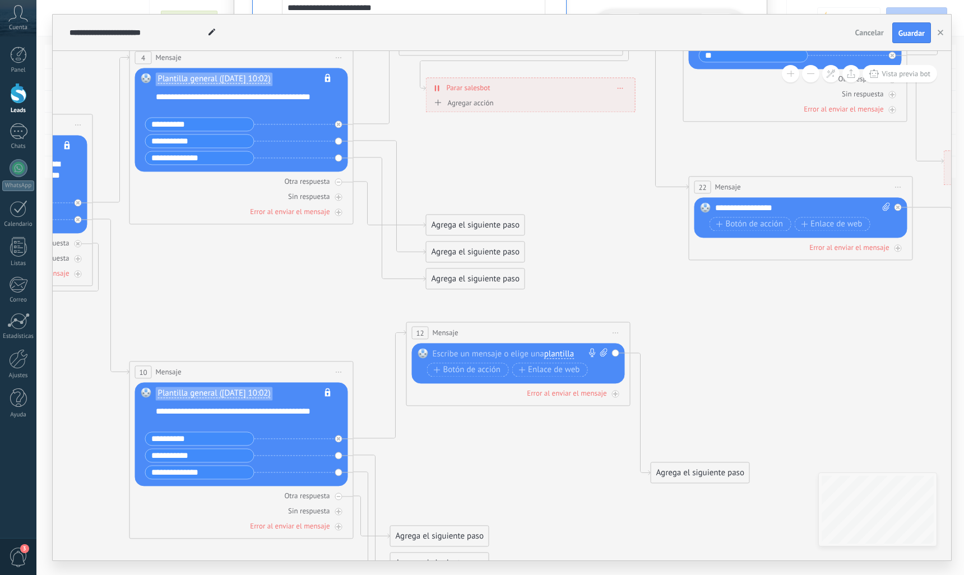
click at [562, 346] on div "Reemplazar Quitar Convertir a mensaje de voz Arrastre la imagen aquí para adjun…" at bounding box center [518, 364] width 213 height 40
click at [564, 358] on span "plantilla" at bounding box center [559, 354] width 30 height 9
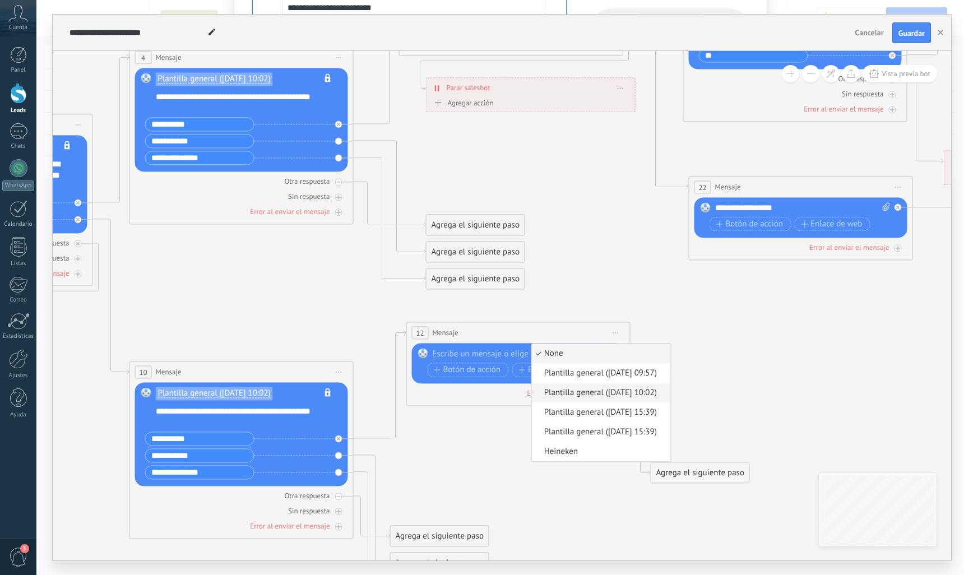
click at [570, 396] on span "Plantilla general ([DATE] 10:02)" at bounding box center [600, 393] width 136 height 11
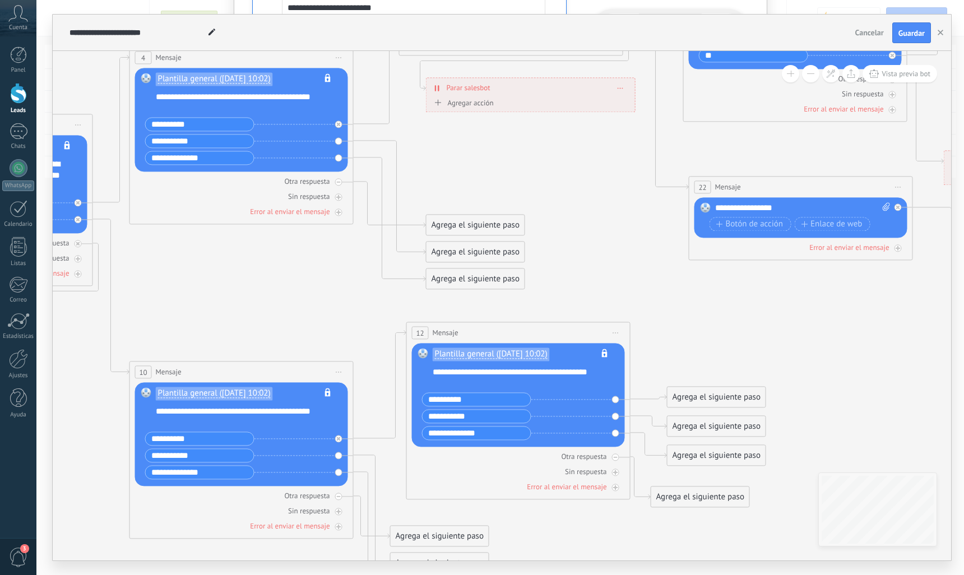
click at [619, 334] on span "Iniciar vista previa aquí Cambiar nombre Duplicar [GEOGRAPHIC_DATA]" at bounding box center [616, 333] width 18 height 16
click at [629, 407] on div "Borrar" at bounding box center [667, 406] width 111 height 19
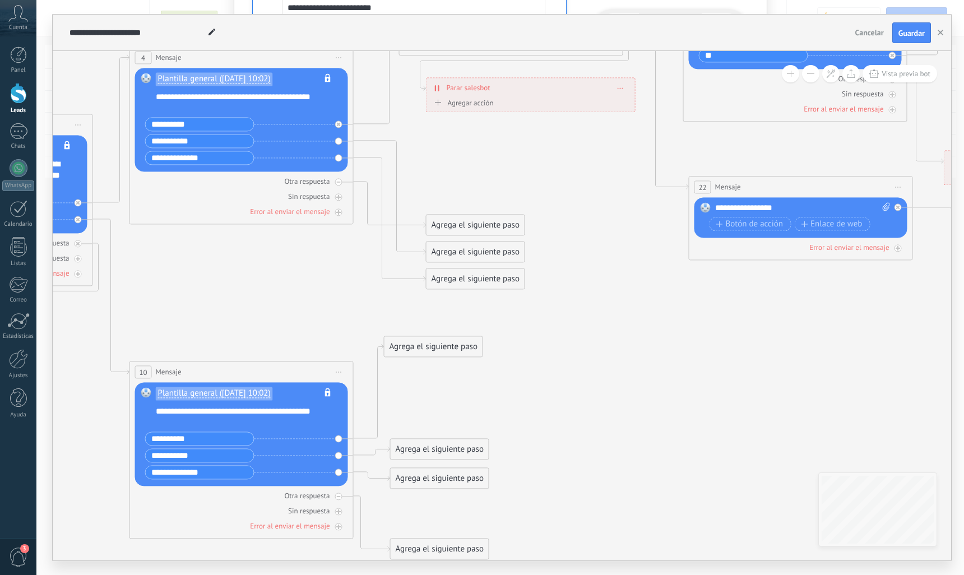
drag, startPoint x: 462, startPoint y: 512, endPoint x: 457, endPoint y: 351, distance: 161.0
click at [457, 351] on div "Agrega el siguiente paso" at bounding box center [434, 347] width 98 height 18
click at [455, 345] on div "Agrega el siguiente paso" at bounding box center [434, 347] width 98 height 18
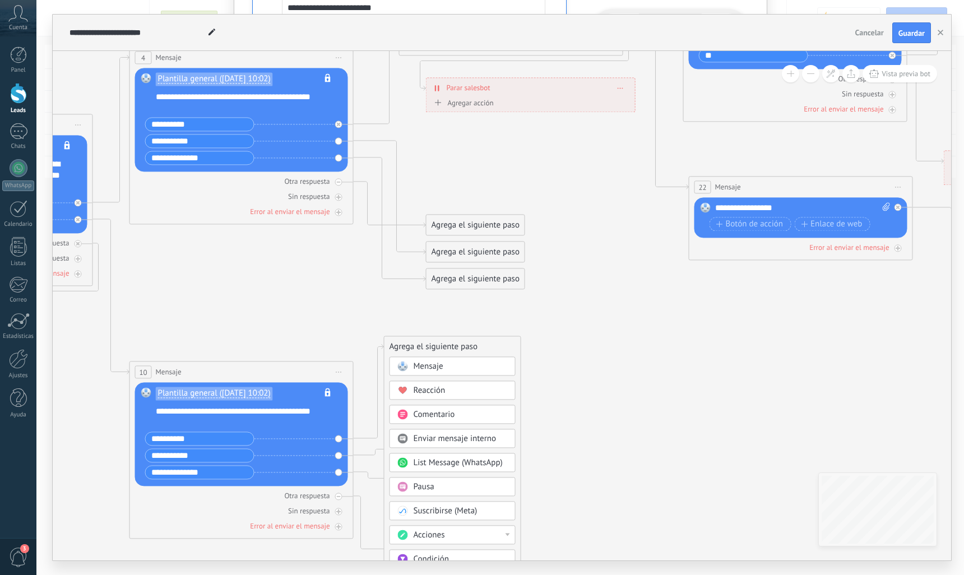
click at [457, 373] on div "Mensaje" at bounding box center [453, 366] width 126 height 19
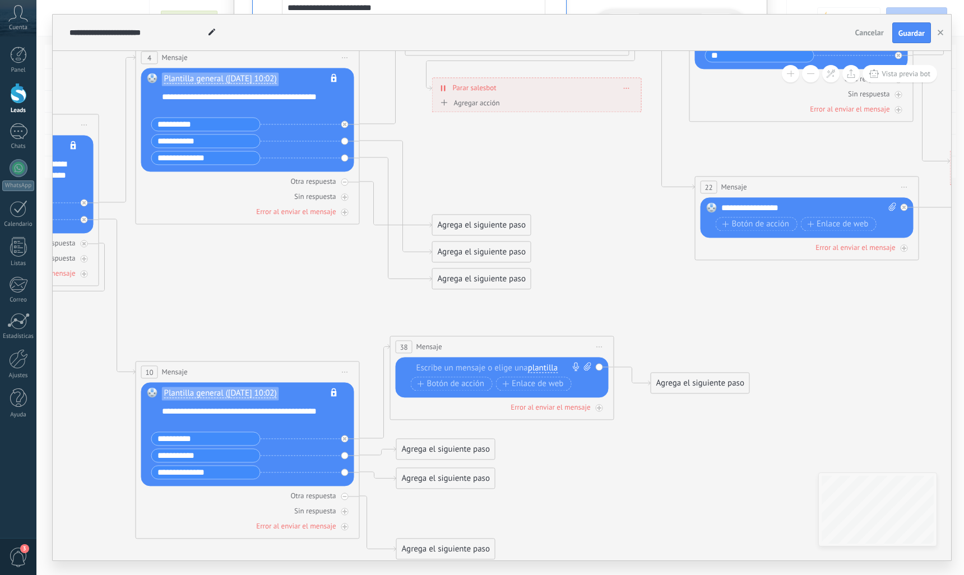
click at [544, 365] on span "plantilla" at bounding box center [543, 368] width 30 height 9
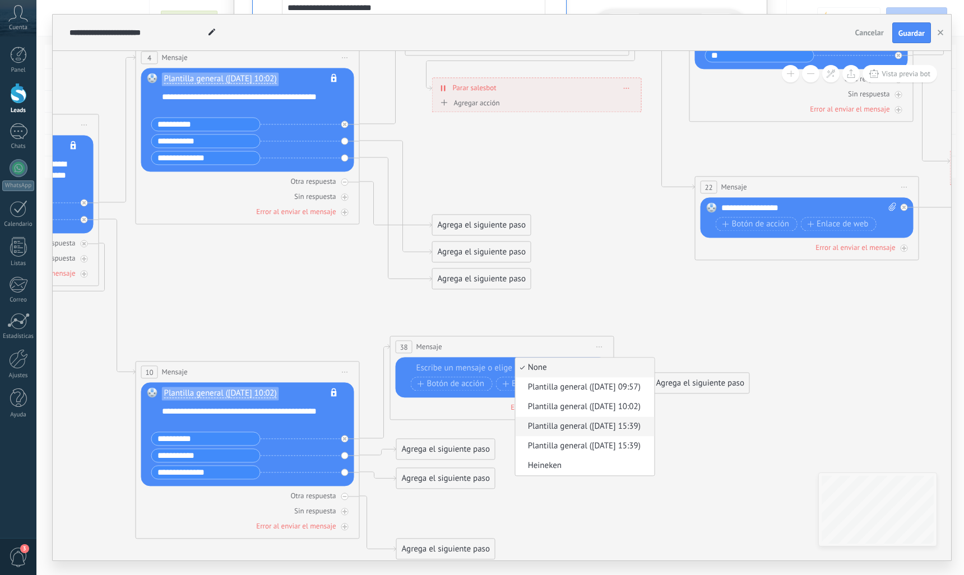
click at [542, 429] on span "Plantilla general ([DATE] 15:39)" at bounding box center [584, 427] width 136 height 11
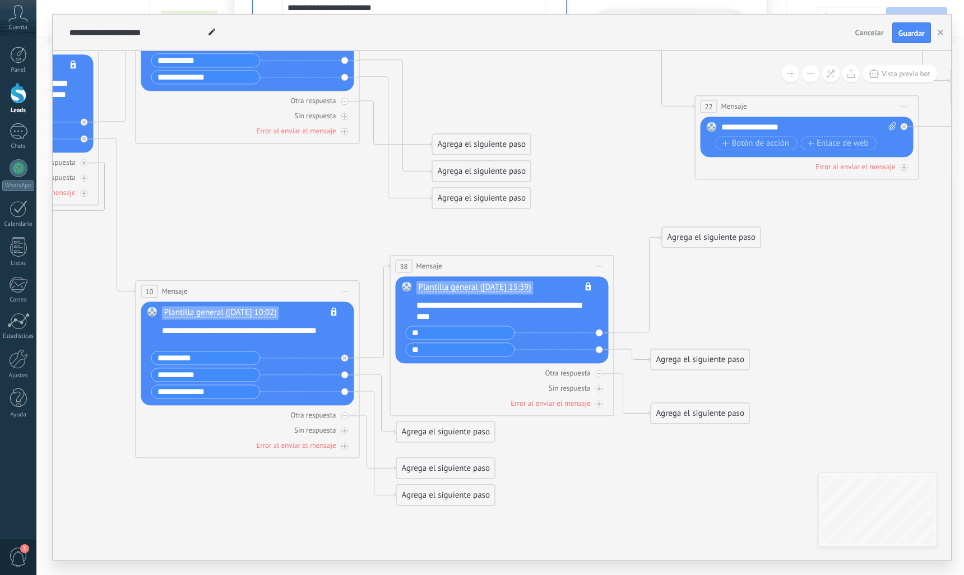
drag, startPoint x: 701, startPoint y: 332, endPoint x: 712, endPoint y: 239, distance: 93.7
click at [712, 239] on div "Agrega el siguiente paso" at bounding box center [712, 238] width 98 height 18
drag, startPoint x: 700, startPoint y: 357, endPoint x: 767, endPoint y: 279, distance: 103.3
click at [767, 279] on div "Agrega el siguiente paso" at bounding box center [768, 282] width 98 height 18
drag, startPoint x: 697, startPoint y: 423, endPoint x: 710, endPoint y: 399, distance: 26.6
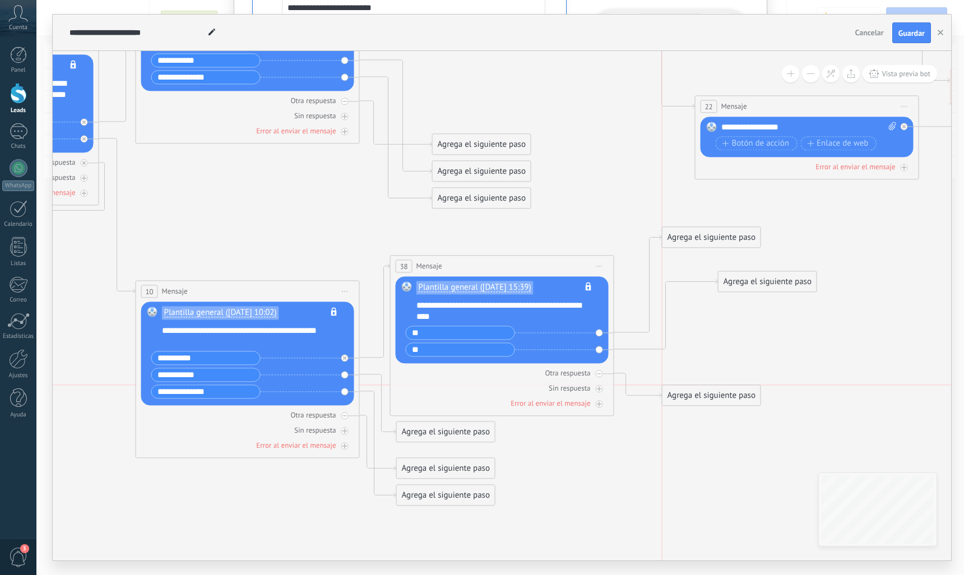
click at [710, 399] on div "Agrega el siguiente paso" at bounding box center [712, 396] width 98 height 18
click at [715, 241] on div "Agrega el siguiente paso" at bounding box center [712, 238] width 98 height 18
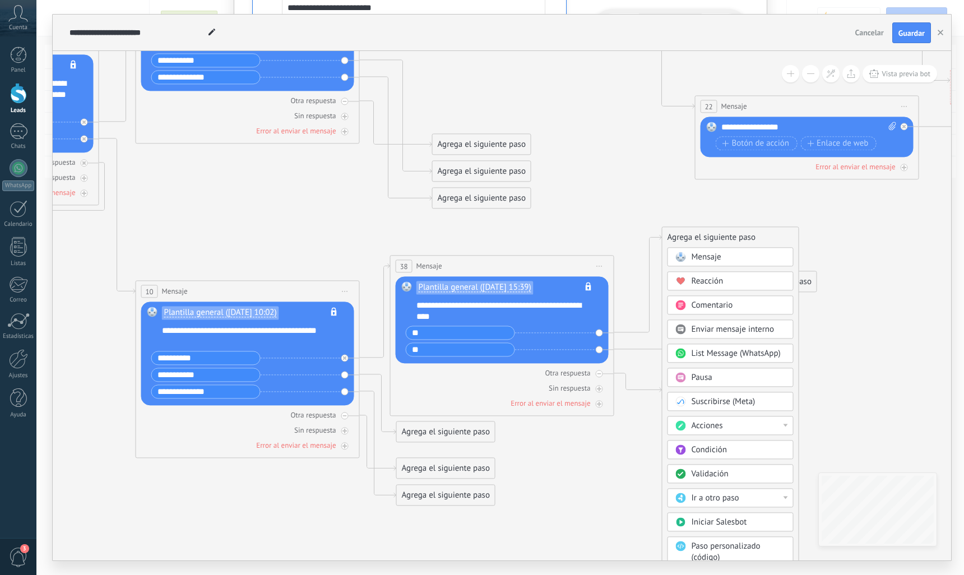
click at [713, 255] on span "Mensaje" at bounding box center [707, 257] width 30 height 11
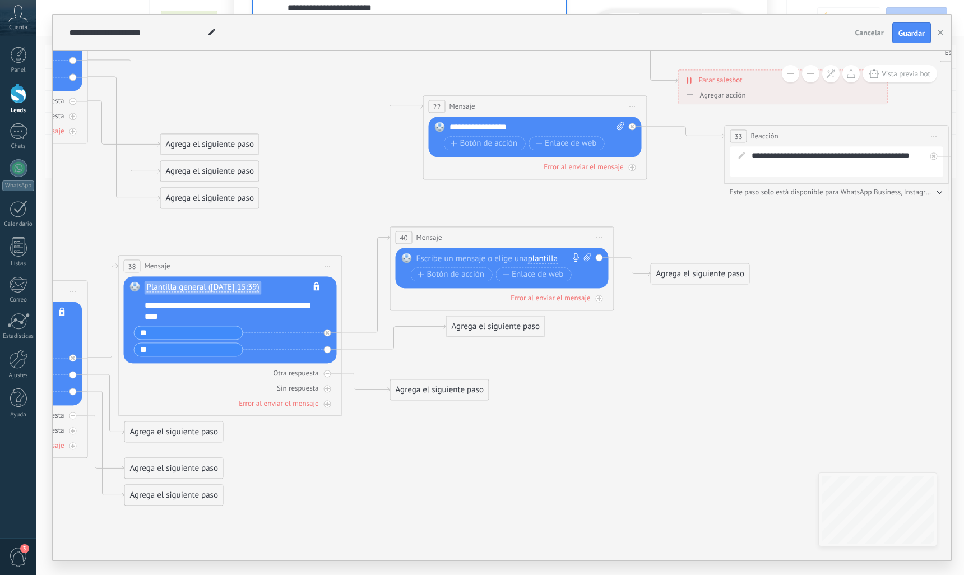
click at [545, 257] on span "plantilla" at bounding box center [543, 258] width 30 height 9
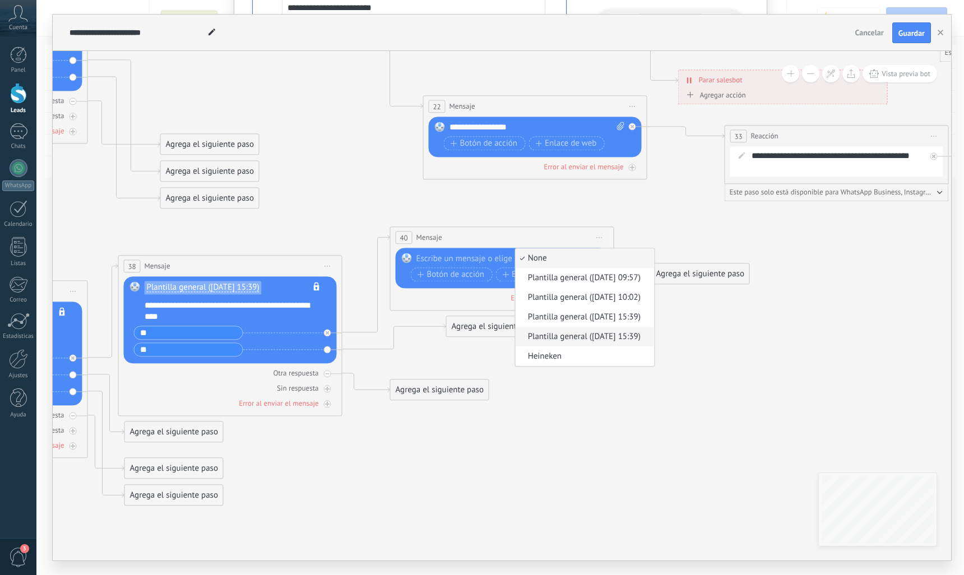
click at [558, 334] on span "Plantilla general ([DATE] 15:39)" at bounding box center [584, 337] width 136 height 11
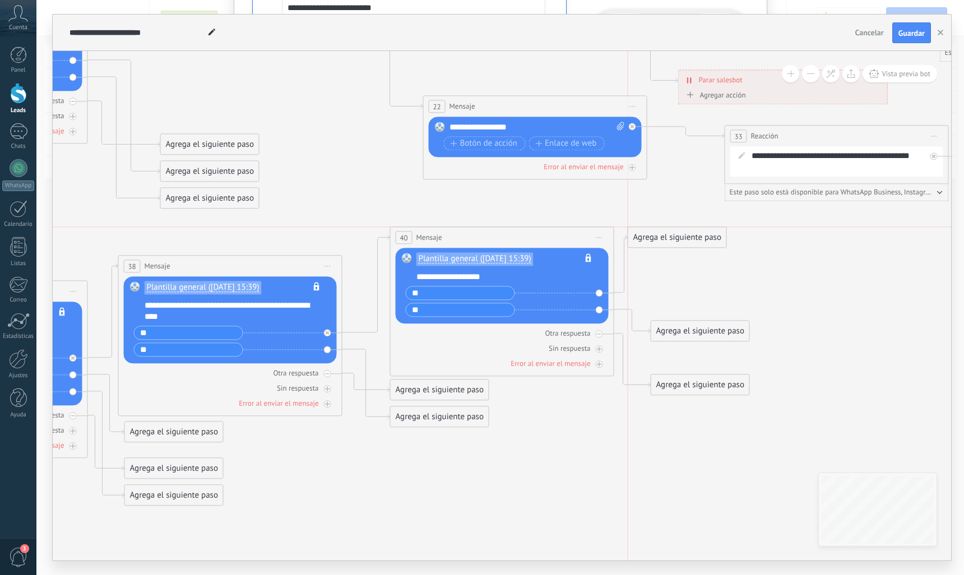
drag, startPoint x: 677, startPoint y: 306, endPoint x: 652, endPoint y: 244, distance: 66.9
click at [652, 244] on div "Agrega el siguiente paso" at bounding box center [677, 238] width 98 height 18
drag, startPoint x: 690, startPoint y: 326, endPoint x: 690, endPoint y: 287, distance: 39.2
click at [690, 287] on div "Agrega el siguiente paso" at bounding box center [700, 292] width 98 height 18
drag, startPoint x: 703, startPoint y: 384, endPoint x: 705, endPoint y: 351, distance: 33.1
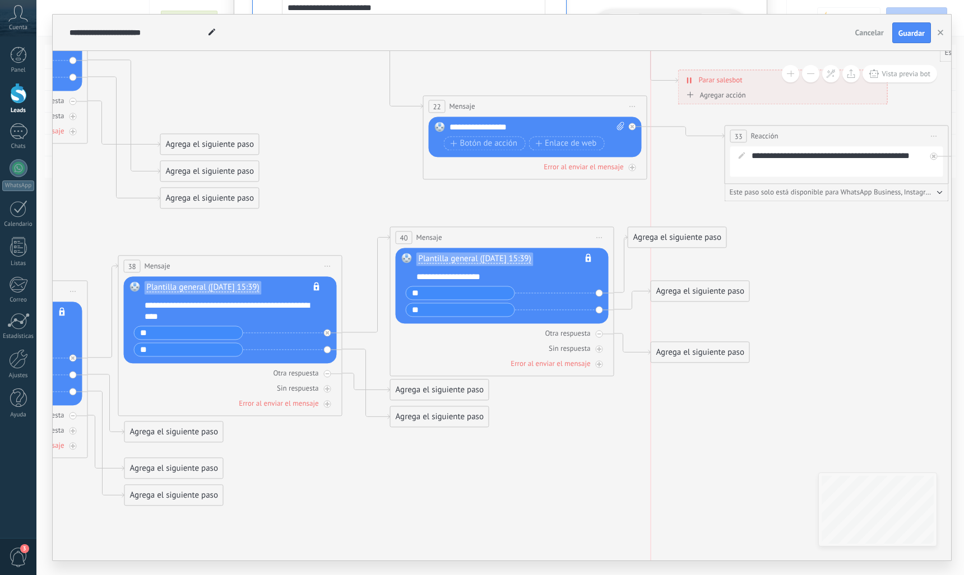
click at [705, 351] on div "Agrega el siguiente paso" at bounding box center [700, 353] width 98 height 18
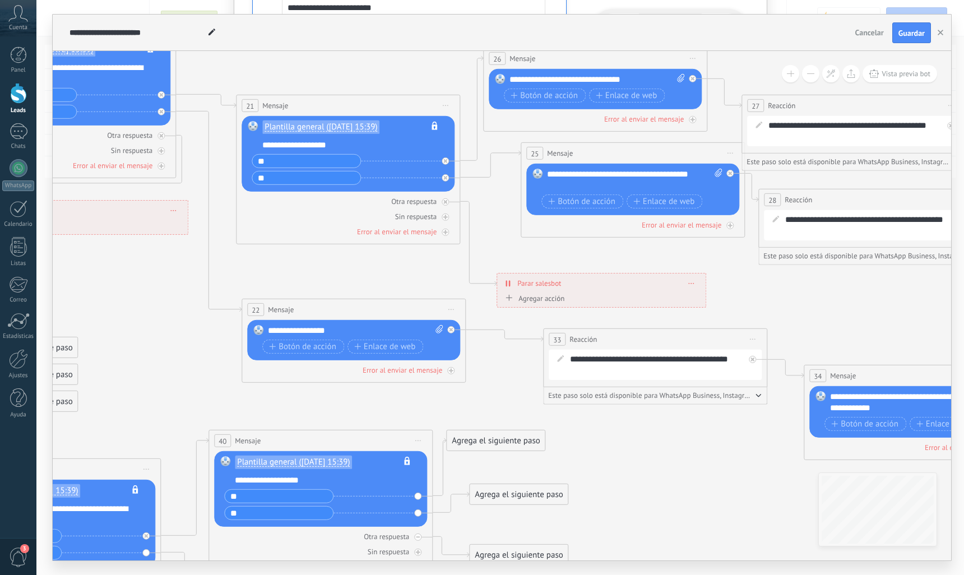
drag, startPoint x: 860, startPoint y: 417, endPoint x: 679, endPoint y: 512, distance: 204.6
click at [679, 512] on icon at bounding box center [265, 376] width 3010 height 1279
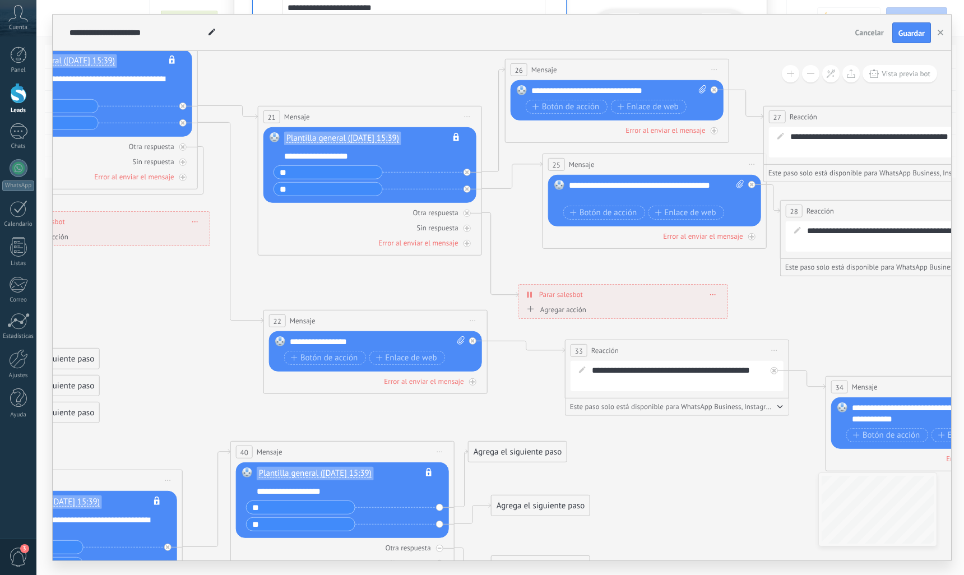
drag, startPoint x: 704, startPoint y: 487, endPoint x: 676, endPoint y: 488, distance: 28.1
click at [726, 498] on icon at bounding box center [287, 387] width 3010 height 1279
click at [536, 451] on div "Agrega el siguiente paso" at bounding box center [518, 452] width 98 height 18
click at [558, 467] on div "Mensaje" at bounding box center [545, 471] width 94 height 11
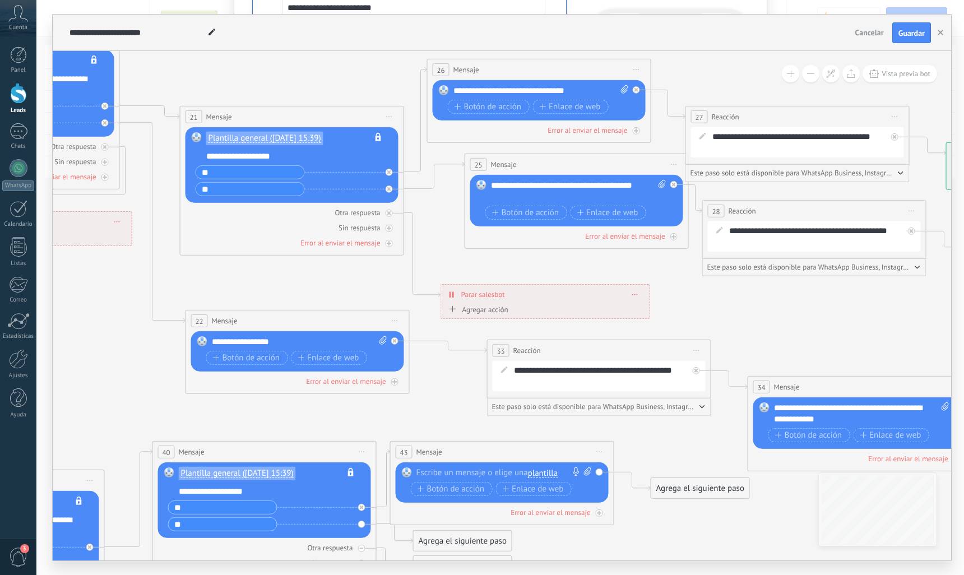
click at [511, 471] on div at bounding box center [499, 472] width 166 height 11
click at [669, 488] on div "Agrega el siguiente paso" at bounding box center [700, 488] width 98 height 18
click at [670, 529] on icon at bounding box center [669, 532] width 8 height 7
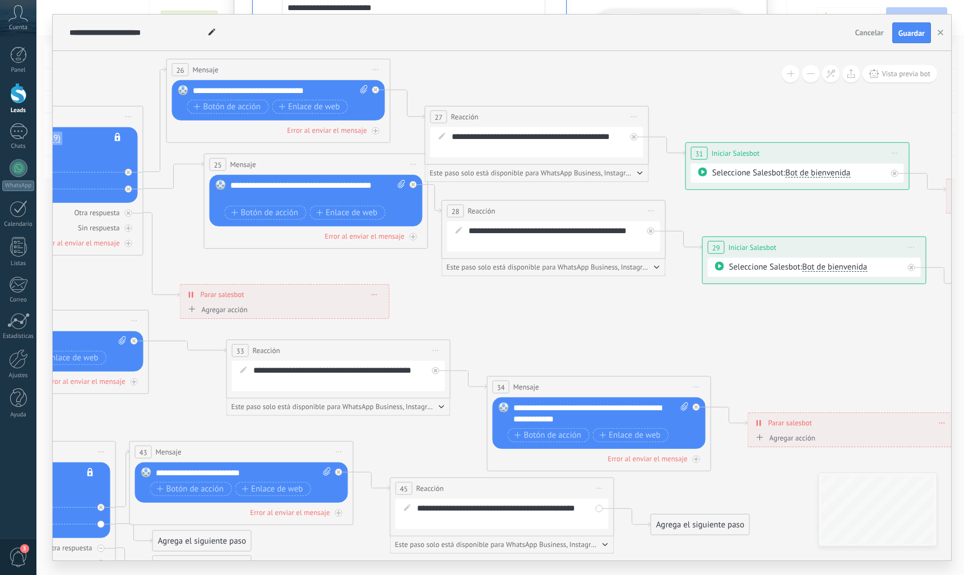
click at [710, 524] on div "Agrega el siguiente paso" at bounding box center [700, 525] width 98 height 18
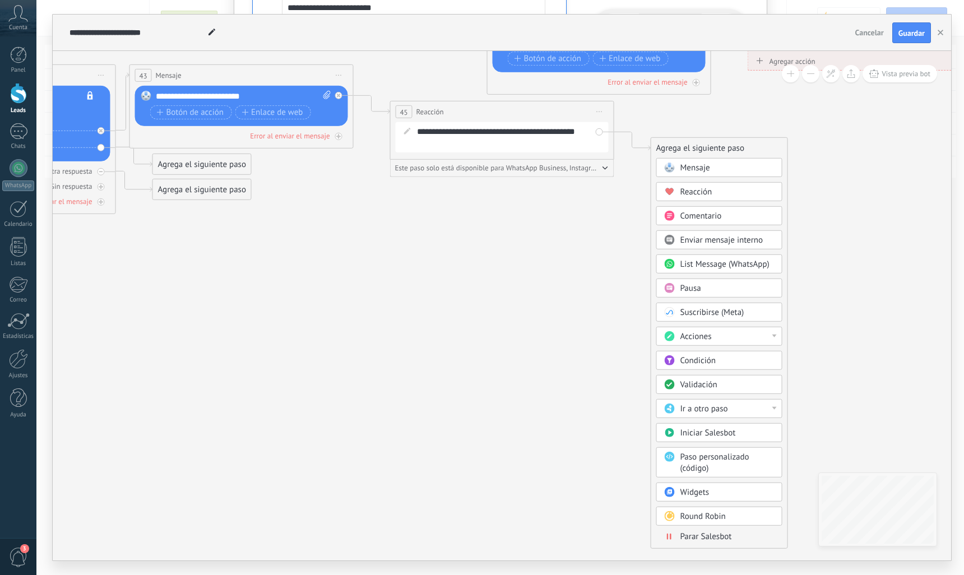
click at [702, 531] on span "Parar Salesbot" at bounding box center [707, 536] width 52 height 11
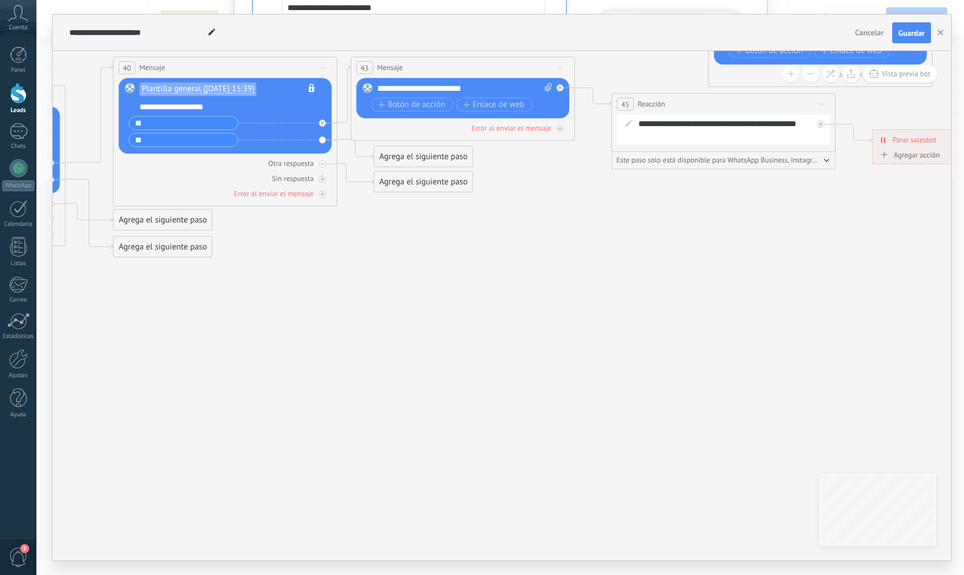
drag, startPoint x: 411, startPoint y: 348, endPoint x: 908, endPoint y: 344, distance: 496.7
click at [905, 342] on icon at bounding box center [170, 3] width 3010 height 1279
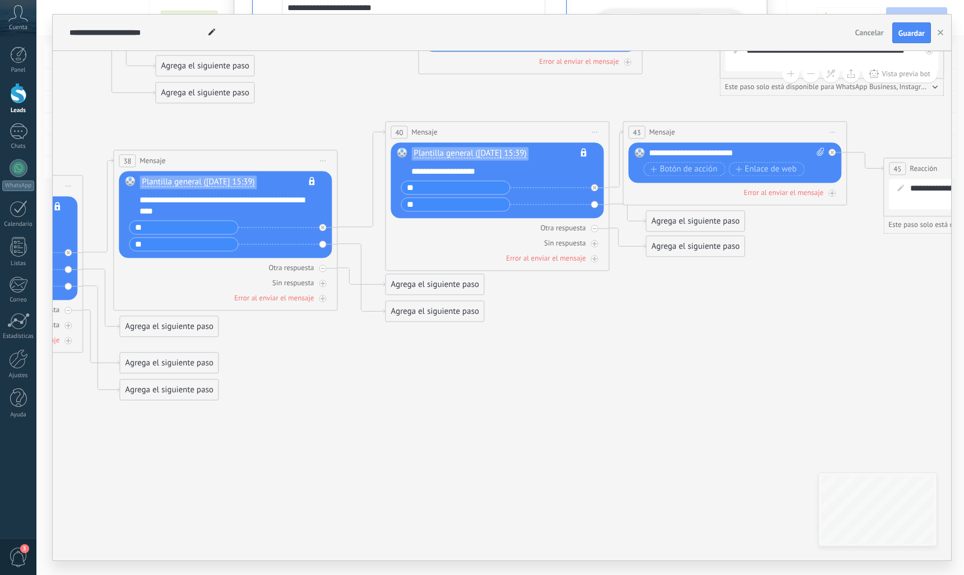
drag, startPoint x: 533, startPoint y: 309, endPoint x: 786, endPoint y: 371, distance: 260.9
click at [786, 371] on icon at bounding box center [442, 68] width 3010 height 1279
drag, startPoint x: 692, startPoint y: 250, endPoint x: 580, endPoint y: 299, distance: 122.5
click at [580, 299] on div "Agrega el siguiente paso" at bounding box center [583, 293] width 98 height 18
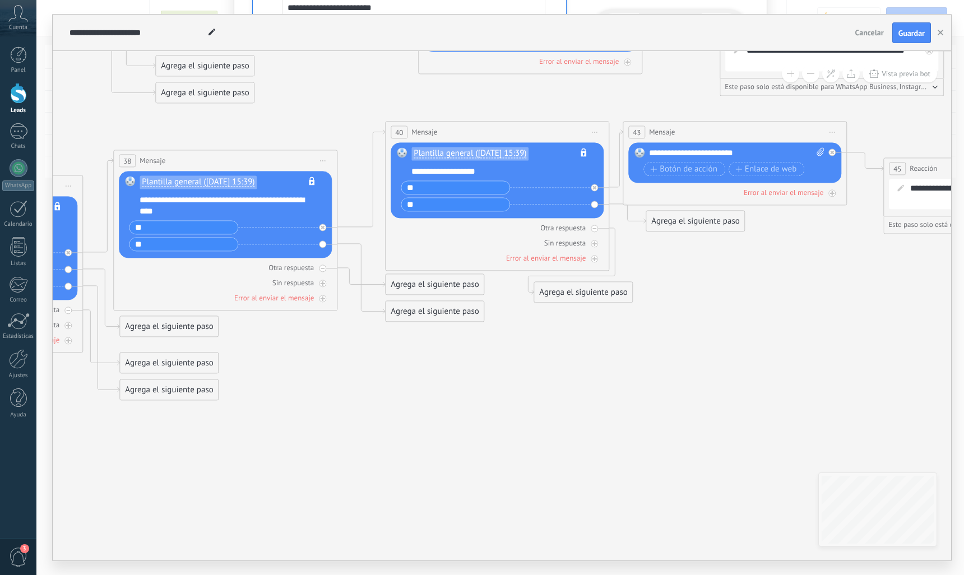
click at [582, 299] on div "Agrega el siguiente paso" at bounding box center [583, 293] width 98 height 18
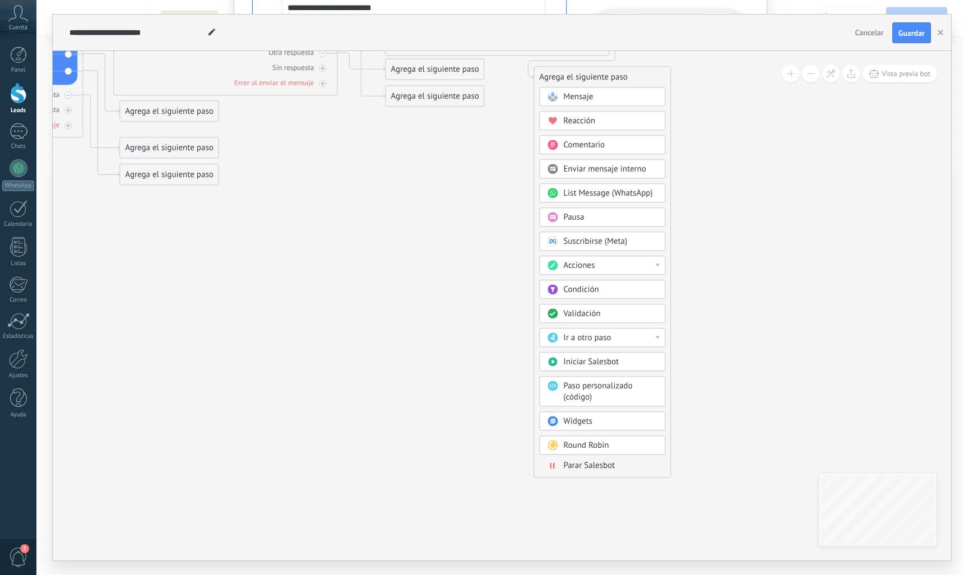
click at [586, 462] on span "Parar Salesbot" at bounding box center [589, 466] width 52 height 11
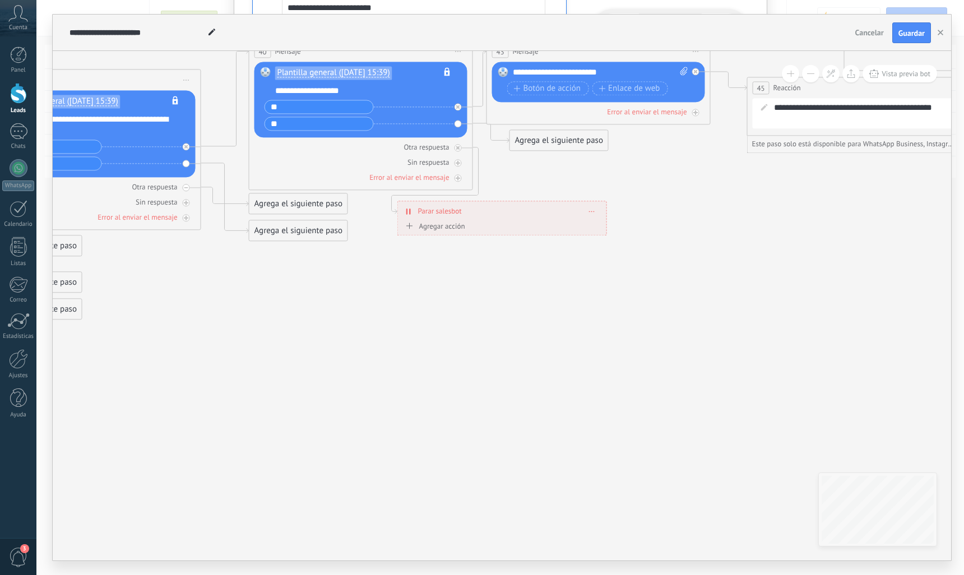
click at [567, 138] on div "Agrega el siguiente paso" at bounding box center [559, 141] width 98 height 18
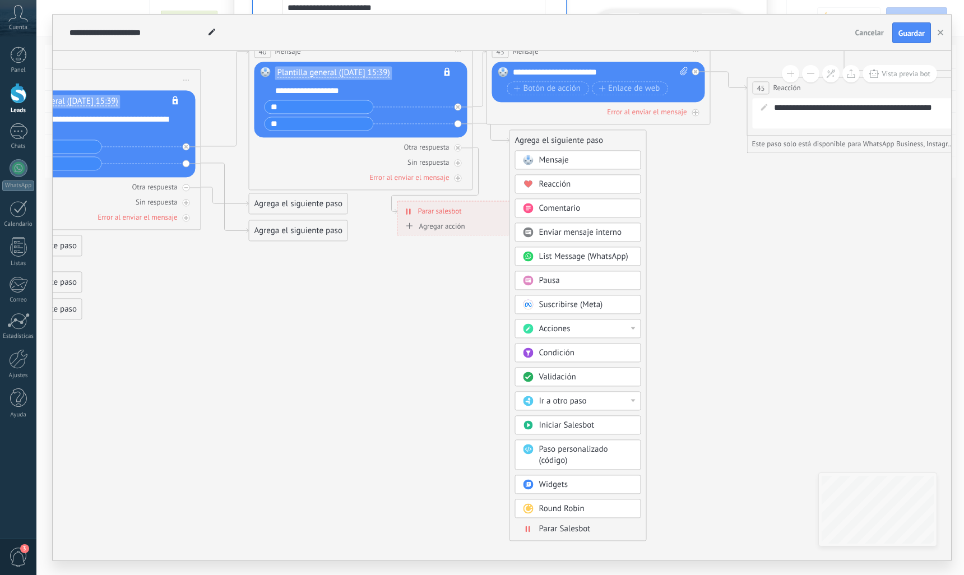
click at [573, 165] on div "Mensaje" at bounding box center [586, 160] width 94 height 11
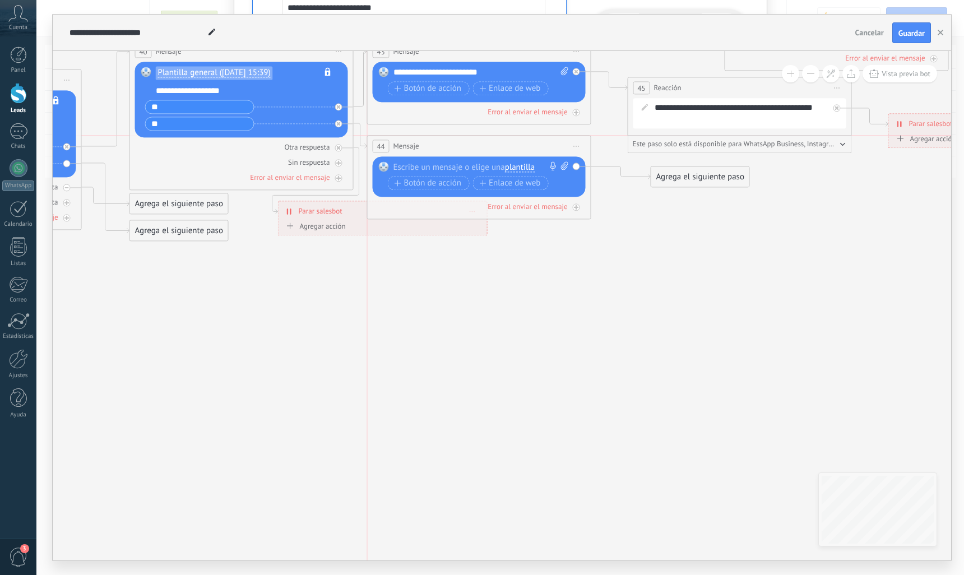
drag, startPoint x: 521, startPoint y: 139, endPoint x: 502, endPoint y: 149, distance: 21.6
click at [502, 149] on div "44 Mensaje ******* (a): Todos los contactos - canales seleccionados Todos los c…" at bounding box center [479, 146] width 223 height 21
click at [480, 168] on div at bounding box center [477, 167] width 166 height 11
click at [674, 177] on div "Agrega el siguiente paso" at bounding box center [700, 177] width 98 height 18
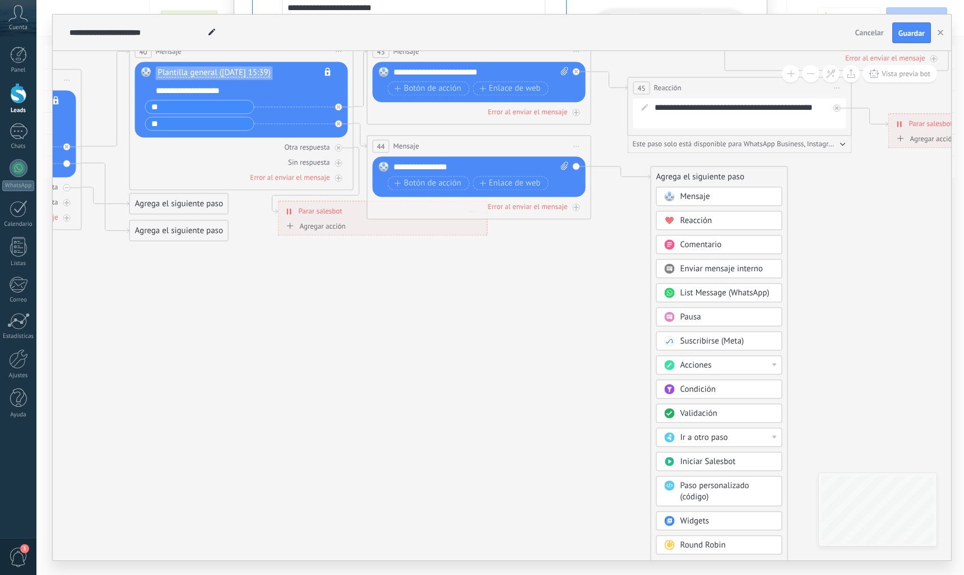
click at [689, 223] on span "Reacción" at bounding box center [697, 221] width 32 height 11
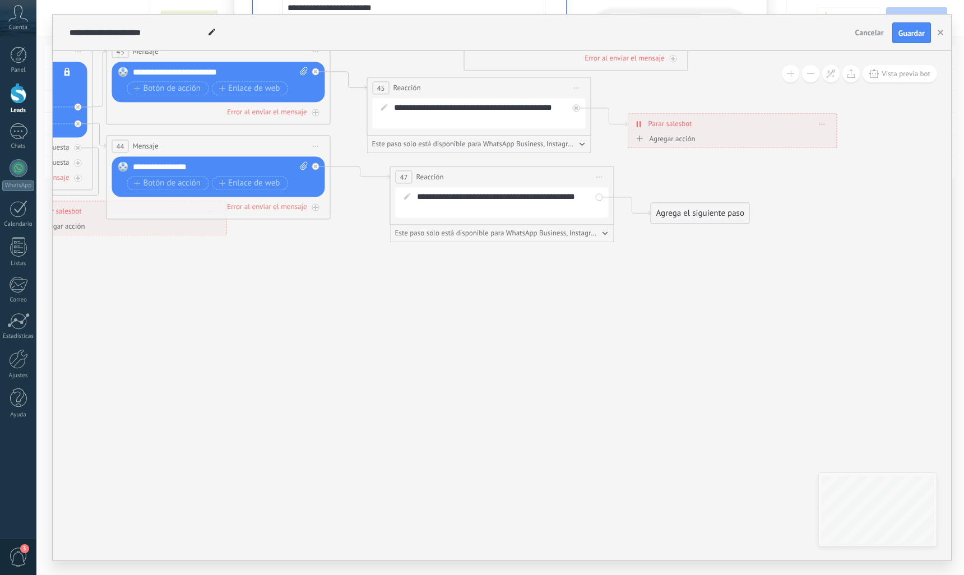
click at [693, 216] on div "Agrega el siguiente paso" at bounding box center [700, 214] width 98 height 18
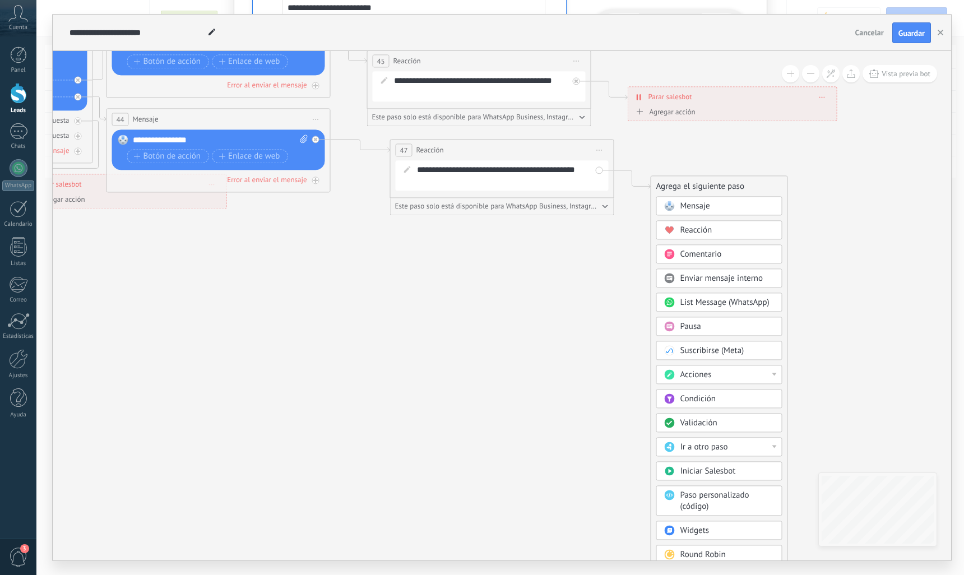
click at [696, 205] on span "Mensaje" at bounding box center [696, 206] width 30 height 11
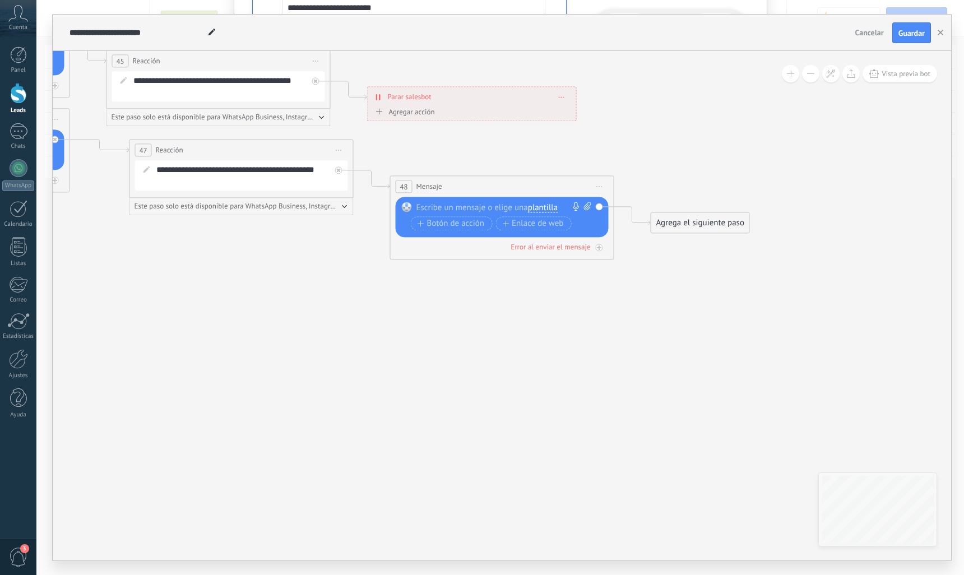
click at [489, 203] on div at bounding box center [499, 207] width 166 height 11
click at [682, 217] on div "Agrega el siguiente paso" at bounding box center [700, 223] width 98 height 18
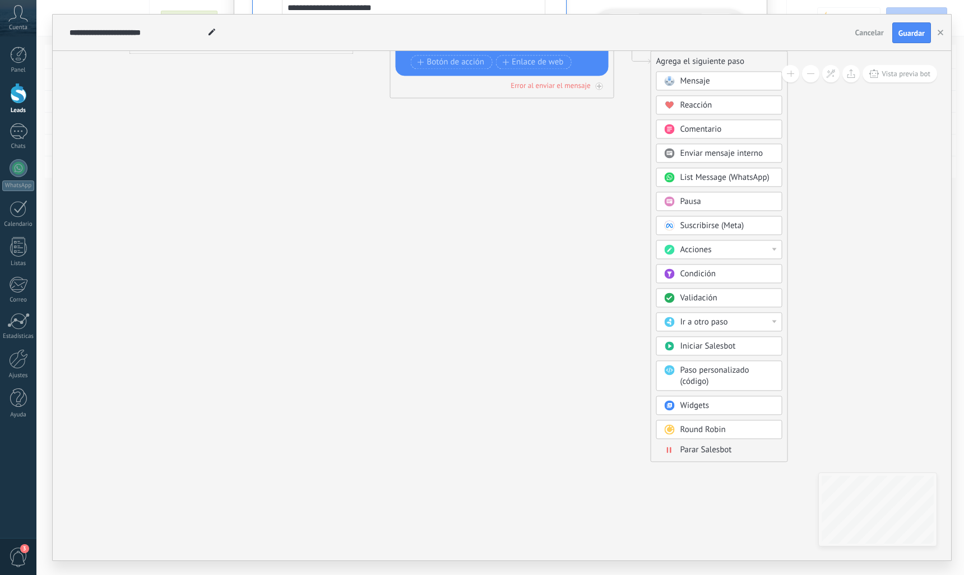
click at [710, 445] on span "Parar Salesbot" at bounding box center [707, 450] width 52 height 11
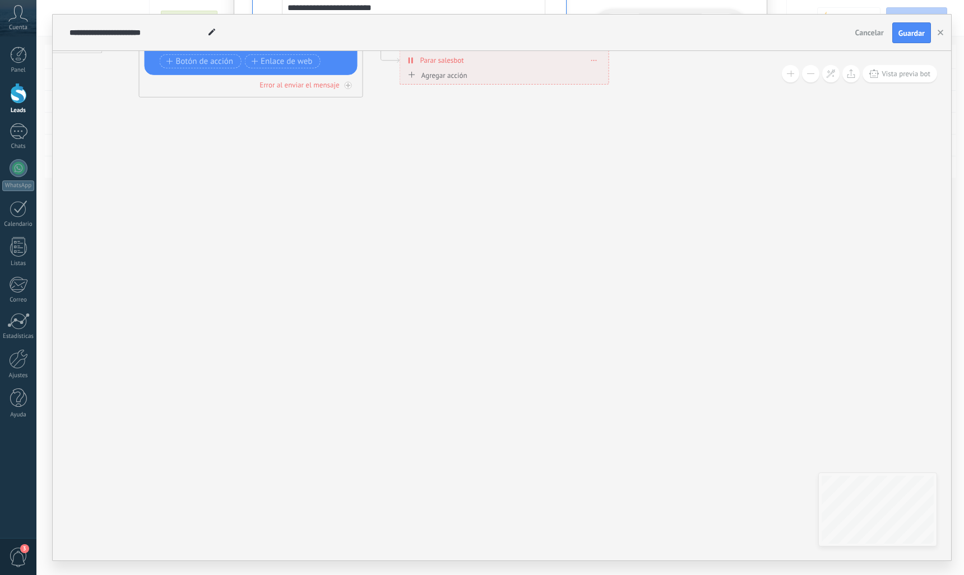
drag, startPoint x: 348, startPoint y: 269, endPoint x: 852, endPoint y: 327, distance: 507.4
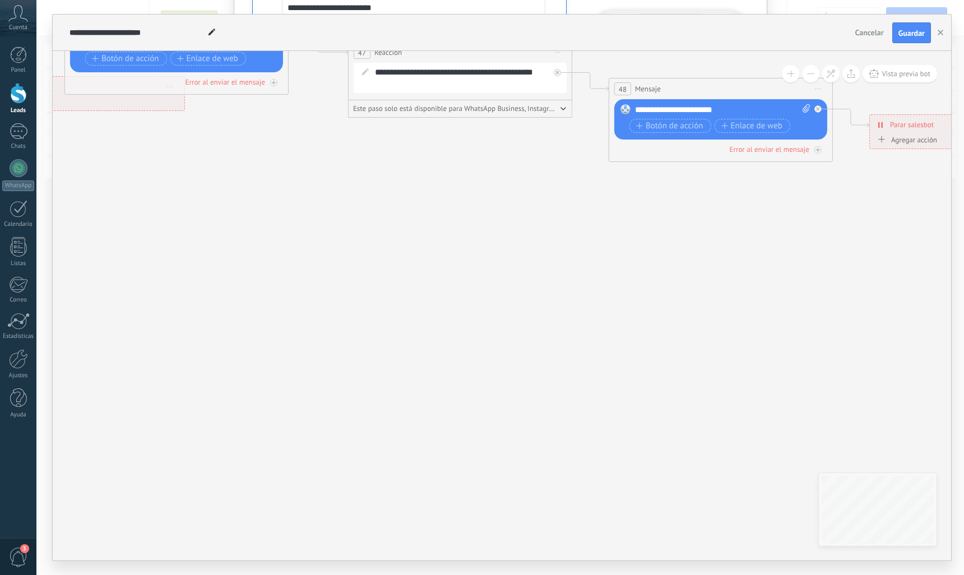
drag, startPoint x: 471, startPoint y: 263, endPoint x: 840, endPoint y: 368, distance: 384.0
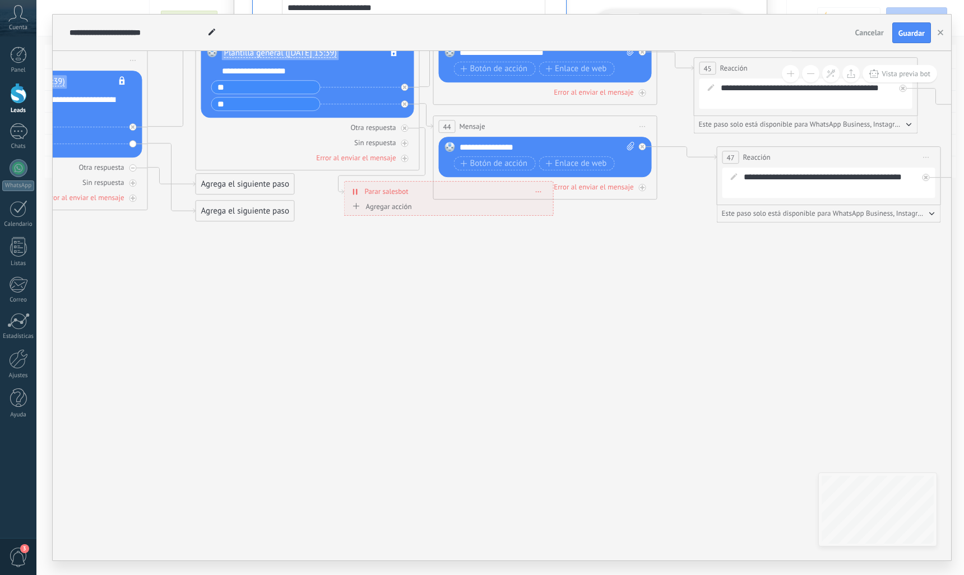
drag, startPoint x: 448, startPoint y: 215, endPoint x: 522, endPoint y: 242, distance: 78.5
drag, startPoint x: 480, startPoint y: 203, endPoint x: 536, endPoint y: 228, distance: 62.0
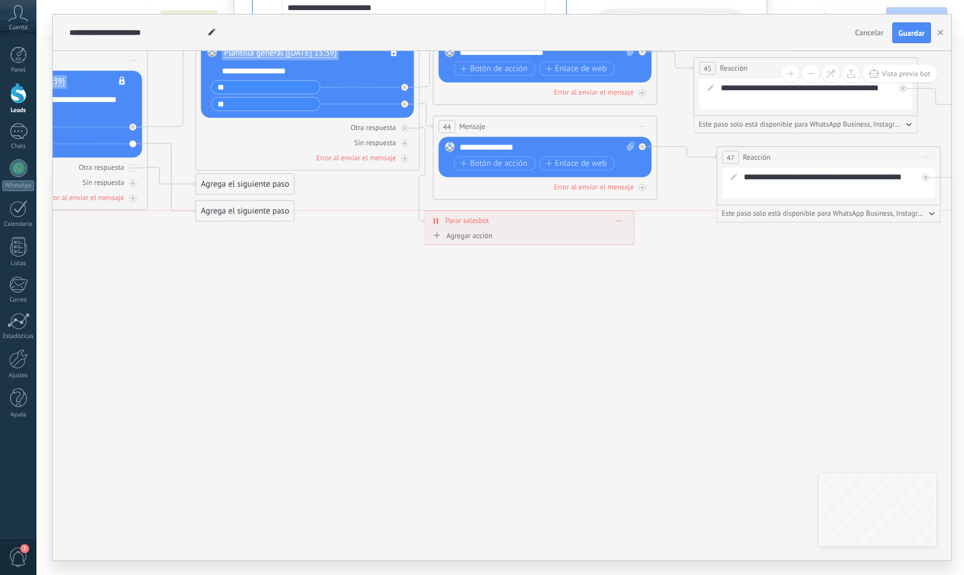
drag, startPoint x: 490, startPoint y: 182, endPoint x: 571, endPoint y: 207, distance: 84.6
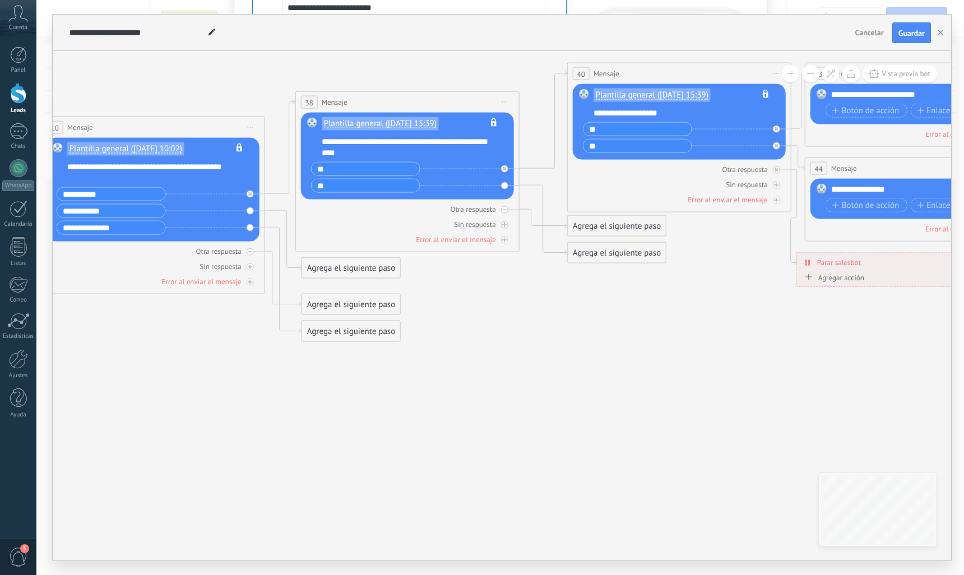
drag, startPoint x: 323, startPoint y: 331, endPoint x: 693, endPoint y: 351, distance: 370.0
click at [693, 354] on icon at bounding box center [624, 9] width 3010 height 1279
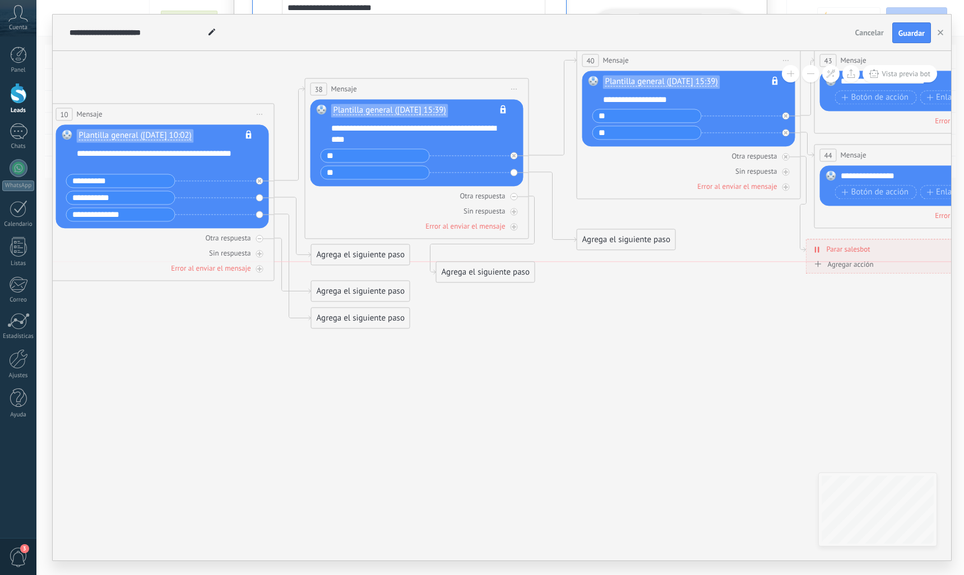
drag, startPoint x: 625, startPoint y: 215, endPoint x: 484, endPoint y: 270, distance: 151.2
click at [484, 270] on div "Agrega el siguiente paso" at bounding box center [486, 272] width 98 height 18
drag, startPoint x: 487, startPoint y: 273, endPoint x: 489, endPoint y: 266, distance: 7.1
click at [489, 266] on div "Agrega el siguiente paso" at bounding box center [486, 272] width 98 height 18
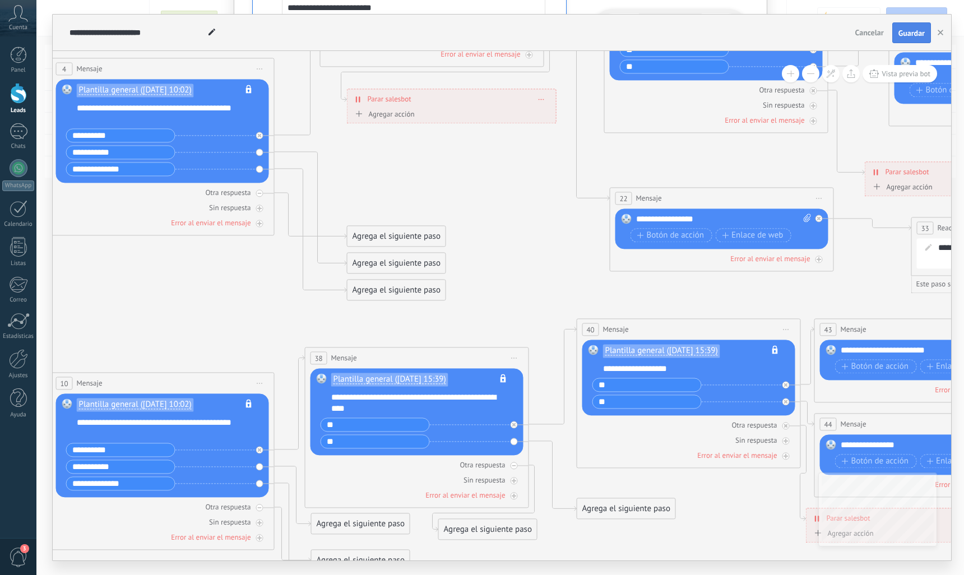
click at [908, 36] on span "Guardar" at bounding box center [912, 33] width 26 height 8
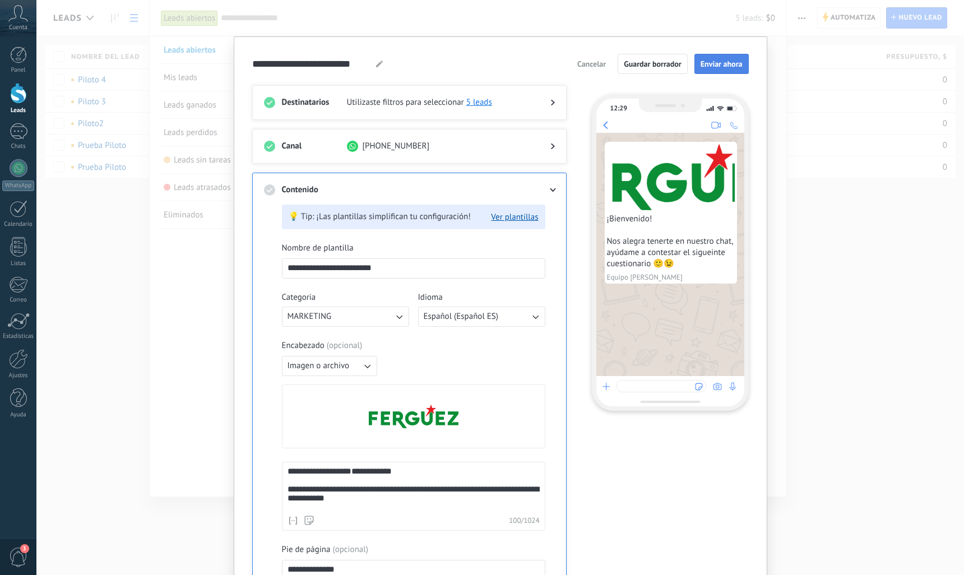
click at [722, 60] on span "Enviar ahora" at bounding box center [722, 64] width 42 height 8
click at [724, 64] on span "Enviar ahora" at bounding box center [722, 64] width 42 height 8
click at [518, 216] on button "Ver plantillas" at bounding box center [514, 217] width 47 height 11
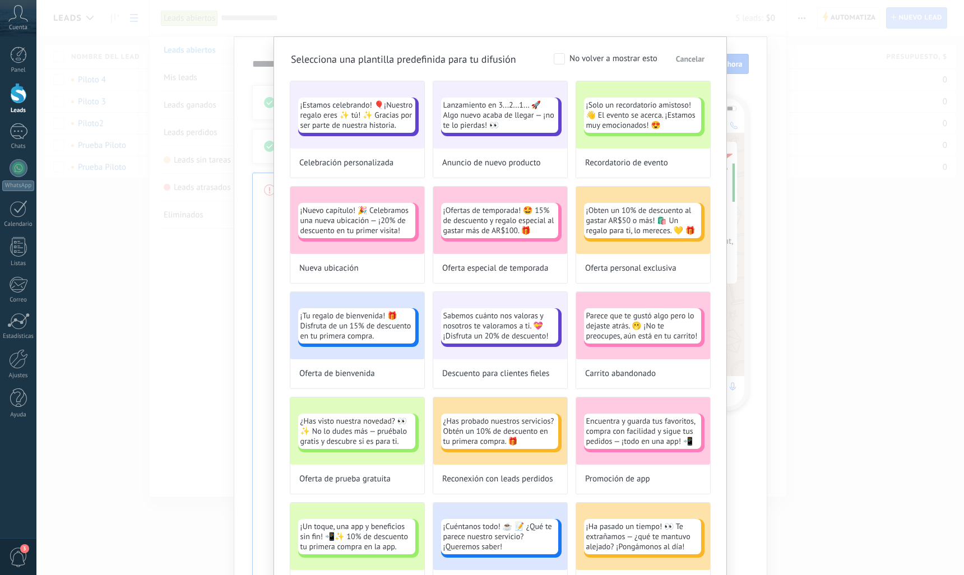
click at [695, 59] on span "Cancelar" at bounding box center [690, 59] width 29 height 8
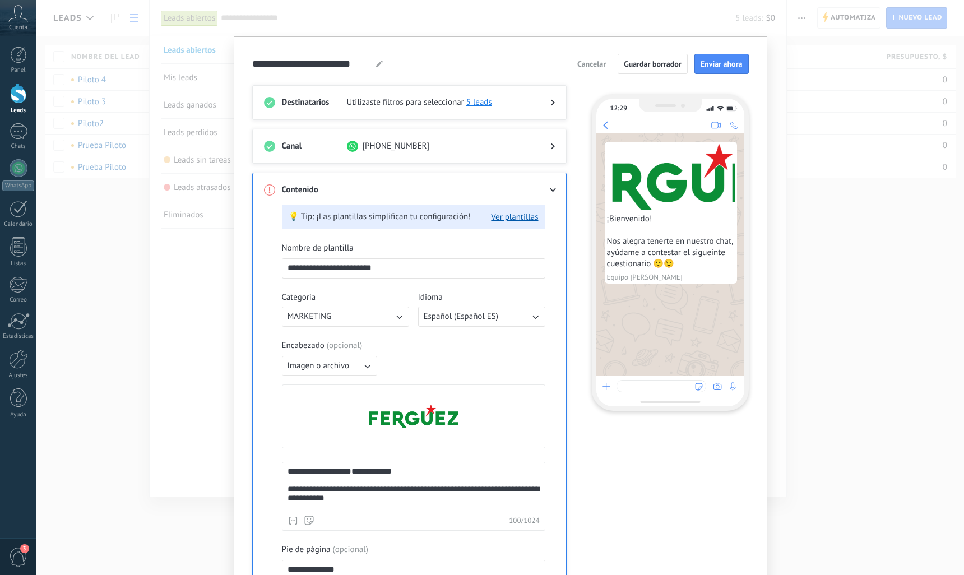
click at [552, 189] on icon at bounding box center [552, 190] width 7 height 4
click at [549, 188] on icon at bounding box center [552, 190] width 7 height 4
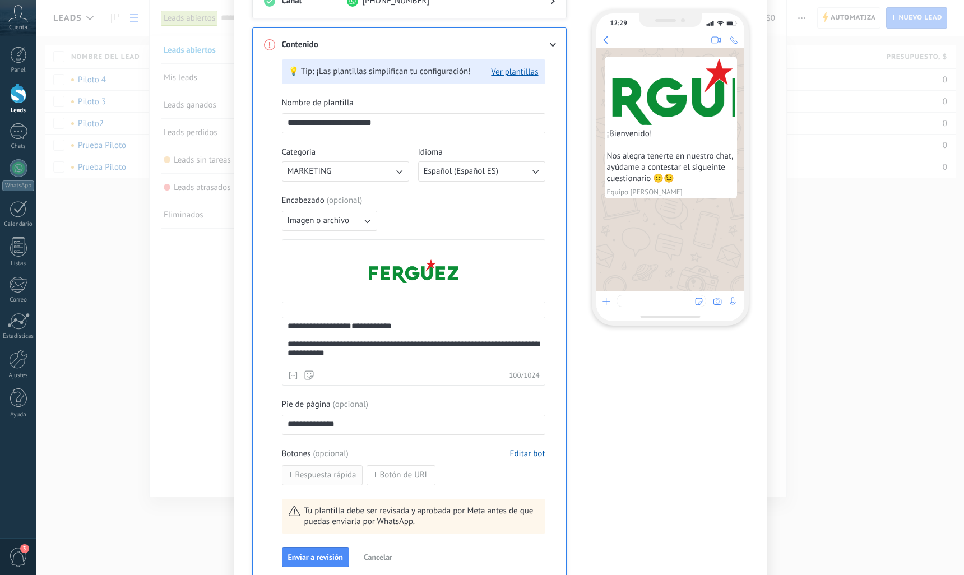
scroll to position [260, 0]
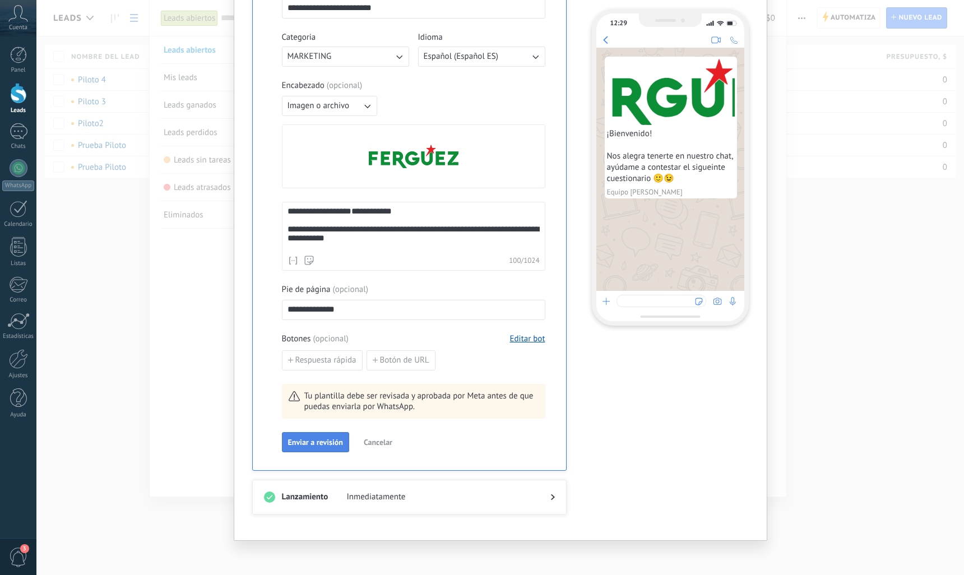
click at [331, 438] on span "Enviar a revisión" at bounding box center [315, 442] width 55 height 8
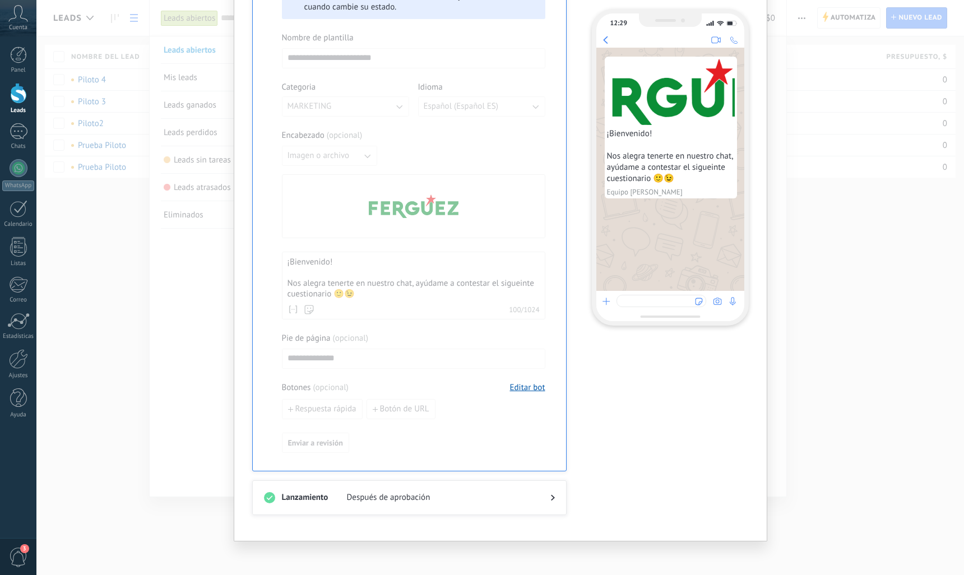
scroll to position [284, 0]
click at [536, 499] on div at bounding box center [544, 495] width 22 height 11
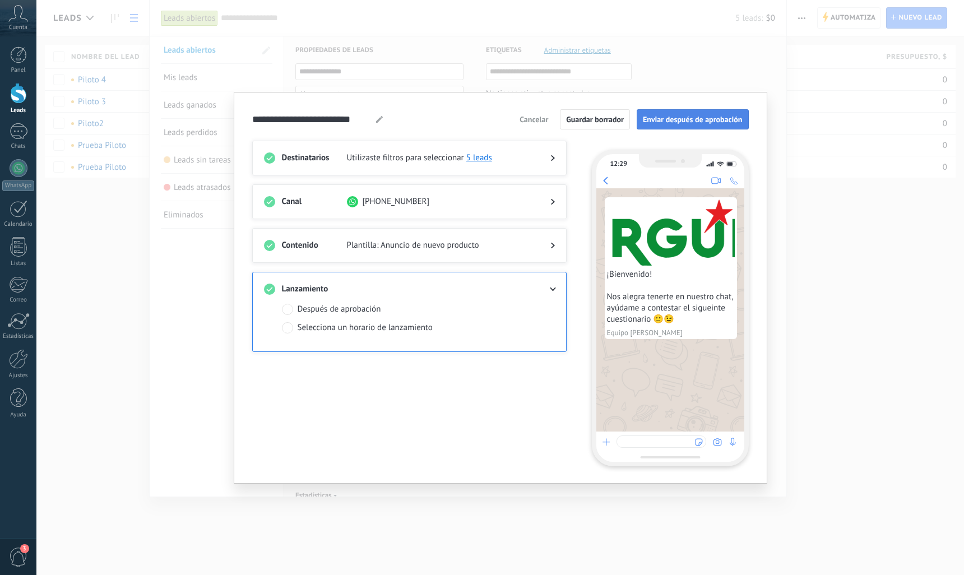
click at [693, 123] on span "Enviar después de aprobación" at bounding box center [693, 119] width 100 height 8
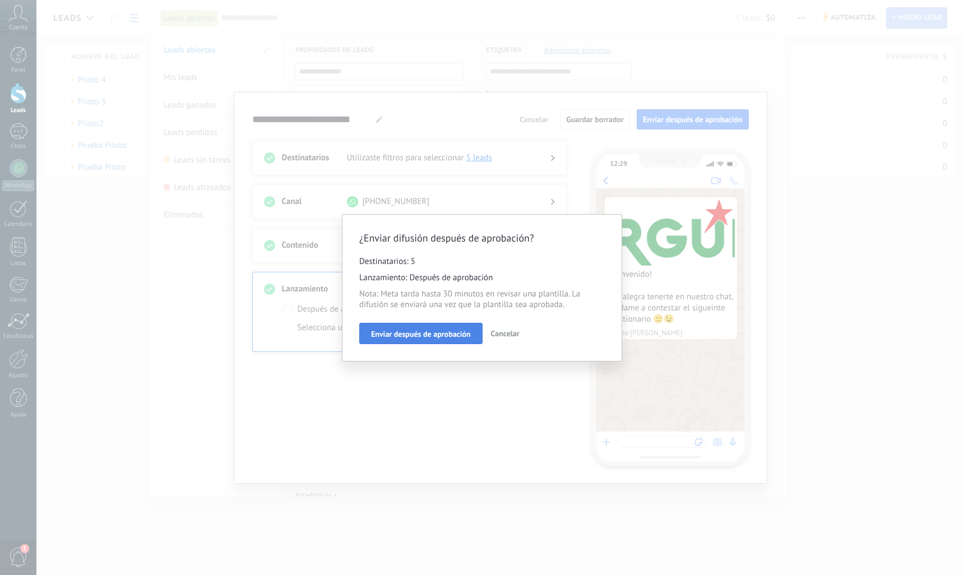
click at [422, 337] on span "Enviar después de aprobación" at bounding box center [421, 334] width 100 height 8
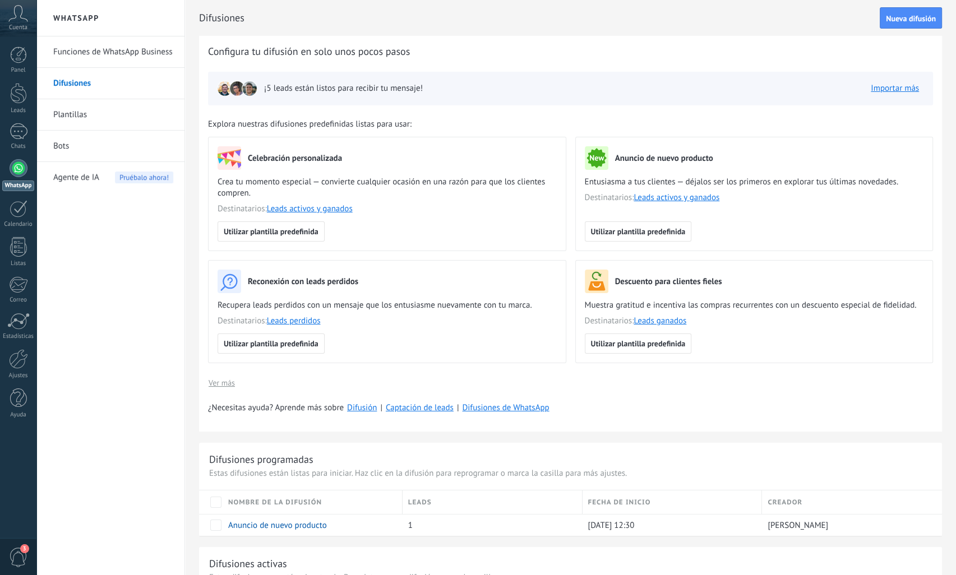
click at [63, 115] on link "Plantillas" at bounding box center [113, 114] width 120 height 31
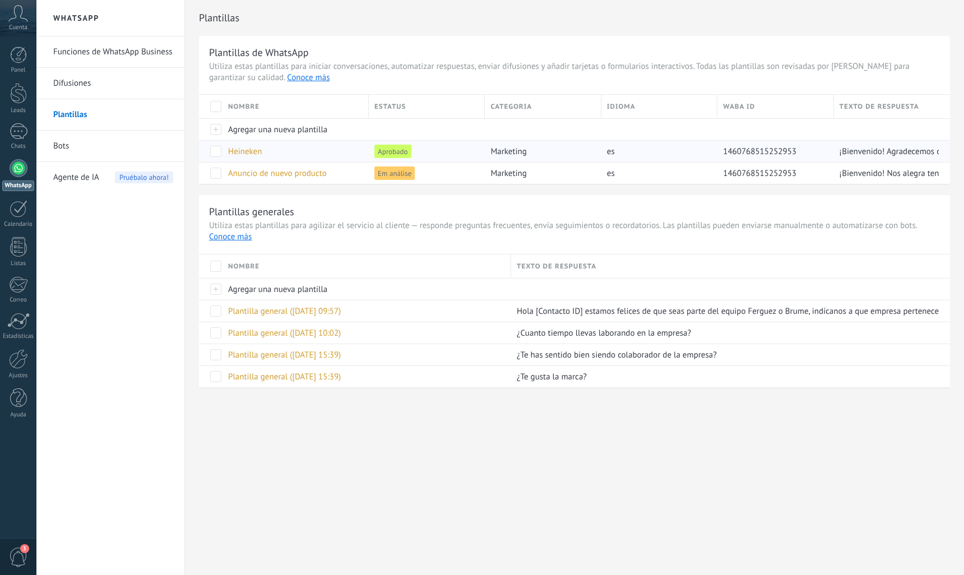
click at [253, 150] on span "Heineken" at bounding box center [245, 151] width 34 height 11
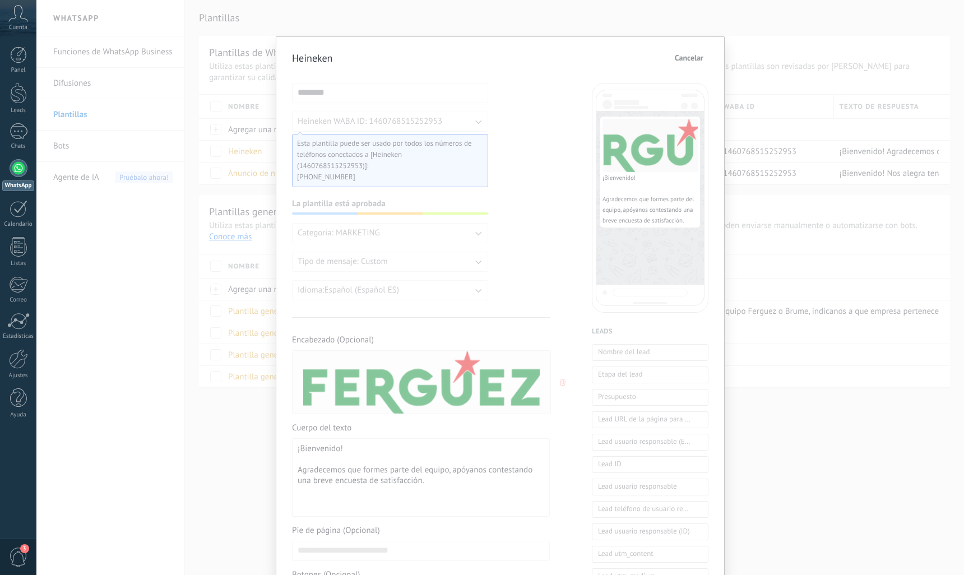
click at [688, 59] on span "Cancelar" at bounding box center [689, 58] width 29 height 8
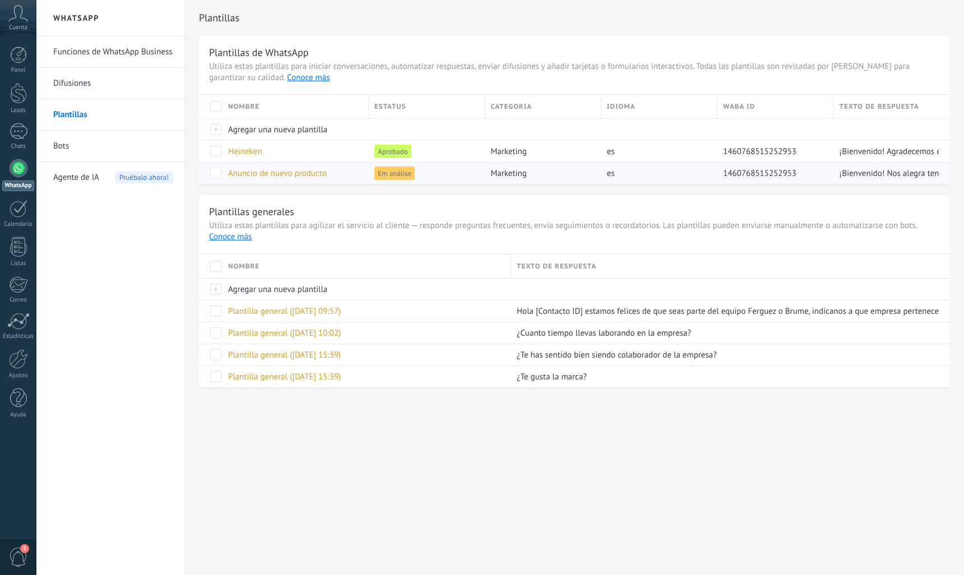
click at [276, 175] on span "Anuncio de nuevo producto" at bounding box center [277, 173] width 99 height 11
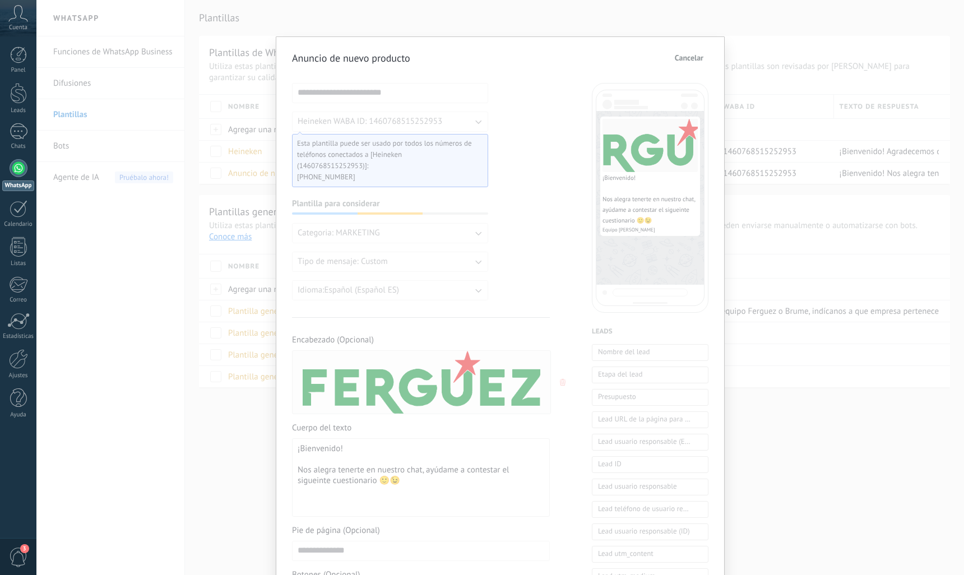
click at [687, 59] on span "Cancelar" at bounding box center [689, 58] width 29 height 8
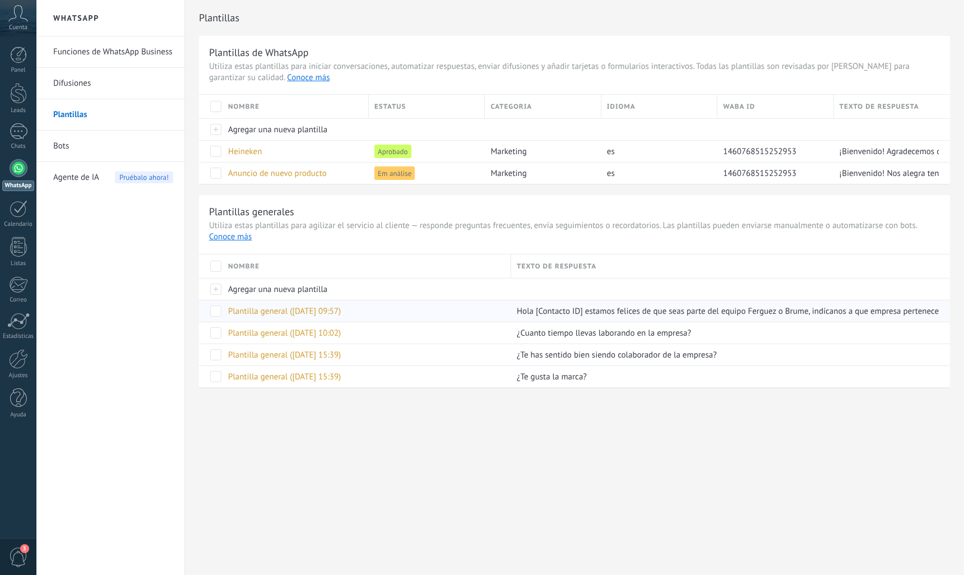
click at [249, 312] on span "Plantilla general ([DATE] 09:57)" at bounding box center [284, 311] width 113 height 11
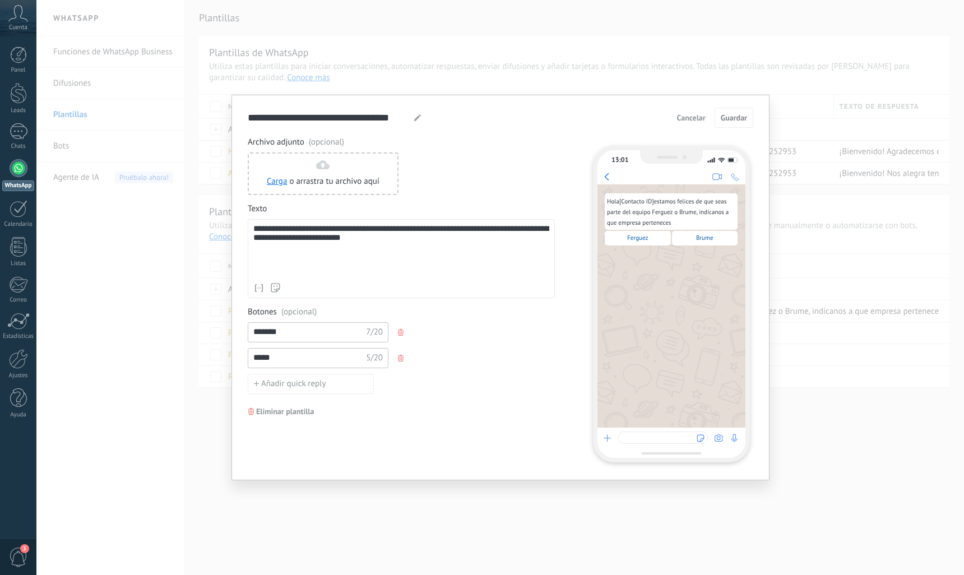
click at [684, 118] on span "Cancelar" at bounding box center [691, 118] width 29 height 8
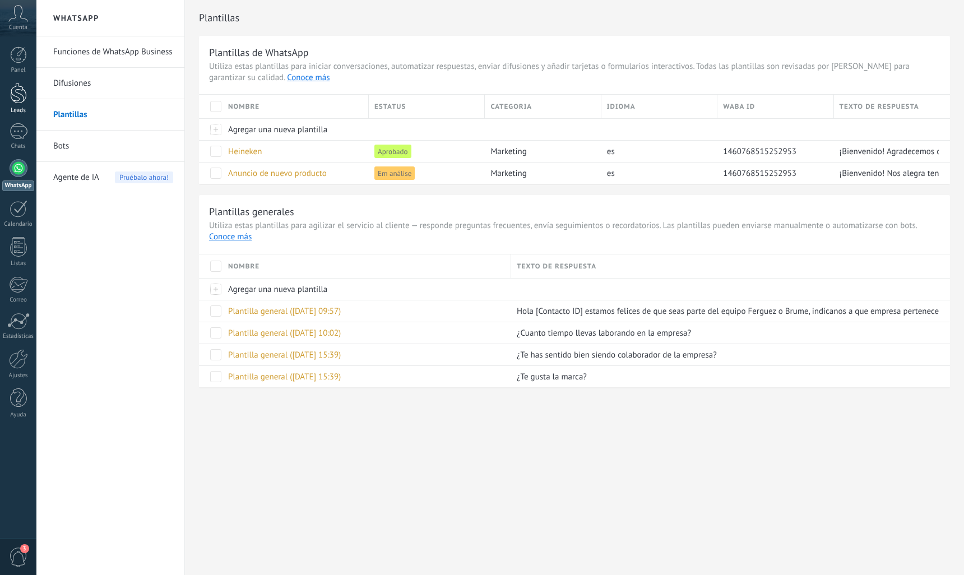
click at [18, 95] on div at bounding box center [18, 93] width 17 height 21
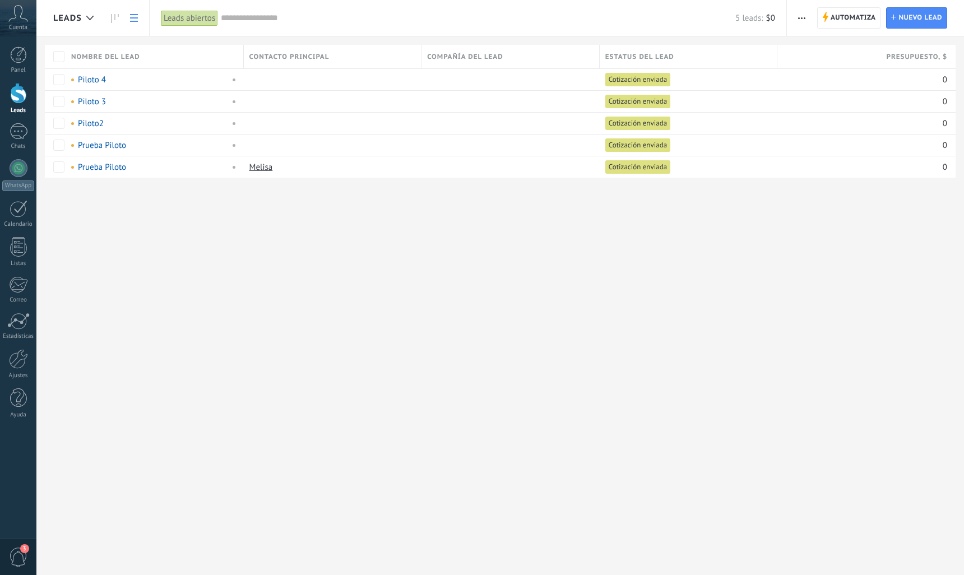
click at [804, 16] on span "button" at bounding box center [801, 17] width 7 height 21
